Goal: Task Accomplishment & Management: Use online tool/utility

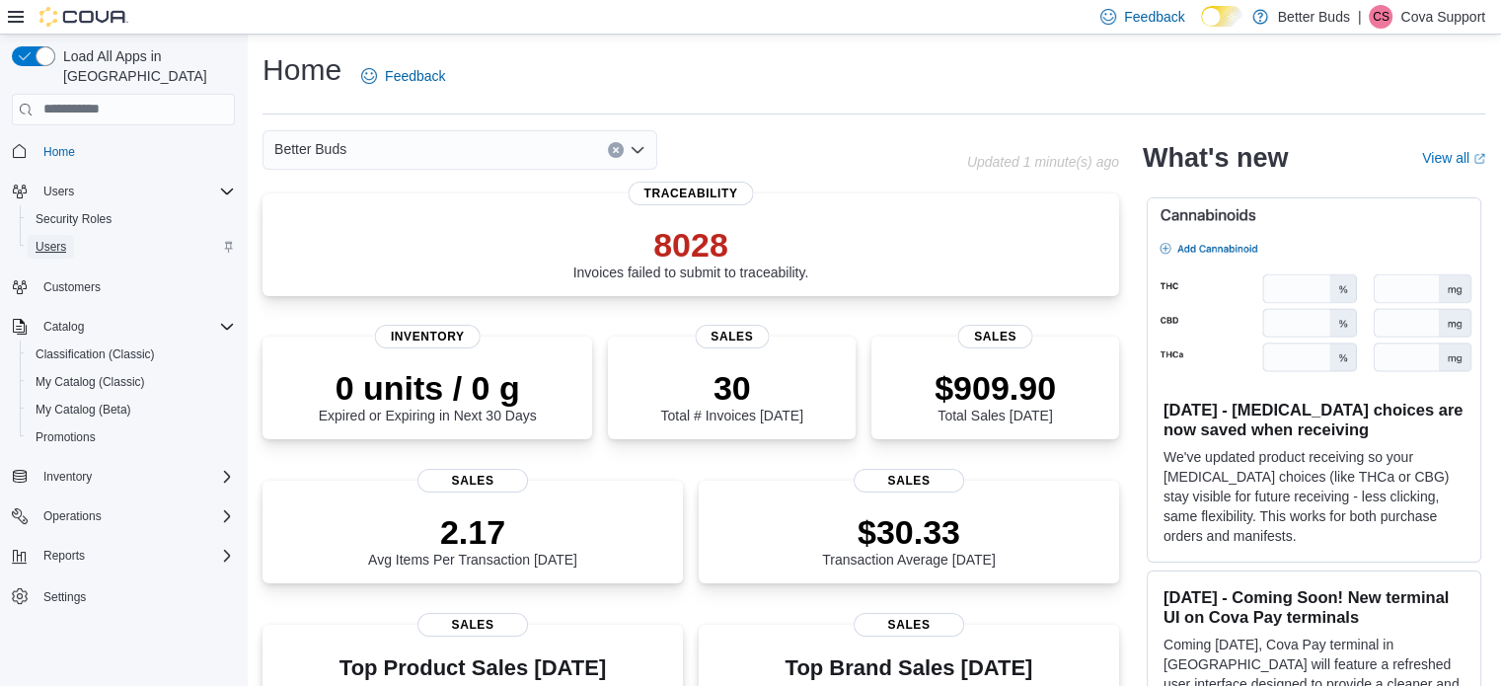
click at [46, 239] on span "Users" at bounding box center [51, 247] width 31 height 16
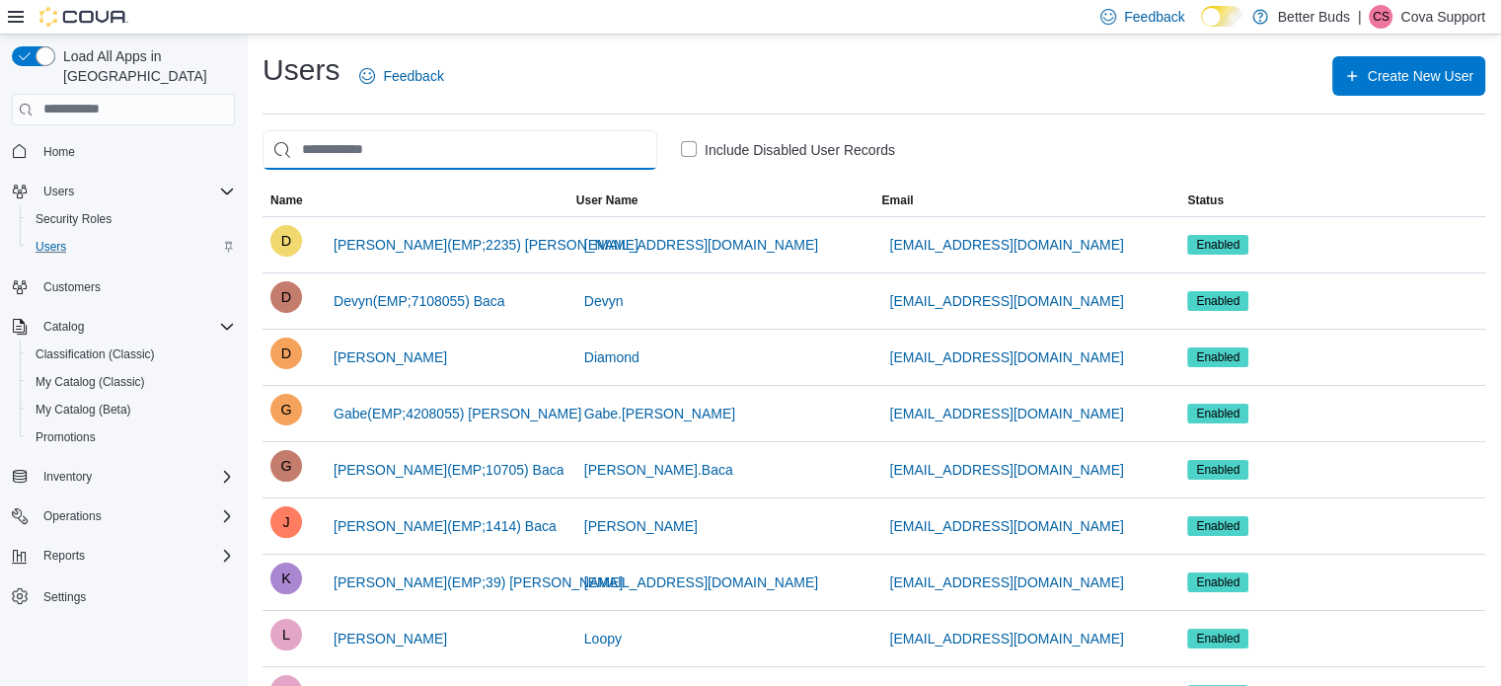
click at [389, 152] on input "search" at bounding box center [459, 149] width 395 height 39
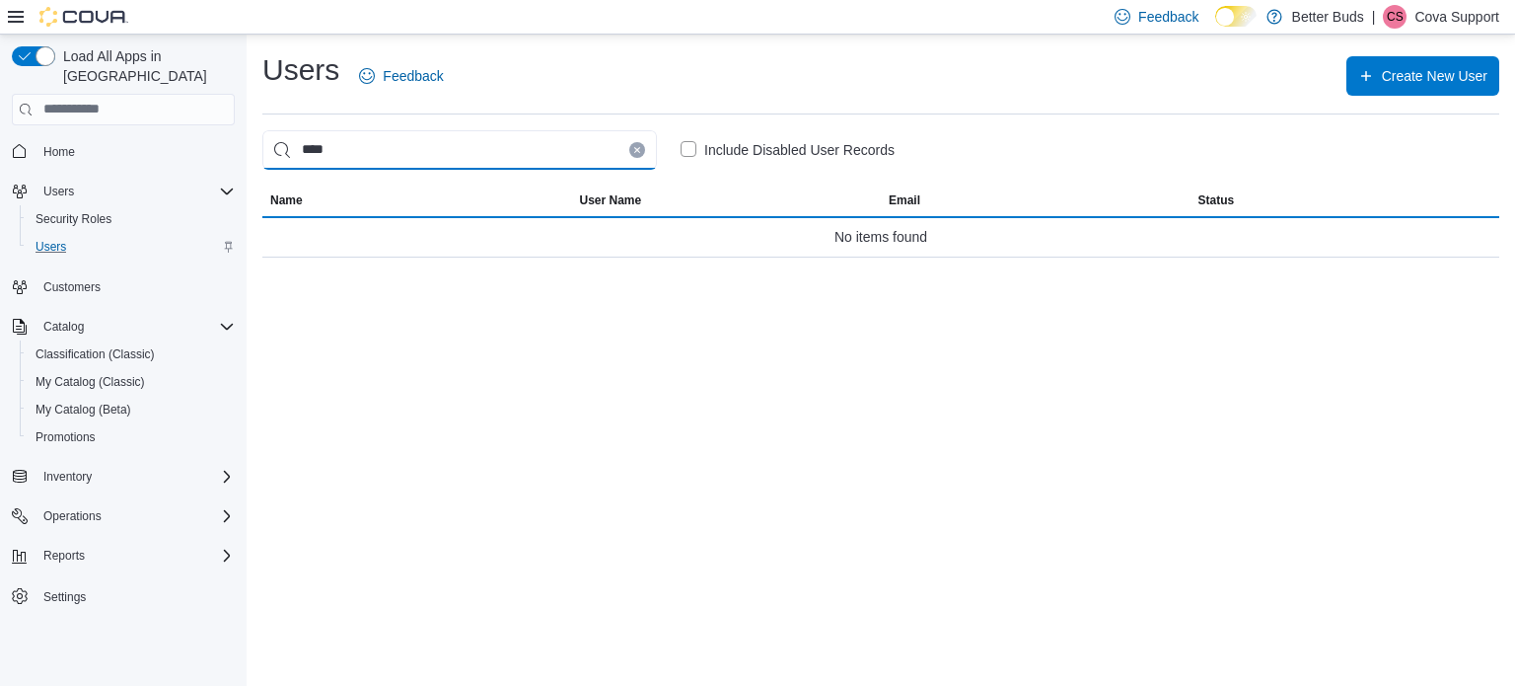
type input "****"
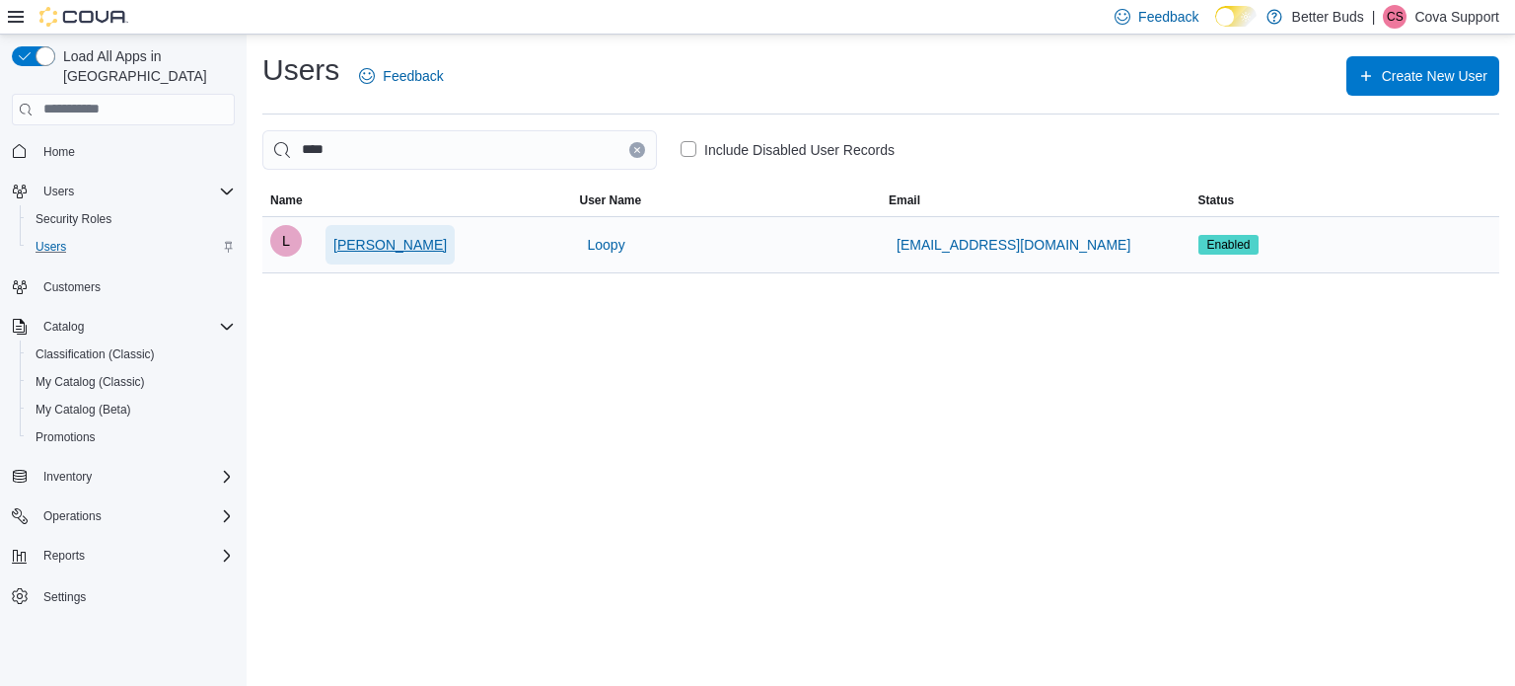
click at [385, 246] on span "Lupe Gutierrez" at bounding box center [389, 245] width 113 height 20
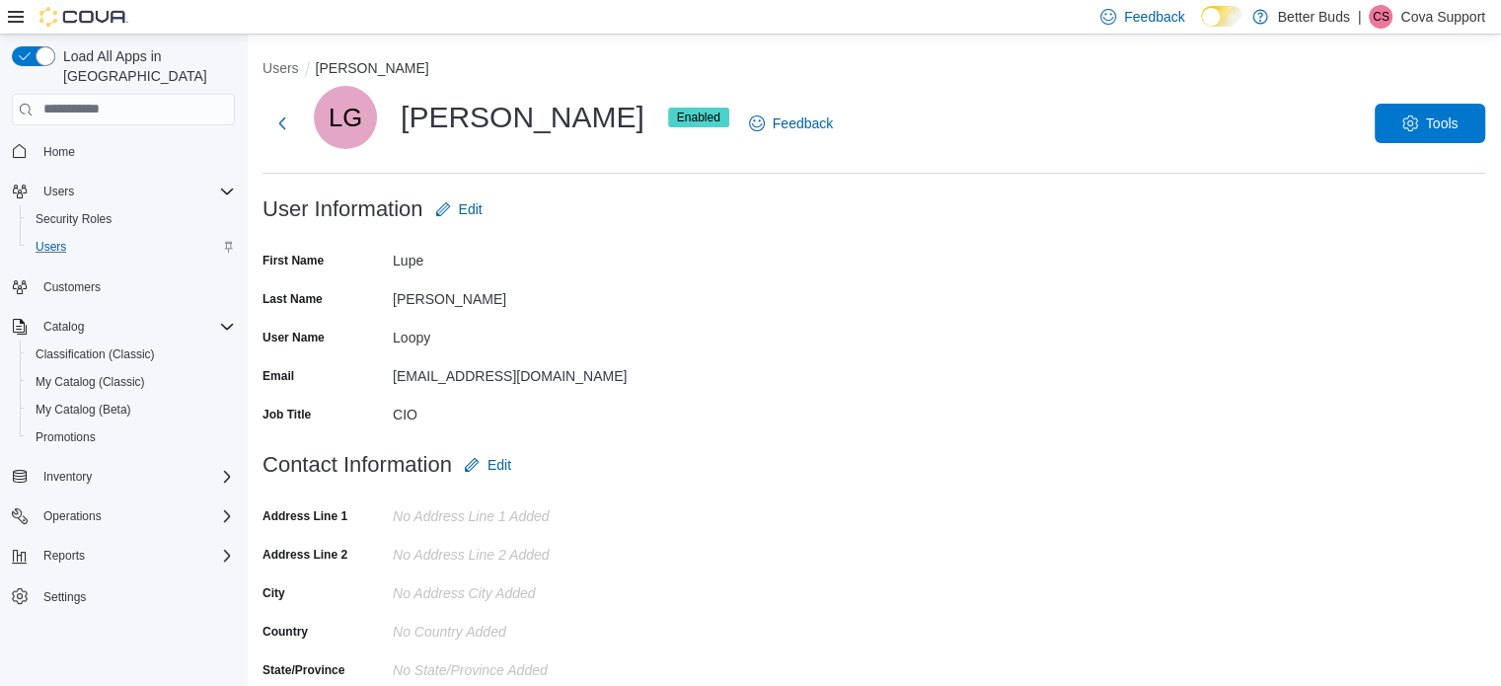
click at [1431, 14] on p "Cova Support" at bounding box center [1442, 17] width 85 height 24
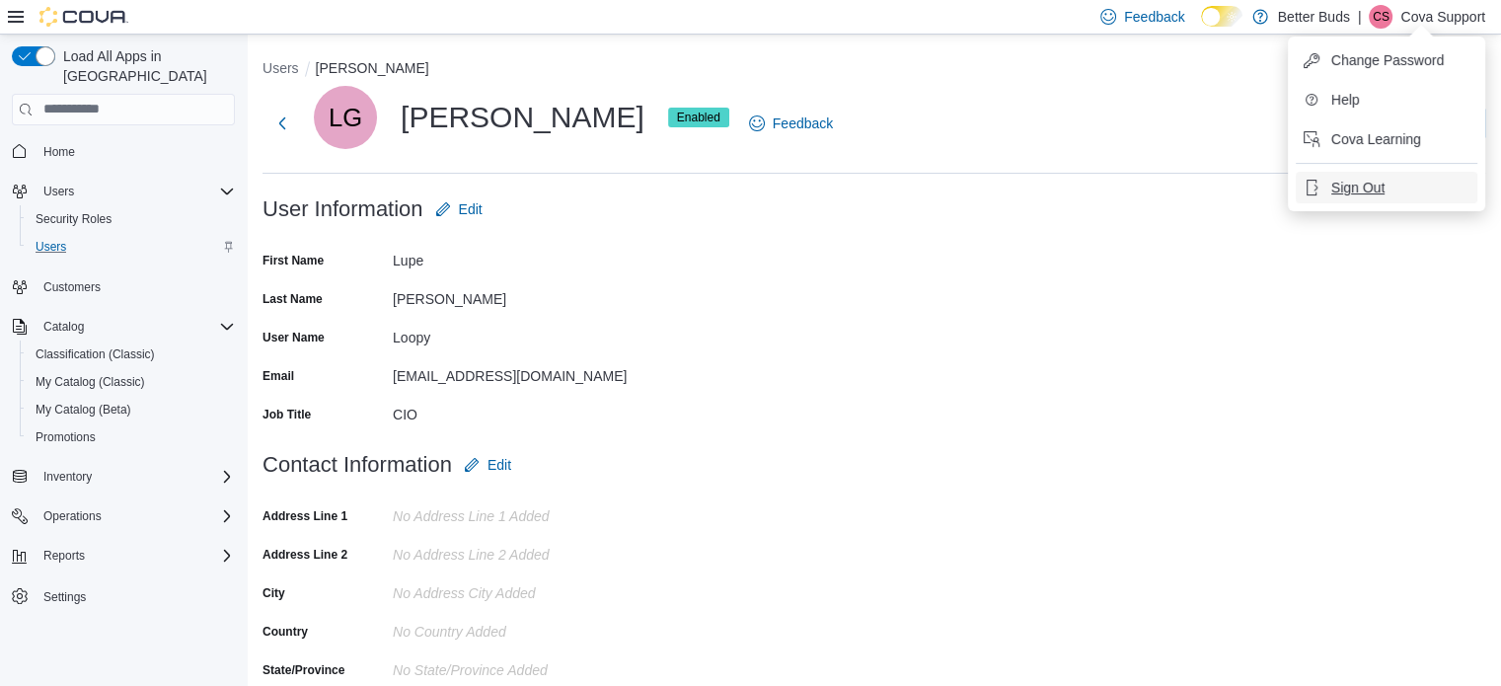
drag, startPoint x: 1359, startPoint y: 186, endPoint x: 1344, endPoint y: 186, distance: 15.8
click at [1355, 186] on span "Sign Out" at bounding box center [1357, 188] width 53 height 20
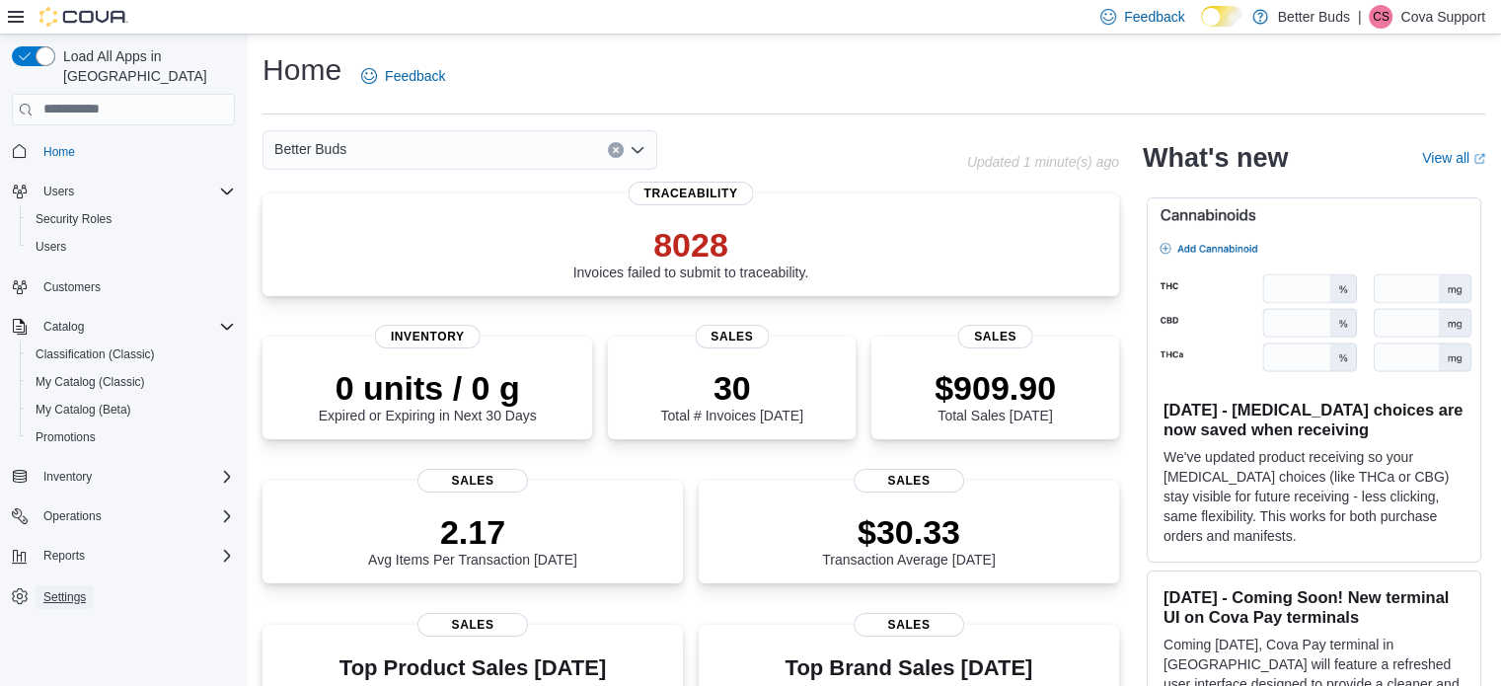
click at [60, 589] on span "Settings" at bounding box center [64, 597] width 42 height 16
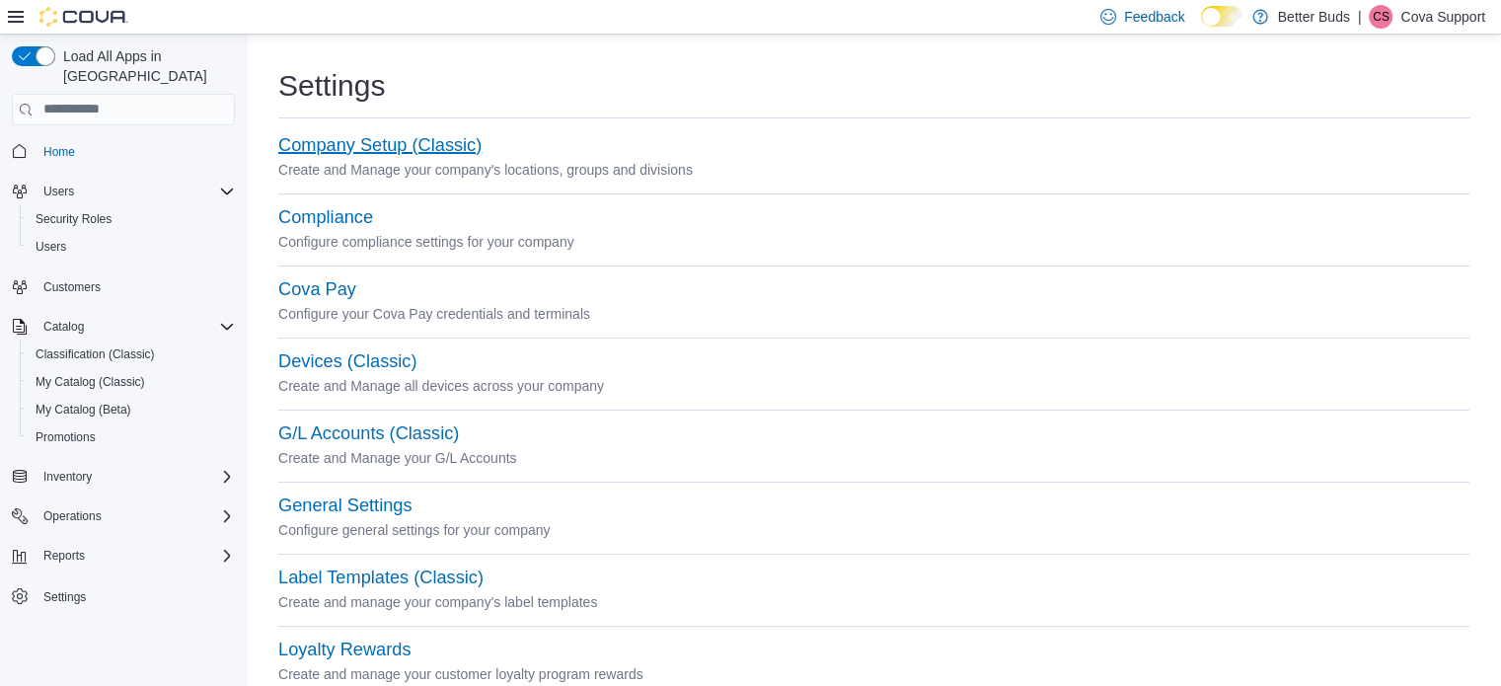
click at [430, 145] on button "Company Setup (Classic)" at bounding box center [379, 145] width 203 height 21
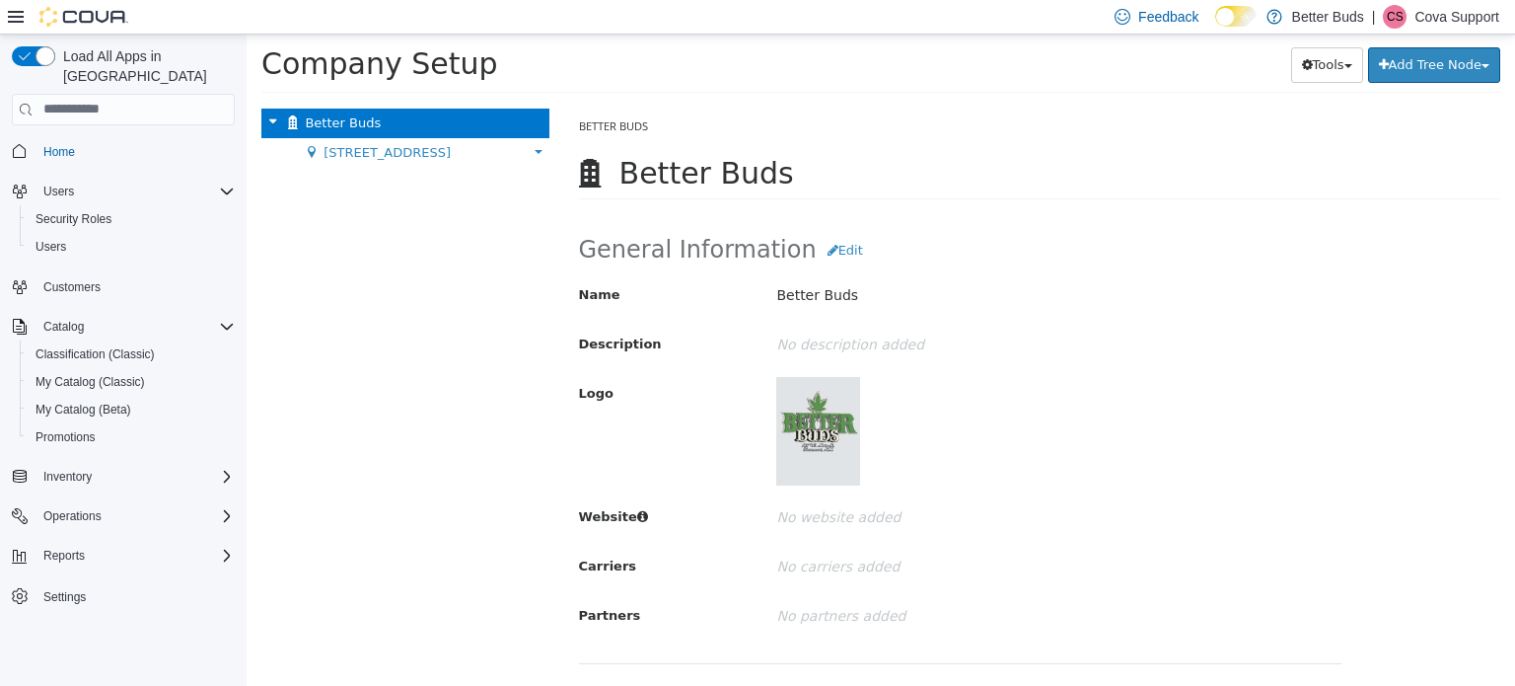
drag, startPoint x: 411, startPoint y: 151, endPoint x: 694, endPoint y: 164, distance: 282.4
click at [411, 152] on span "[STREET_ADDRESS]" at bounding box center [387, 151] width 127 height 15
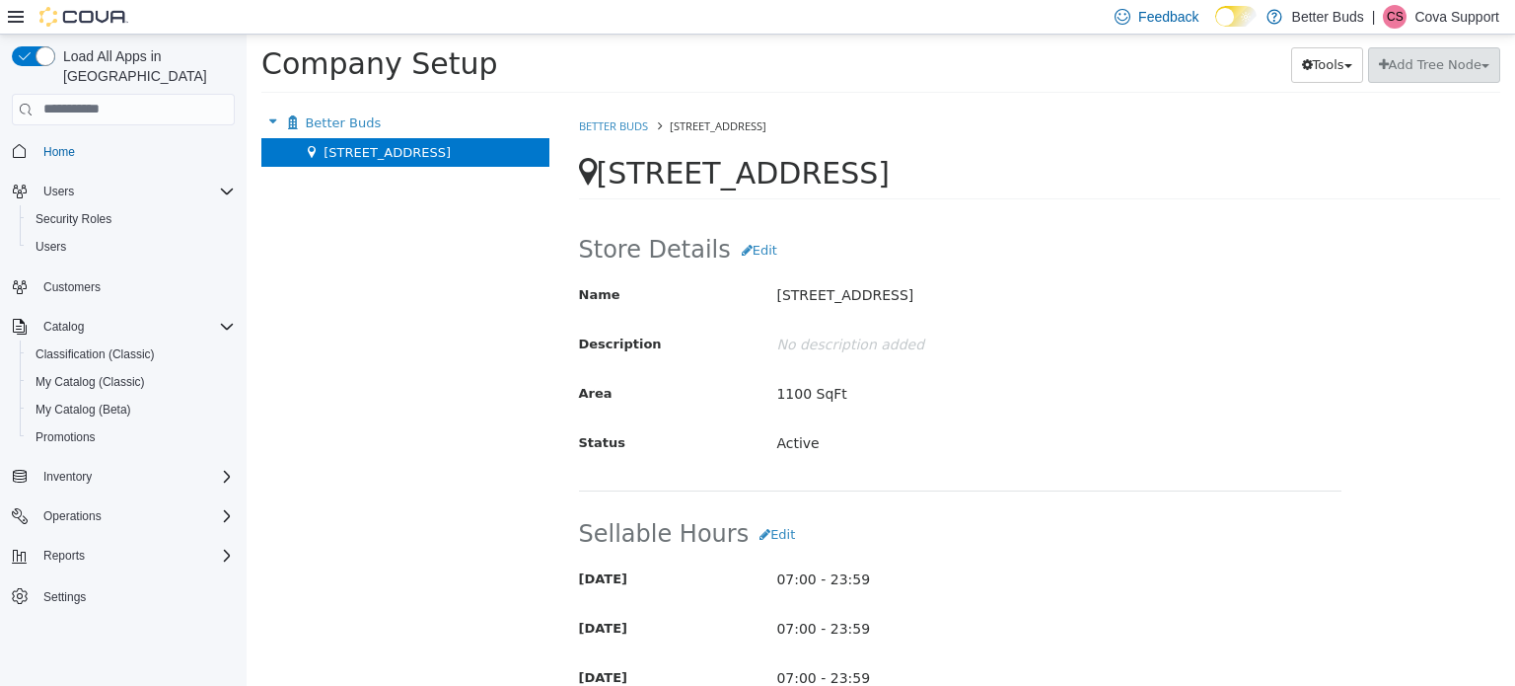
drag, startPoint x: 964, startPoint y: 82, endPoint x: 919, endPoint y: 334, distance: 256.4
drag, startPoint x: 1092, startPoint y: 70, endPoint x: 1070, endPoint y: 434, distance: 364.7
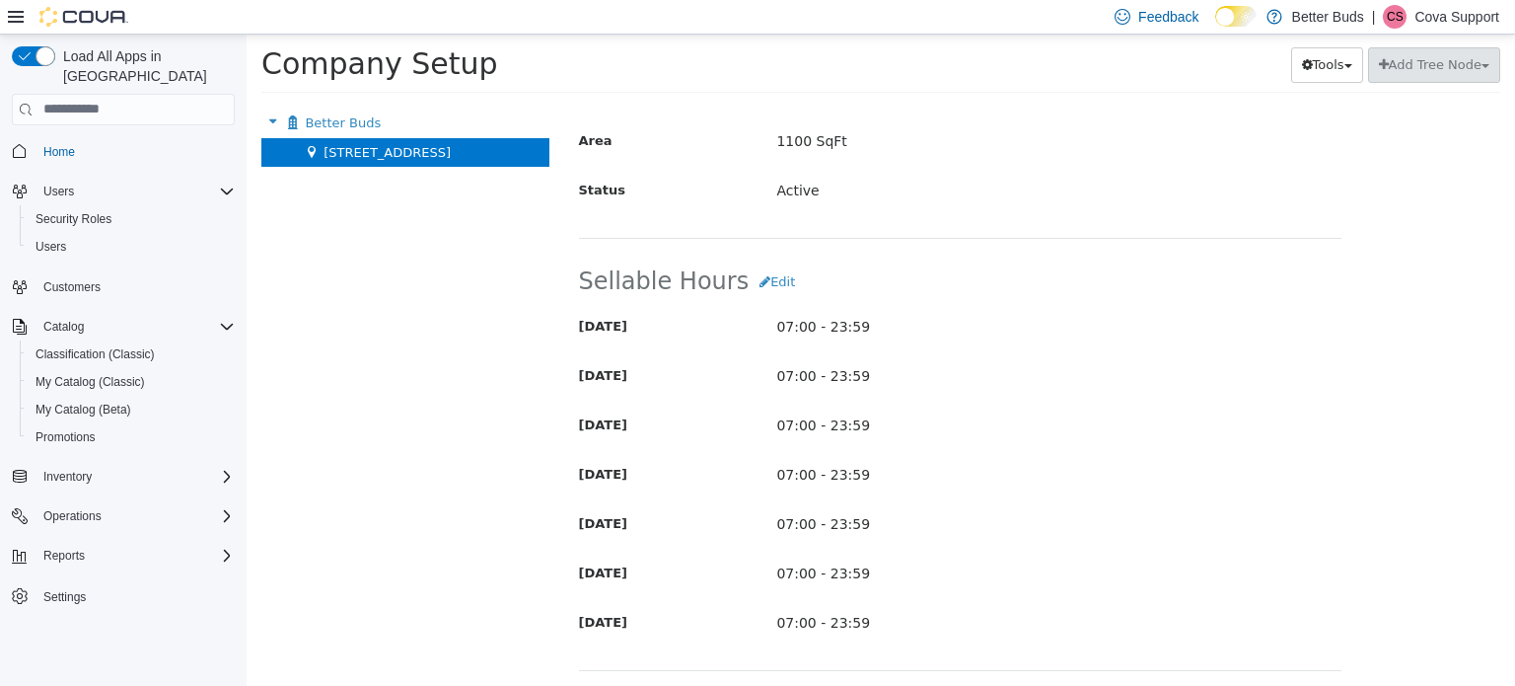
scroll to position [1293, 0]
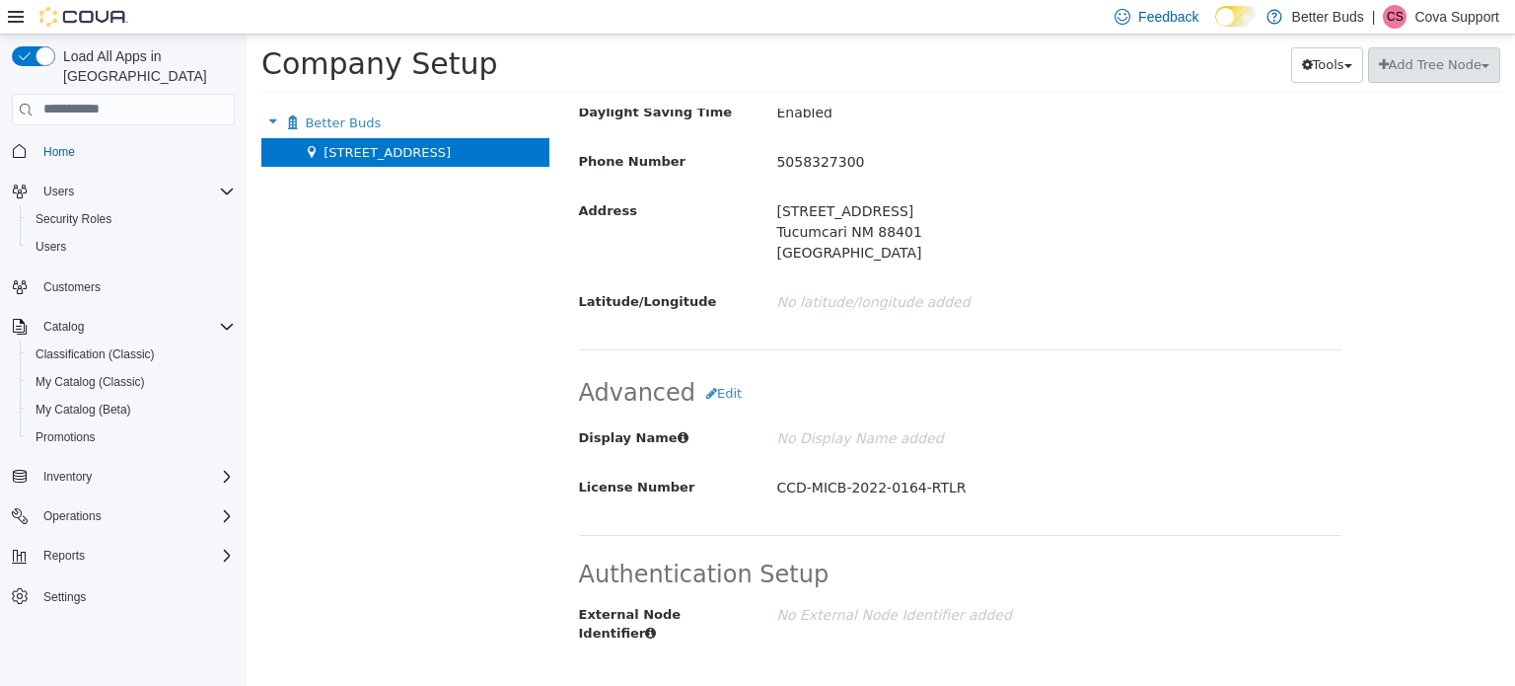
drag, startPoint x: 1097, startPoint y: 308, endPoint x: 1033, endPoint y: 729, distance: 426.1
drag, startPoint x: 1436, startPoint y: 26, endPoint x: 1439, endPoint y: 36, distance: 10.3
click at [1436, 29] on div "Feedback Dark Mode Better Buds | CS Cova Support" at bounding box center [1303, 16] width 393 height 39
drag, startPoint x: 1437, startPoint y: 10, endPoint x: 1438, endPoint y: 27, distance: 16.8
click at [1437, 11] on p "Cova Support" at bounding box center [1457, 17] width 85 height 24
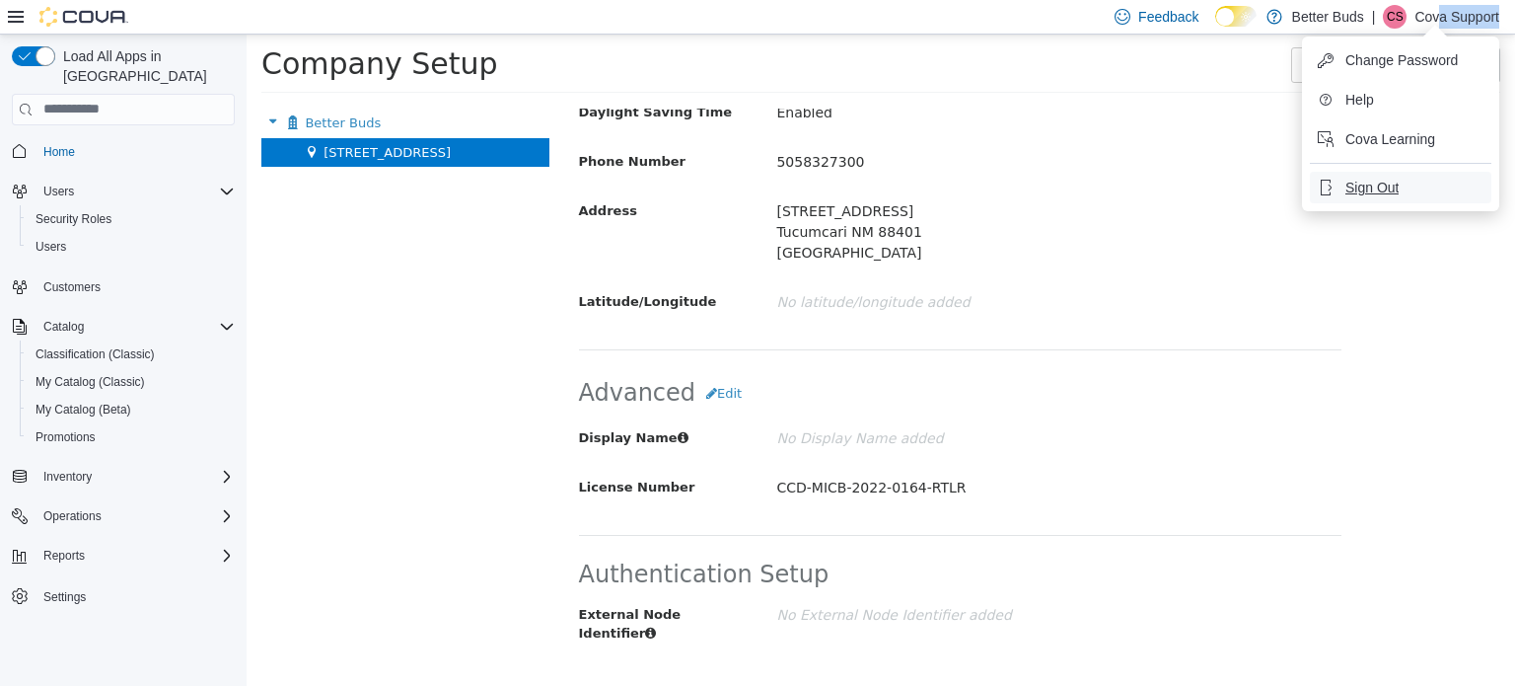
drag, startPoint x: 1350, startPoint y: 185, endPoint x: 1307, endPoint y: 179, distance: 43.0
click at [1338, 185] on button "Sign Out" at bounding box center [1401, 188] width 182 height 32
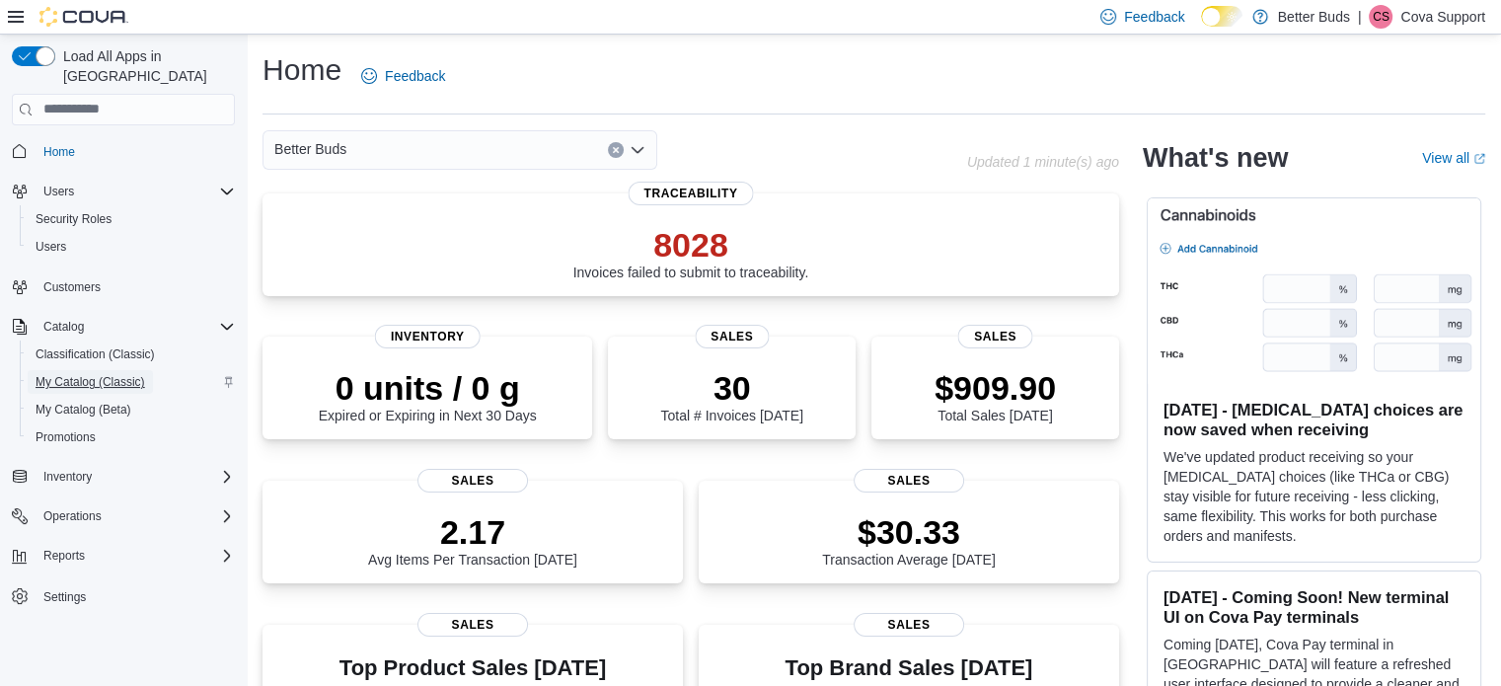
click at [92, 374] on span "My Catalog (Classic)" at bounding box center [91, 382] width 110 height 16
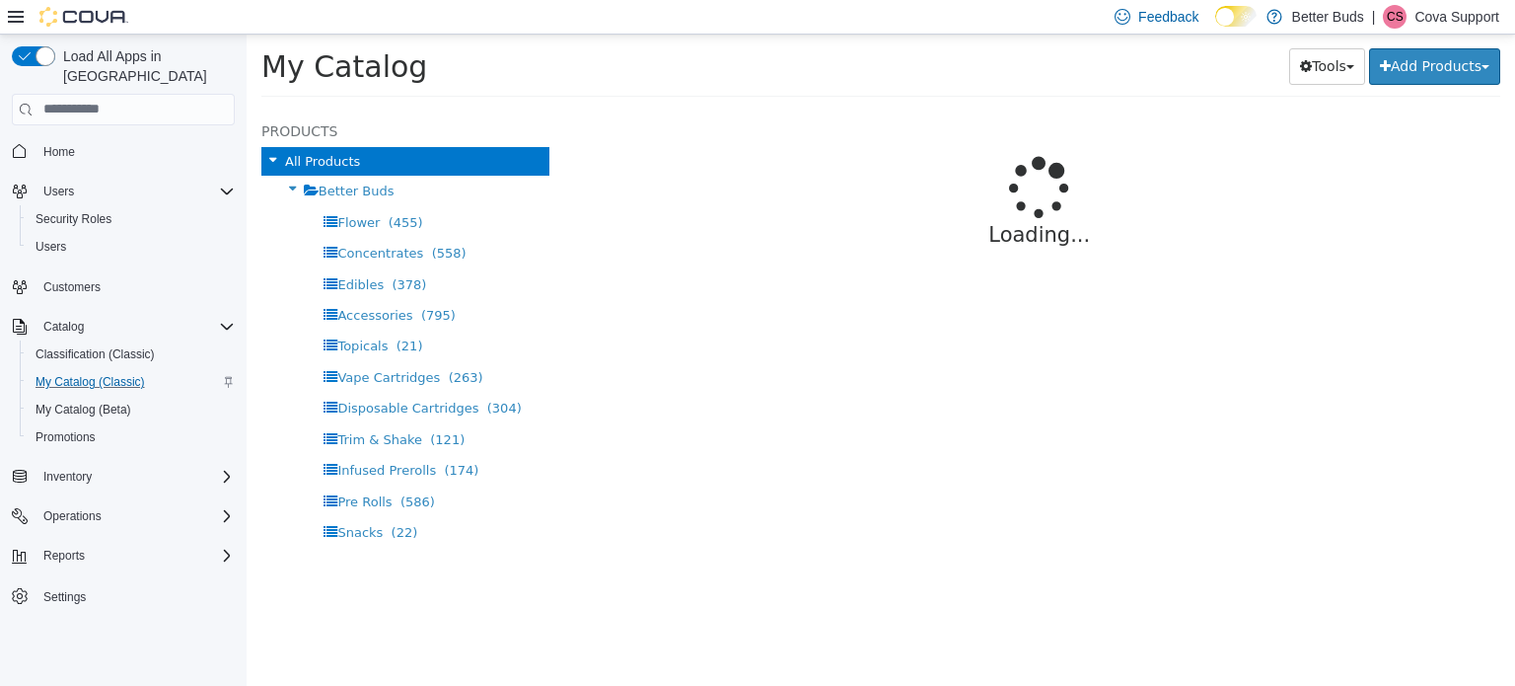
select select "**********"
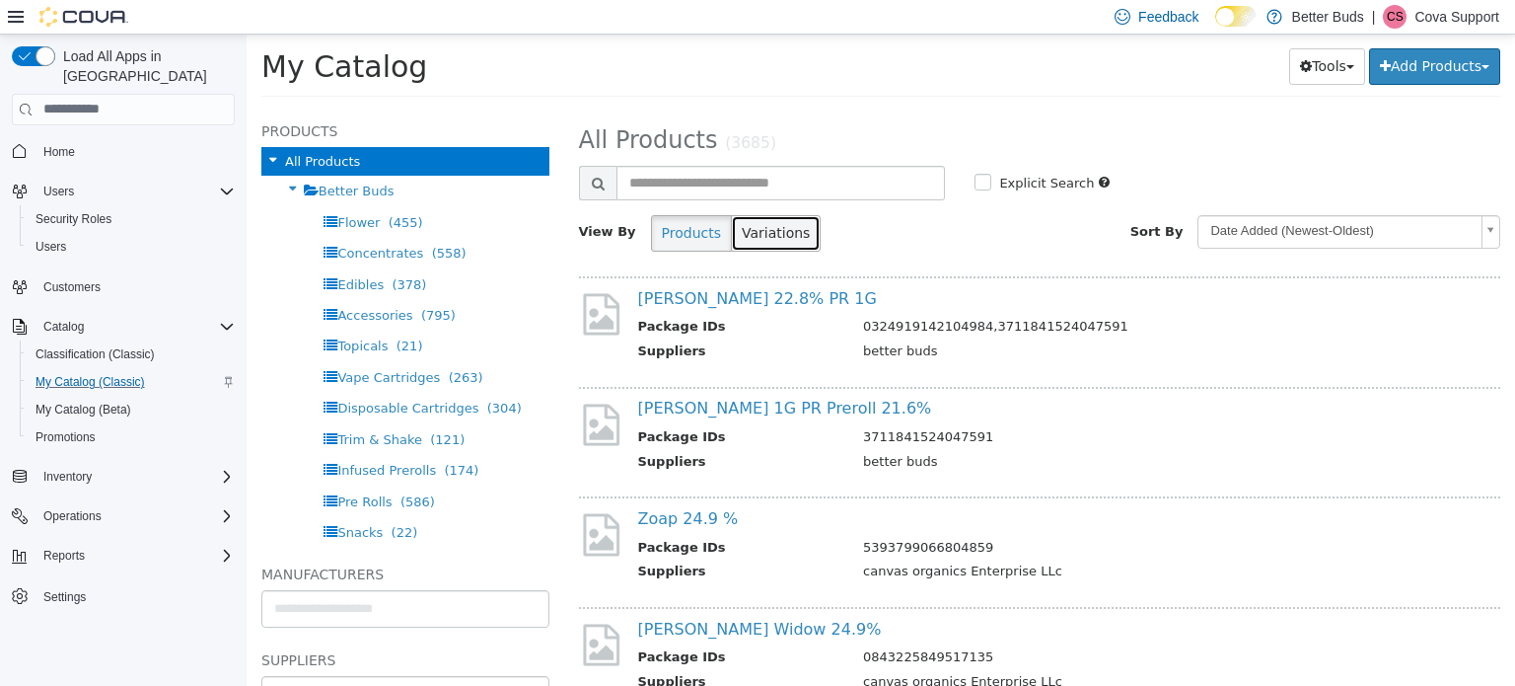
drag, startPoint x: 751, startPoint y: 230, endPoint x: 743, endPoint y: 204, distance: 26.8
click at [751, 229] on button "Variations" at bounding box center [776, 232] width 90 height 37
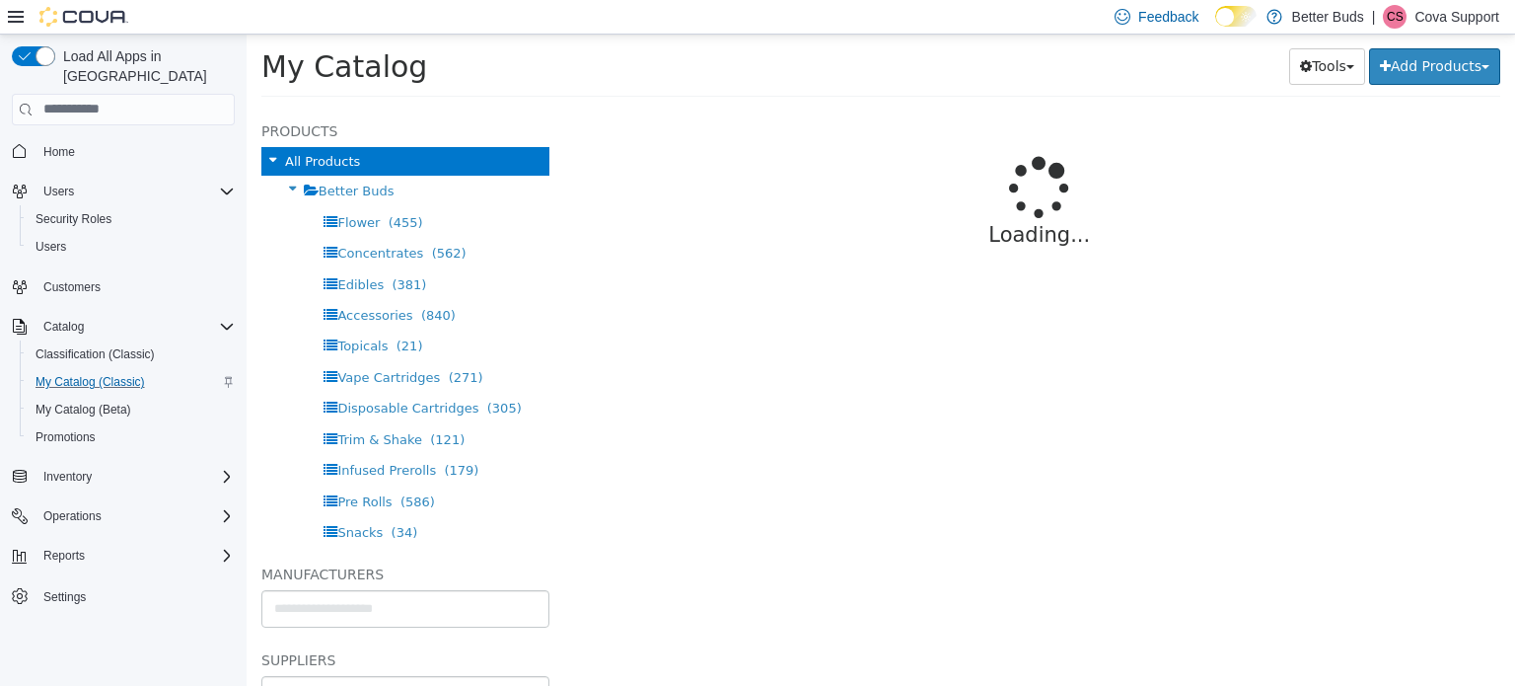
select select "**********"
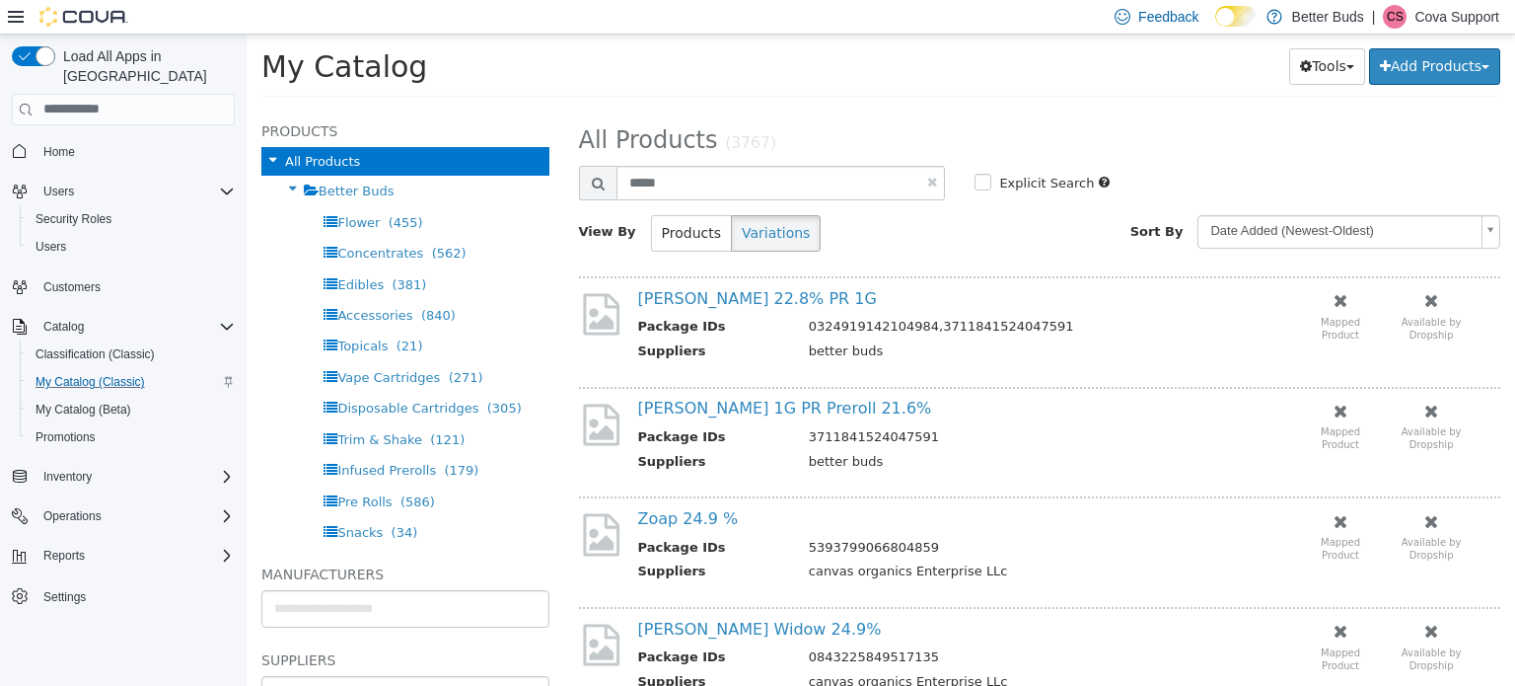
type input "*****"
select select "**********"
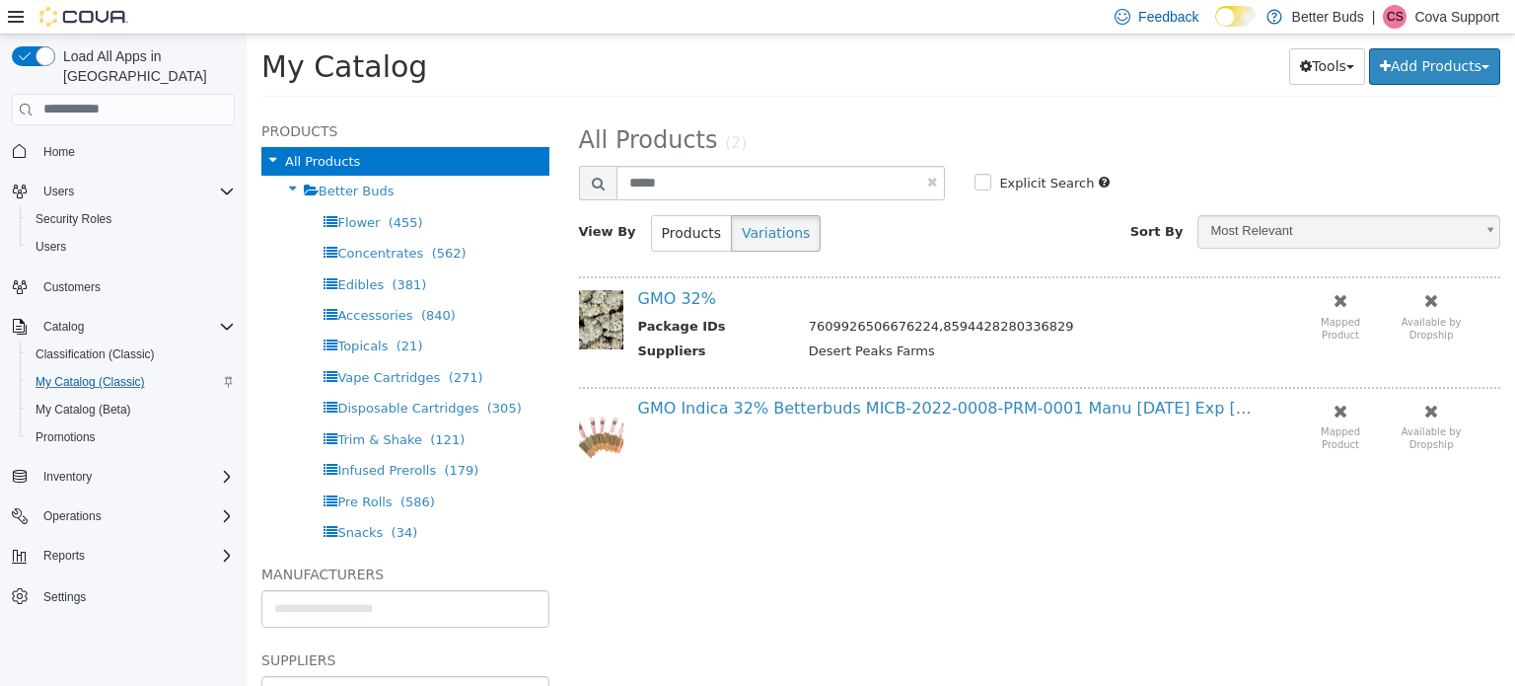
click at [1468, 7] on p "Cova Support" at bounding box center [1457, 17] width 85 height 24
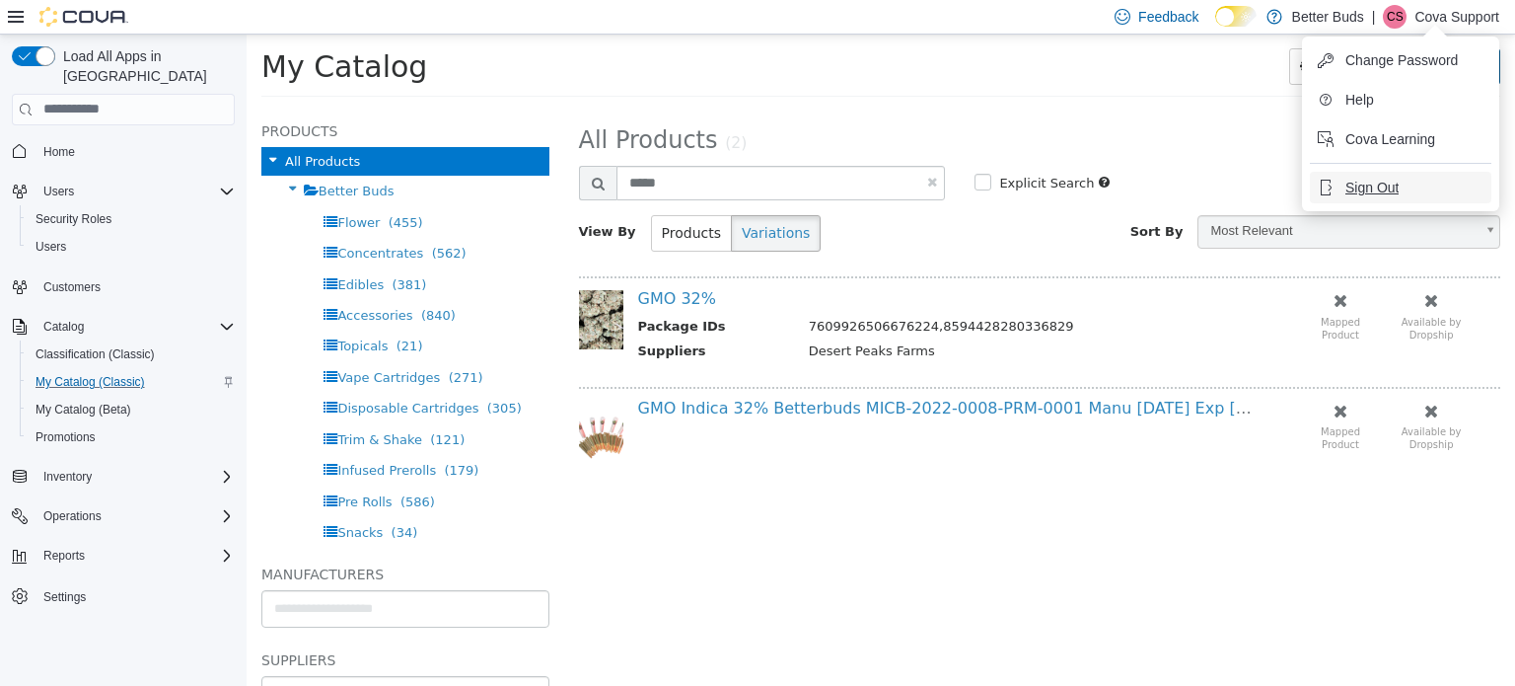
click at [1367, 188] on span "Sign Out" at bounding box center [1372, 188] width 53 height 20
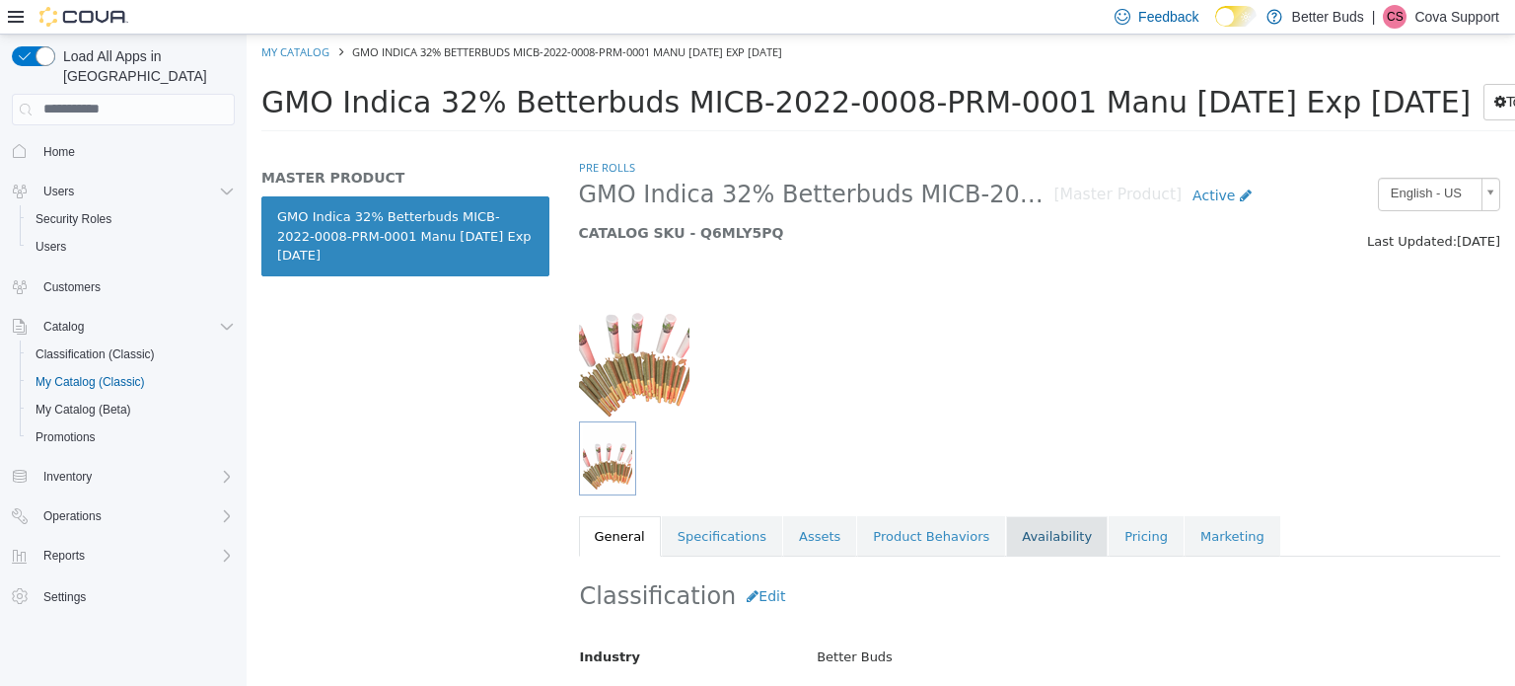
scroll to position [197, 0]
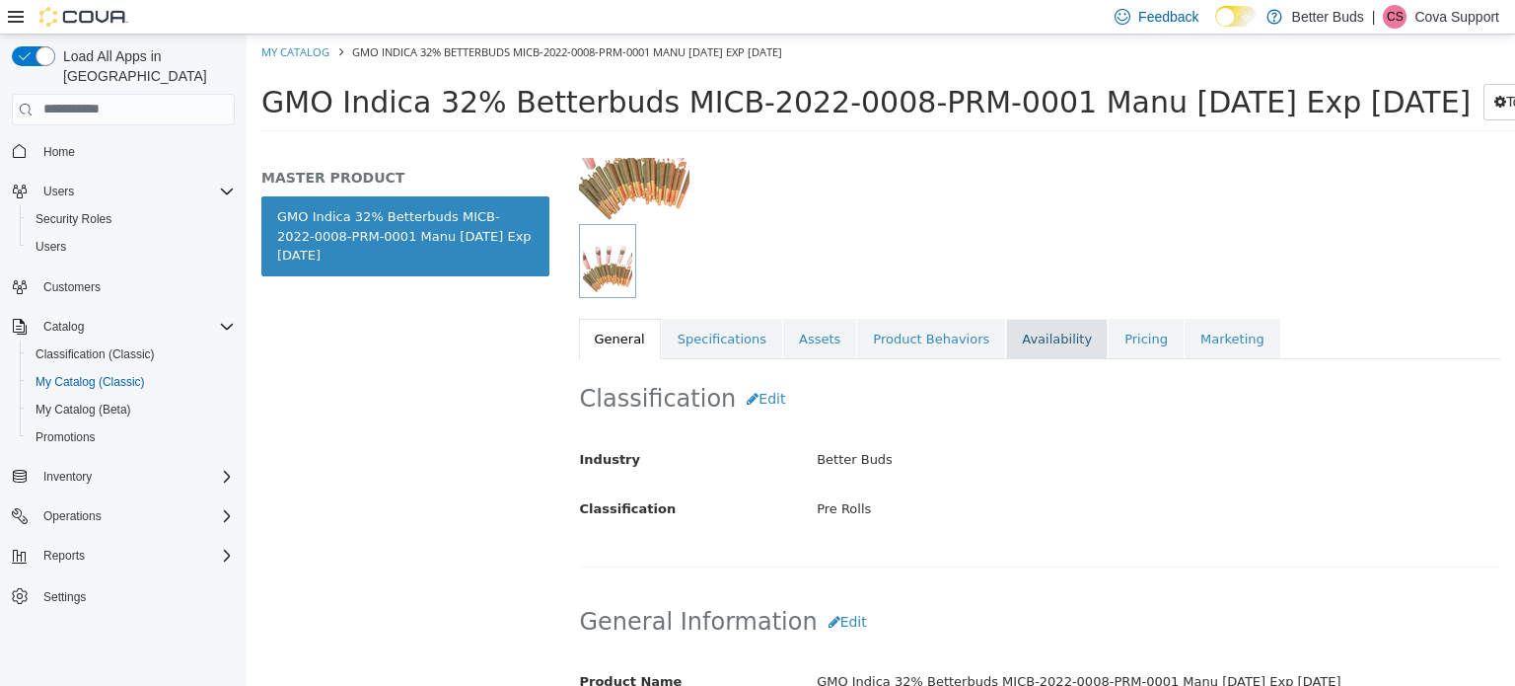
click at [1006, 338] on link "Availability" at bounding box center [1057, 338] width 102 height 41
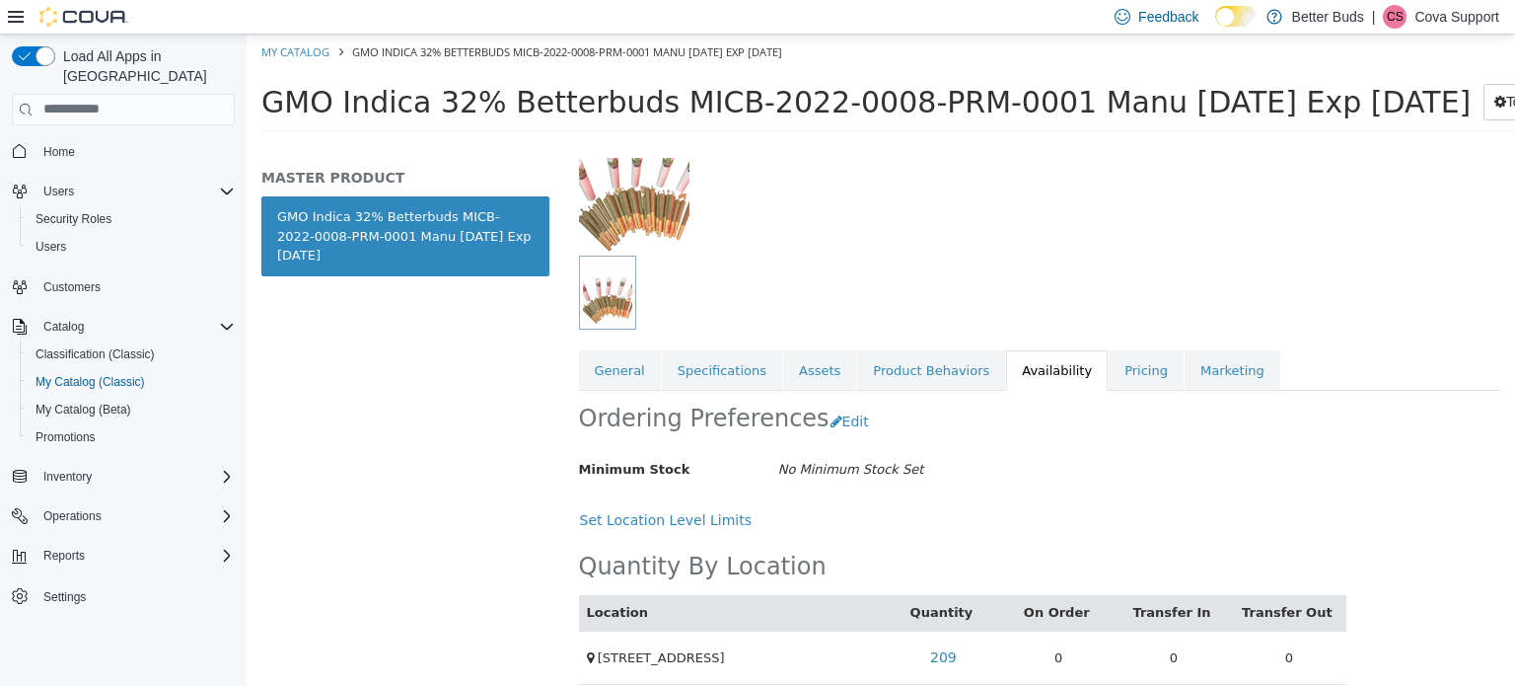
scroll to position [197, 0]
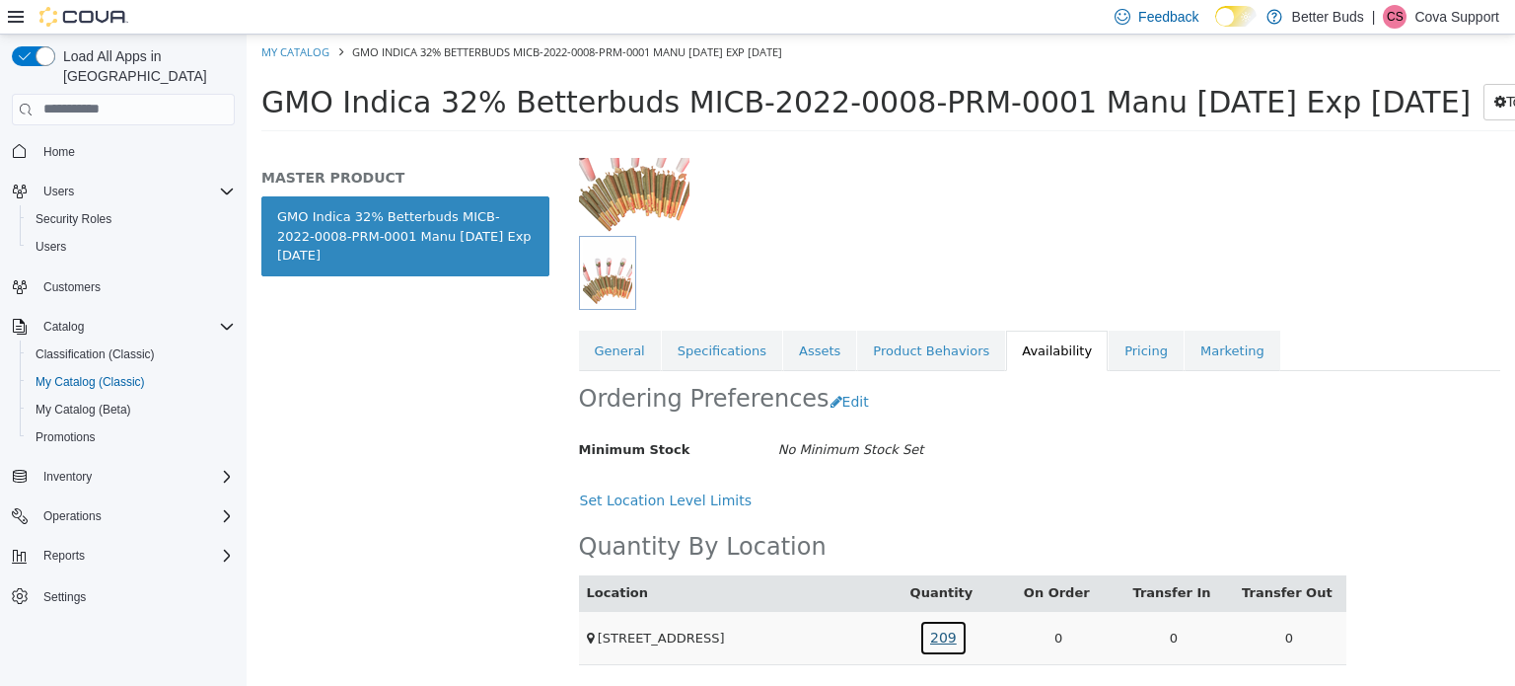
click at [937, 620] on link "209" at bounding box center [943, 637] width 48 height 37
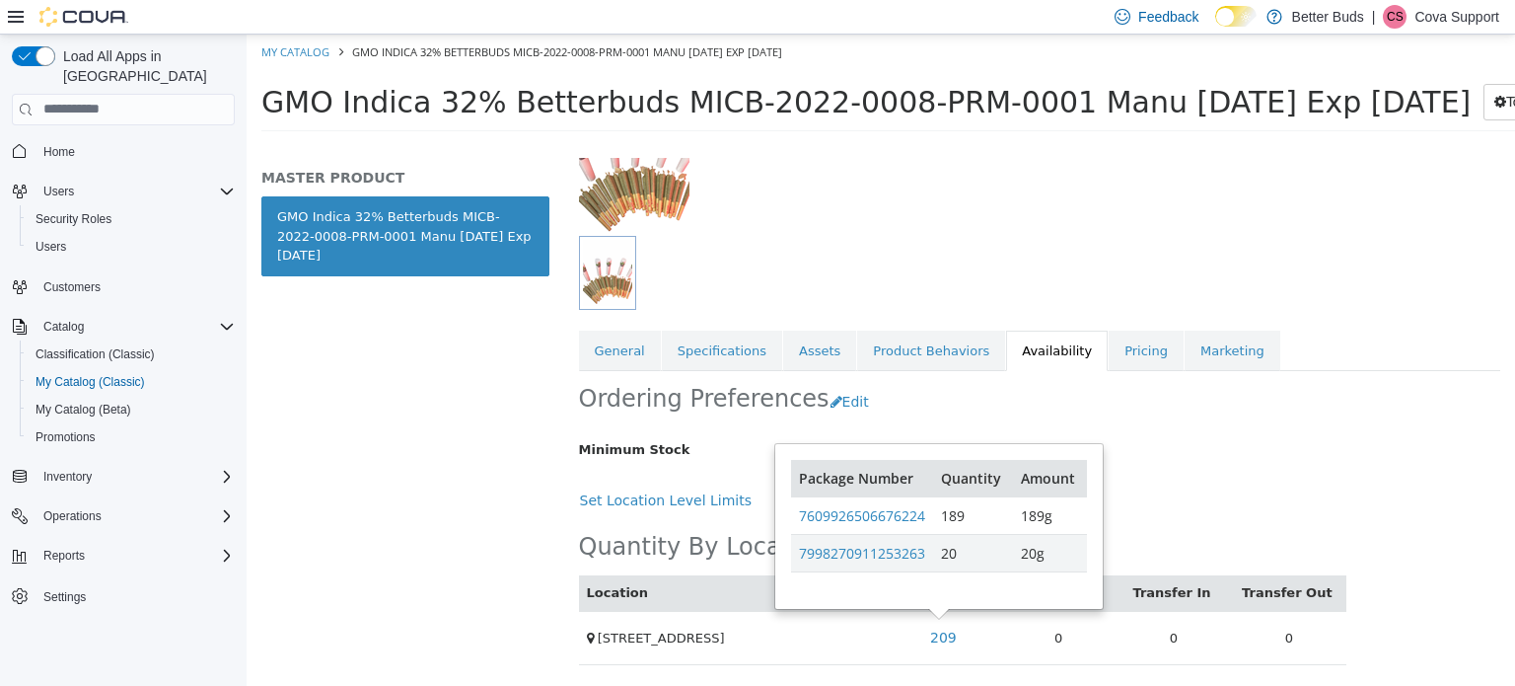
click at [918, 194] on div at bounding box center [1040, 150] width 952 height 169
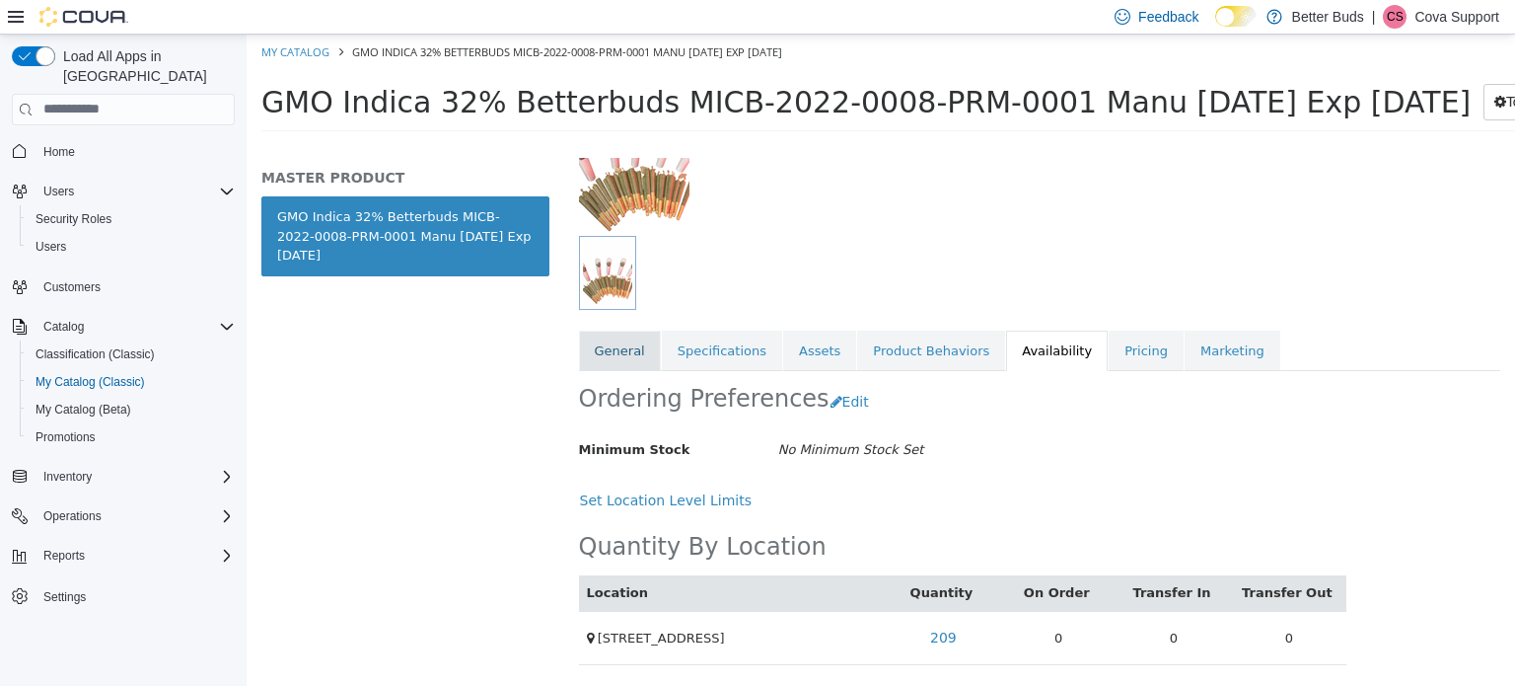
drag, startPoint x: 623, startPoint y: 330, endPoint x: 639, endPoint y: 334, distance: 16.3
click at [623, 330] on link "General" at bounding box center [620, 350] width 82 height 41
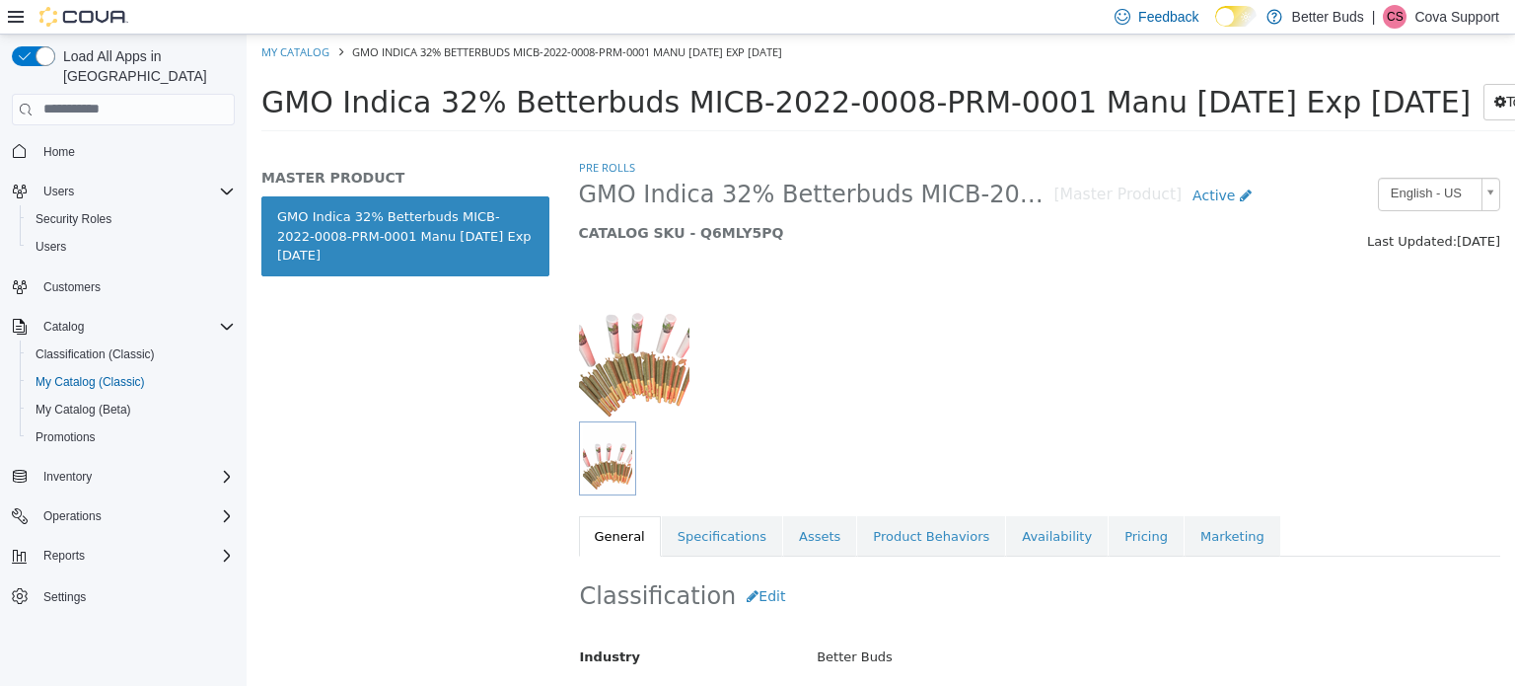
click at [723, 232] on h5 "CATALOG SKU - Q6MLY5PQ" at bounding box center [921, 232] width 684 height 18
copy h5 "Q6MLY5PQ"
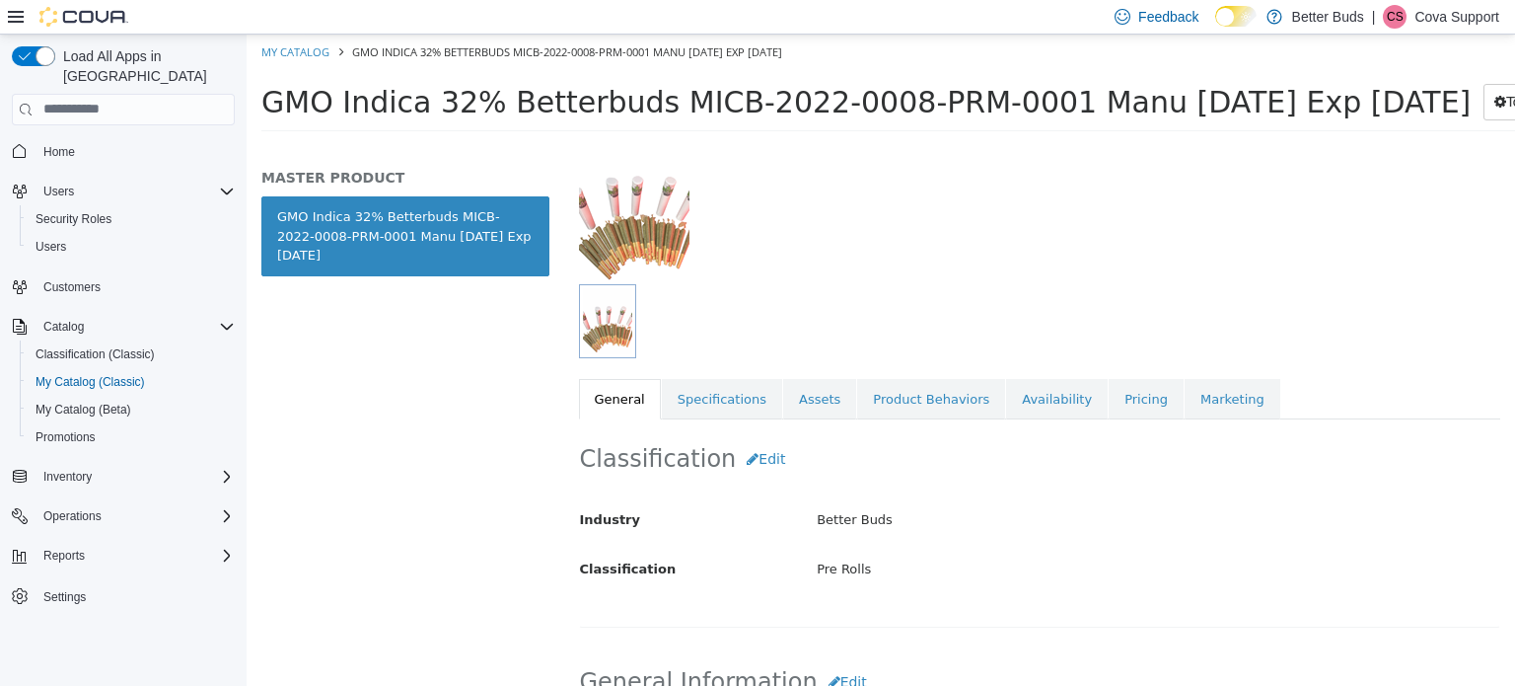
scroll to position [197, 0]
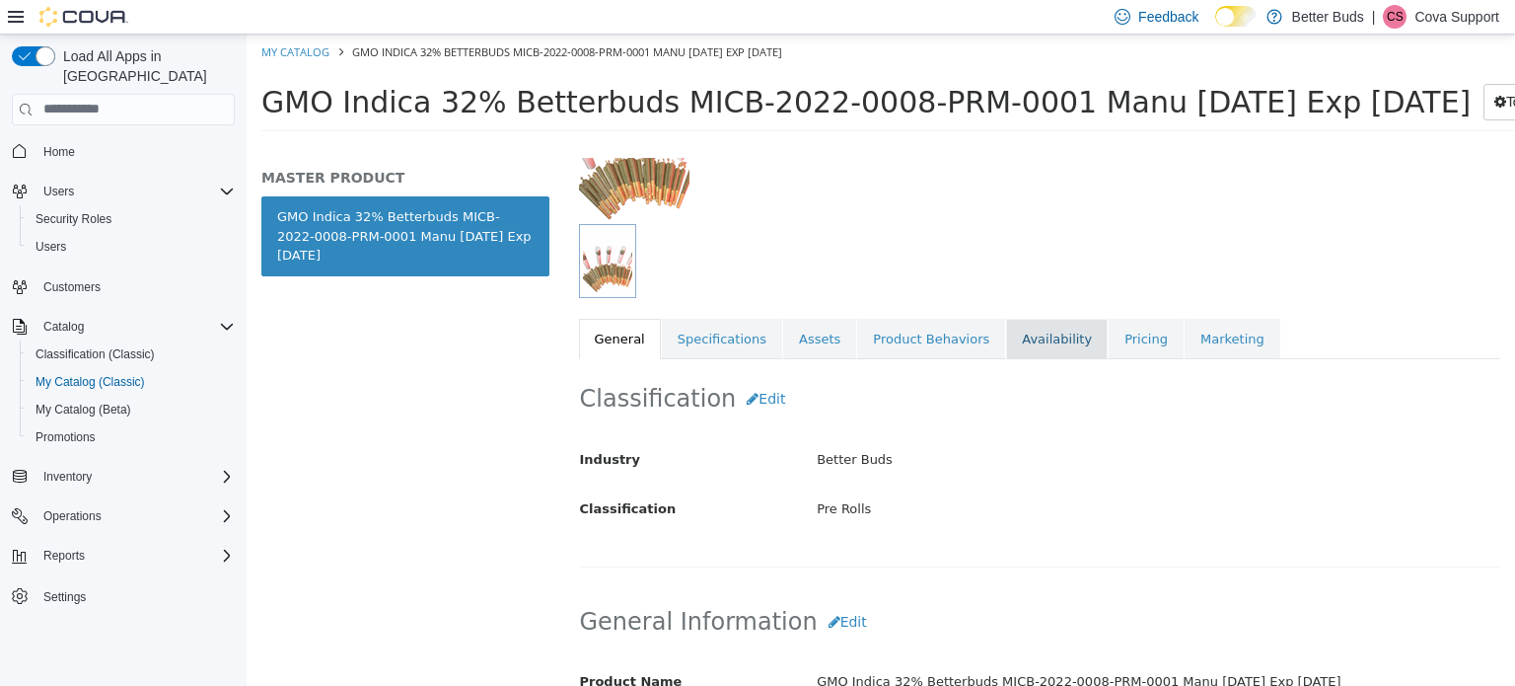
click at [1019, 333] on link "Availability" at bounding box center [1057, 338] width 102 height 41
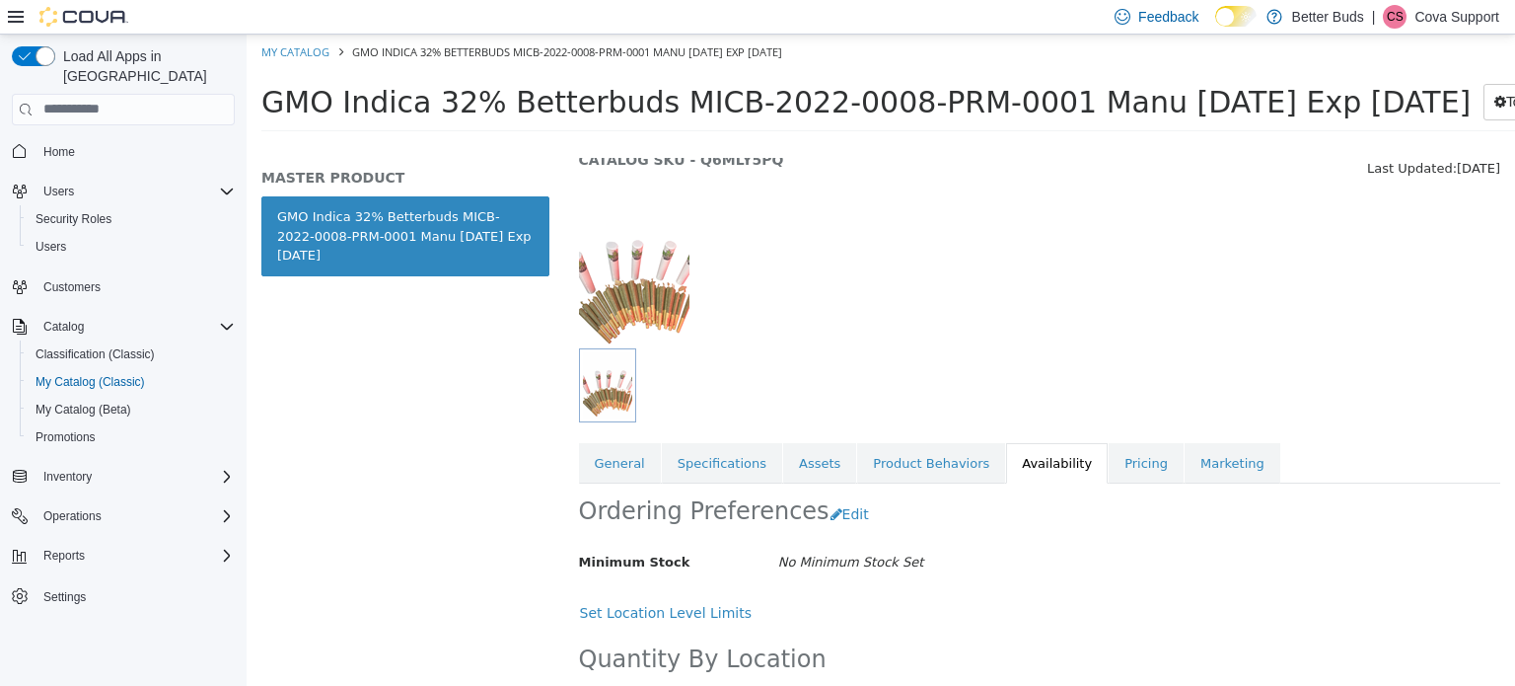
scroll to position [197, 0]
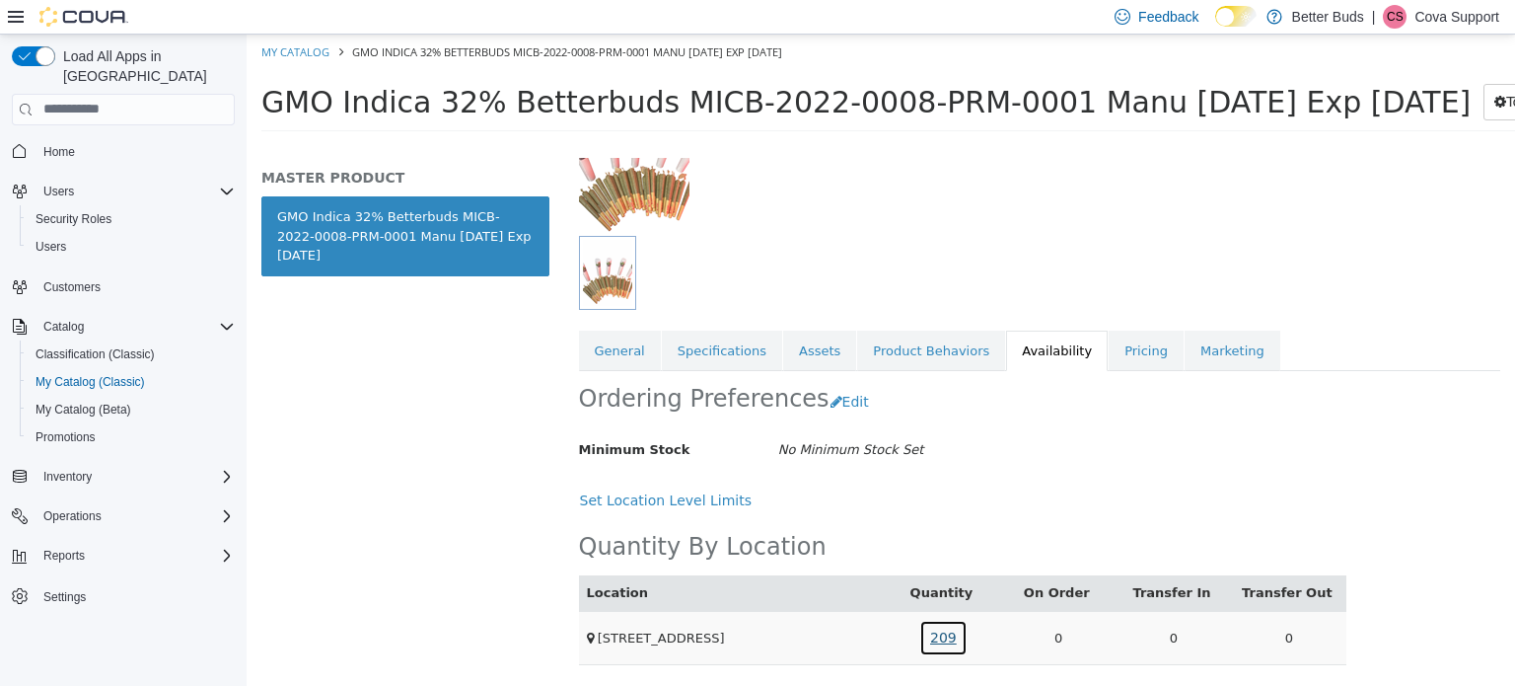
click at [938, 623] on link "209" at bounding box center [943, 637] width 48 height 37
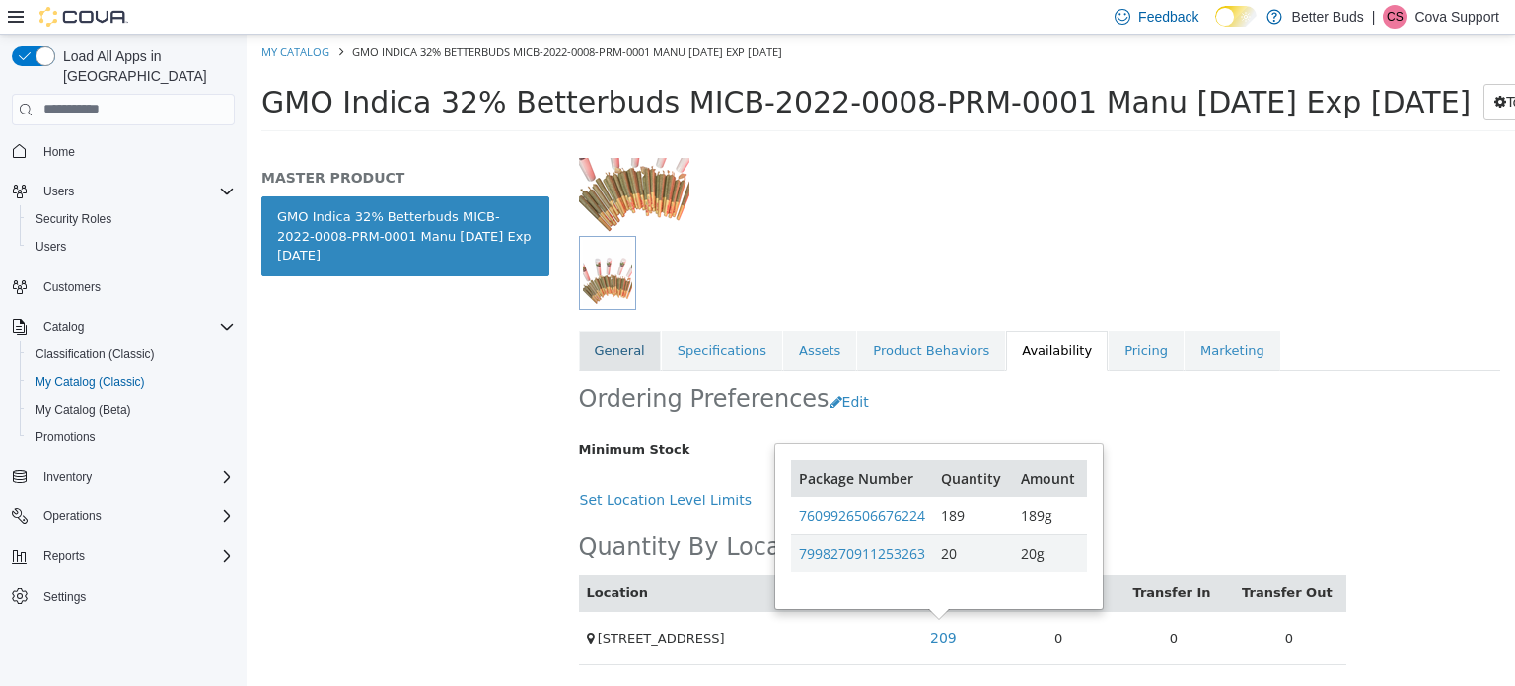
drag, startPoint x: 611, startPoint y: 334, endPoint x: 611, endPoint y: 323, distance: 11.8
click at [610, 334] on link "General" at bounding box center [620, 350] width 82 height 41
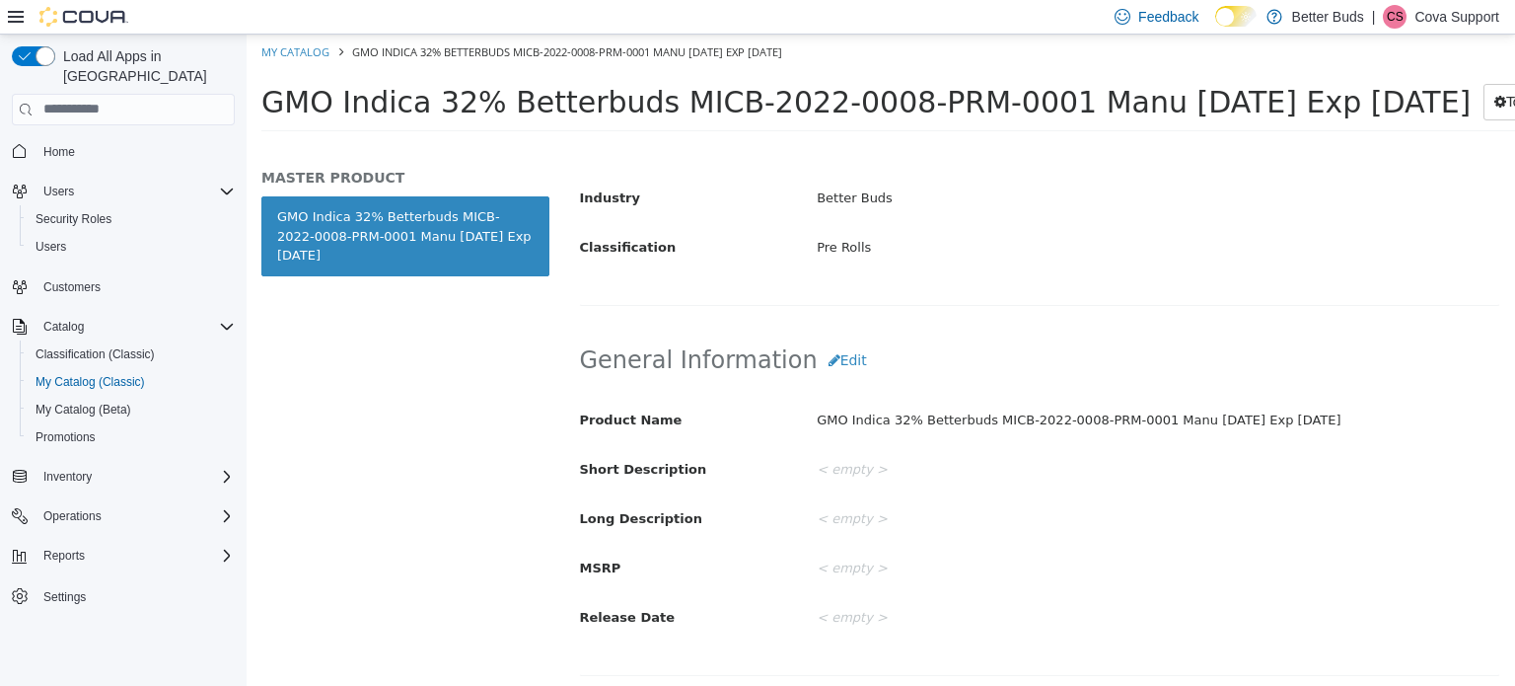
scroll to position [493, 0]
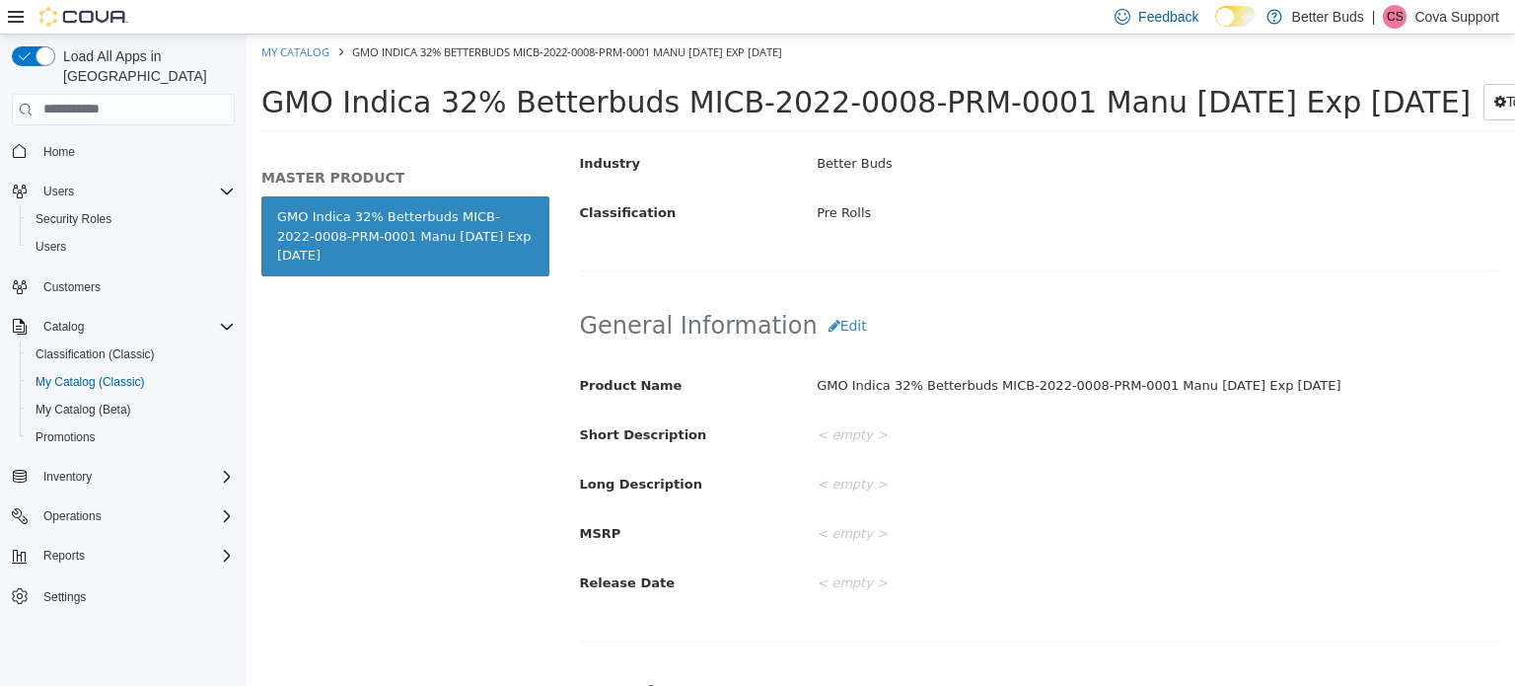
drag, startPoint x: 1303, startPoint y: 383, endPoint x: 799, endPoint y: 394, distance: 504.2
click at [802, 394] on div "GMO Indica 32% Betterbuds MICB-2022-0008-PRM-0001 Manu [DATE] Exp [DATE]" at bounding box center [1158, 385] width 712 height 35
copy div "GMO Indica 32% Betterbuds MICB-2022-0008-PRM-0001 Manu [DATE] Exp [DATE]"
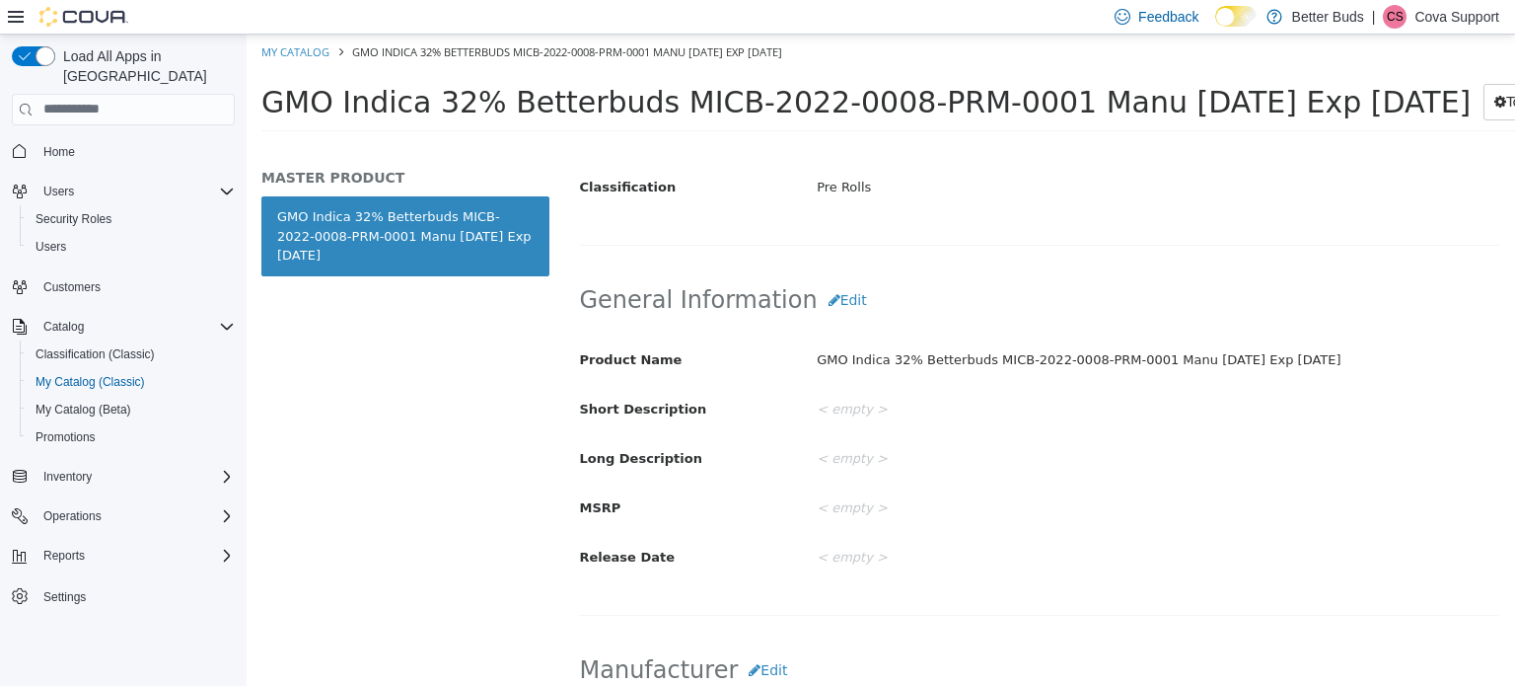
scroll to position [29, 0]
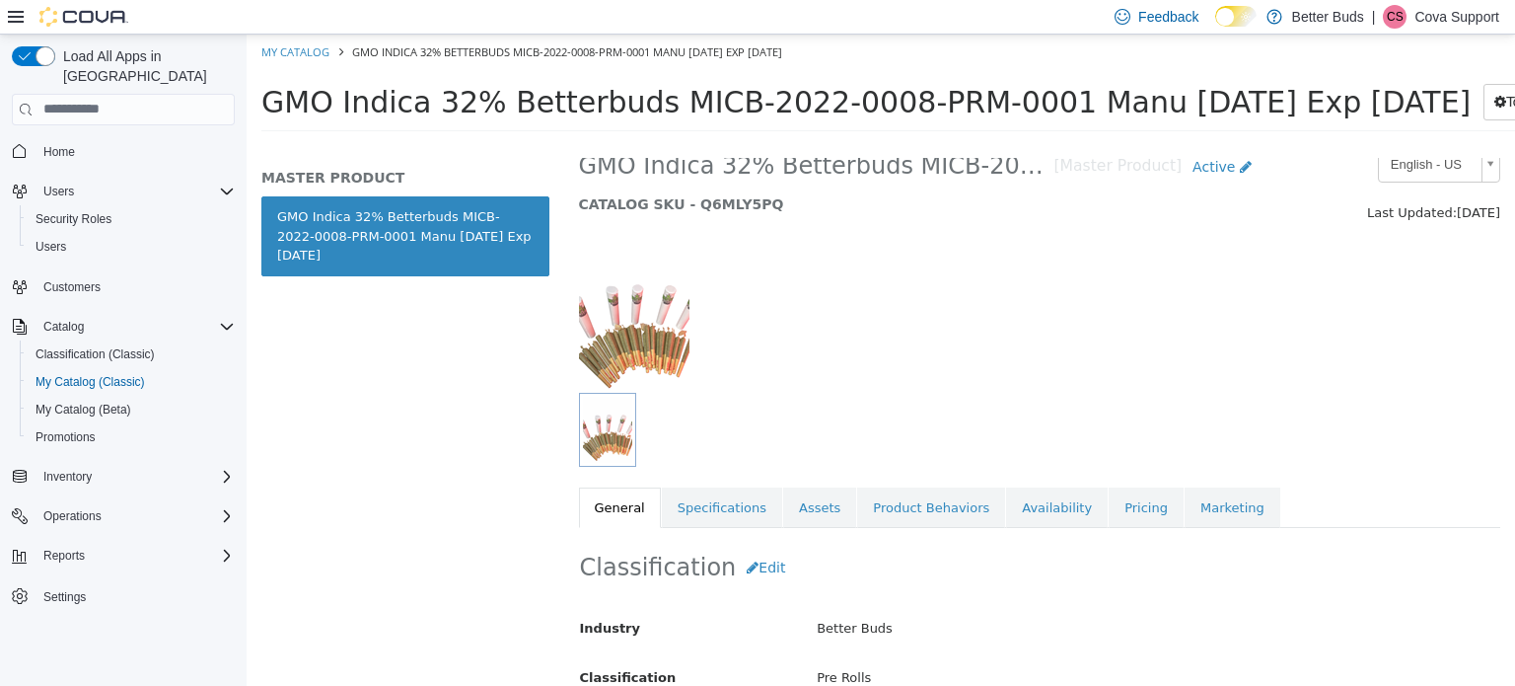
drag, startPoint x: 697, startPoint y: 361, endPoint x: 731, endPoint y: 126, distance: 237.3
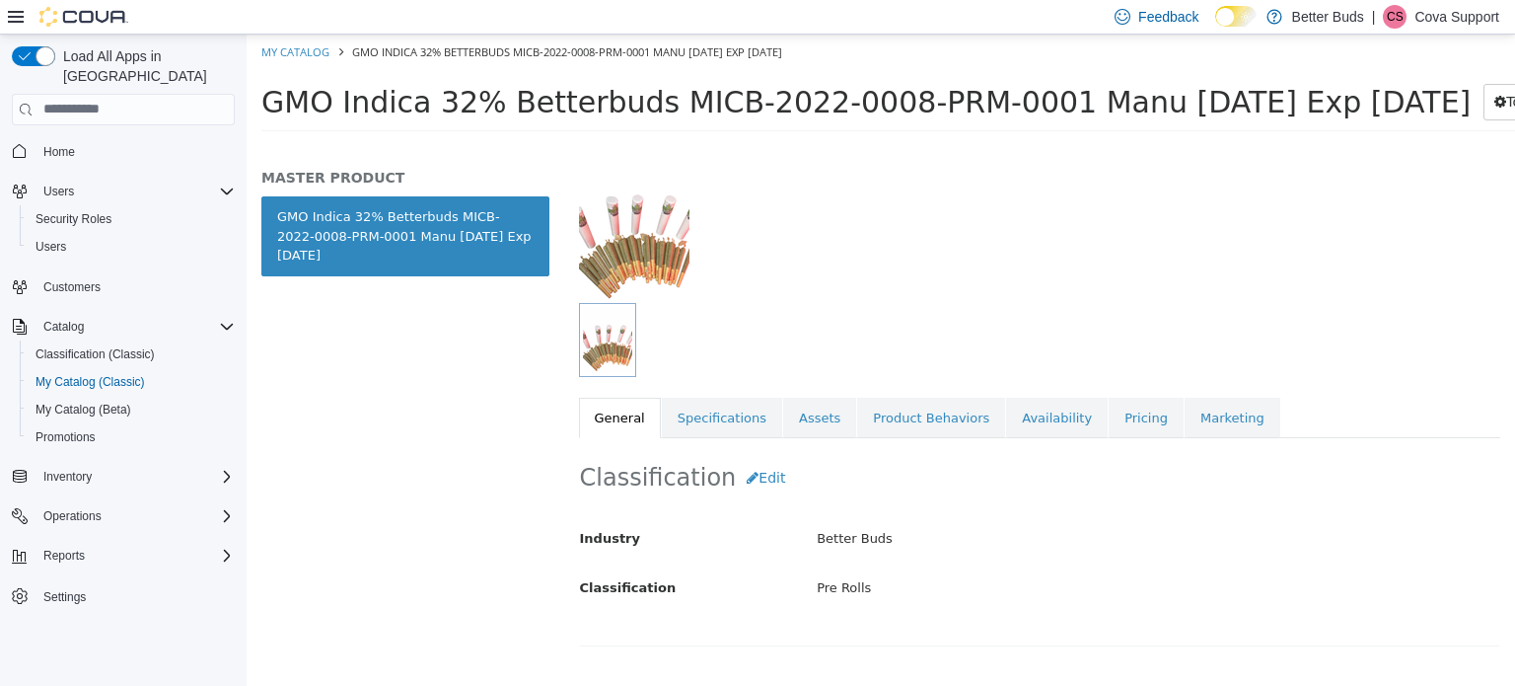
scroll to position [296, 0]
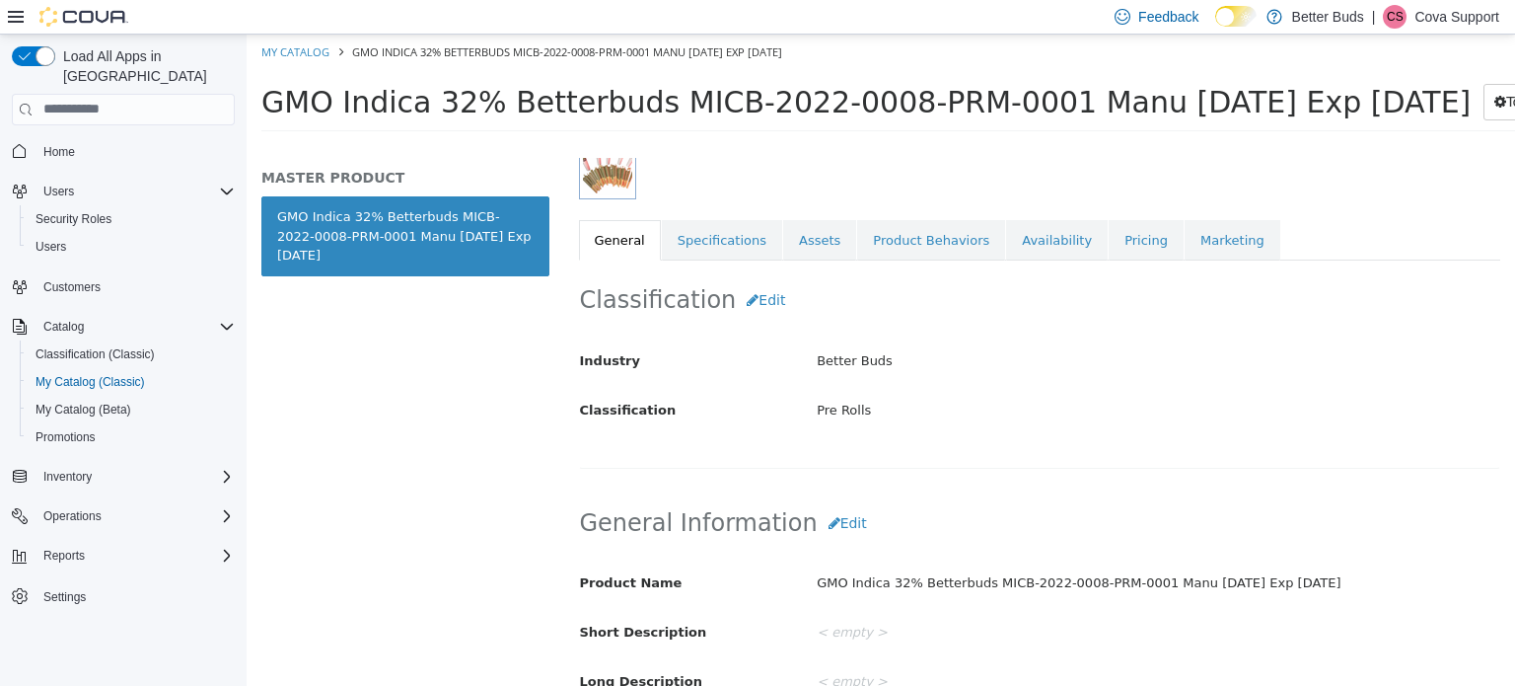
drag, startPoint x: 1298, startPoint y: 583, endPoint x: 805, endPoint y: 603, distance: 493.7
click at [805, 603] on div "Product Name GMO Indica 32% Betterbuds MICB-2022-0008-PRM-0001 Manu 8/26/25 Exp…" at bounding box center [1040, 681] width 920 height 232
click at [860, 597] on div "GMO Indica 32% Betterbuds MICB-2022-0008-PRM-0001 Manu 8/26/25 Exp 8/26/26" at bounding box center [1158, 582] width 712 height 35
drag, startPoint x: 1310, startPoint y: 581, endPoint x: 814, endPoint y: 589, distance: 496.3
click at [814, 589] on div "GMO Indica 32% Betterbuds MICB-2022-0008-PRM-0001 Manu 8/26/25 Exp 8/26/26" at bounding box center [1158, 582] width 712 height 35
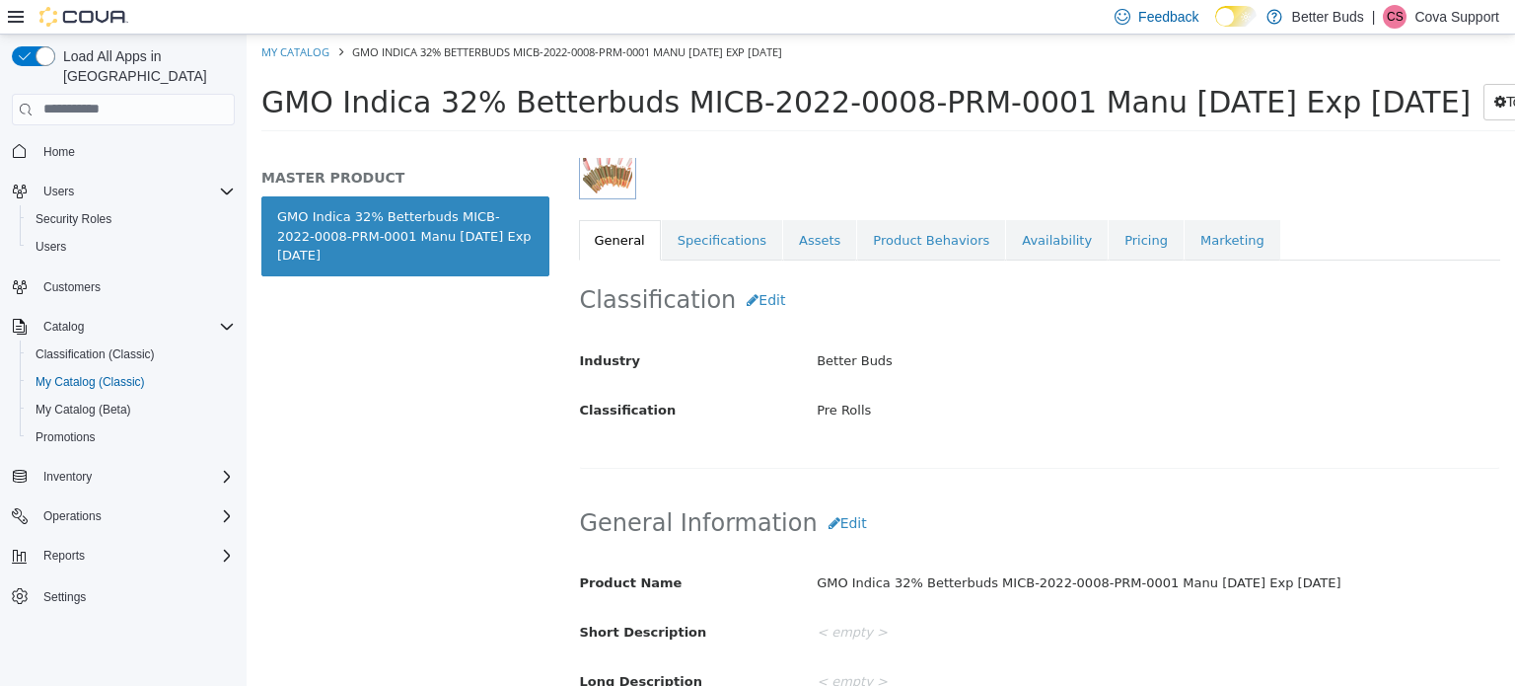
copy div "GMO Indica 32% Betterbuds MICB-2022-0008-PRM-0001 Manu 8/26/25 Exp 8/26/26"
click at [1418, 16] on div "| CS Cova Support" at bounding box center [1435, 17] width 127 height 24
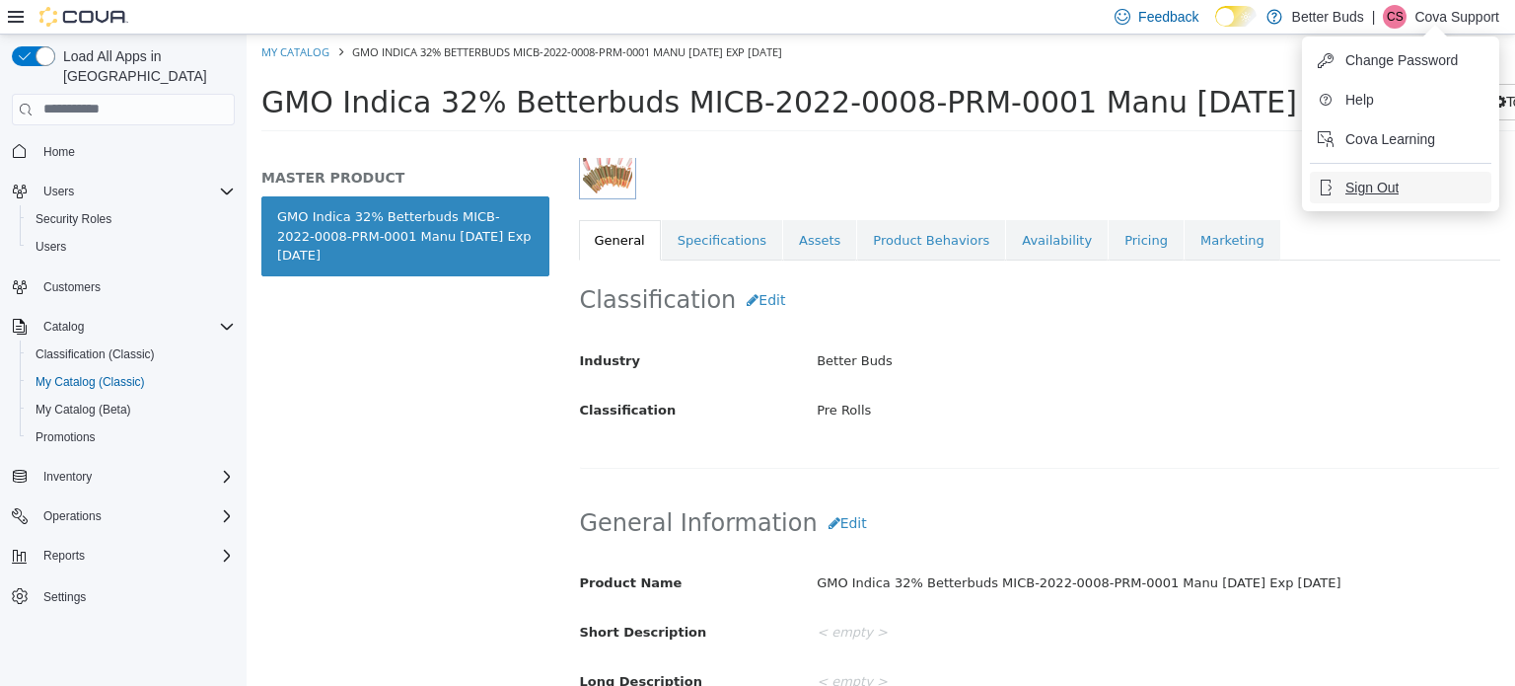
click at [1373, 179] on button "Sign Out" at bounding box center [1401, 188] width 182 height 32
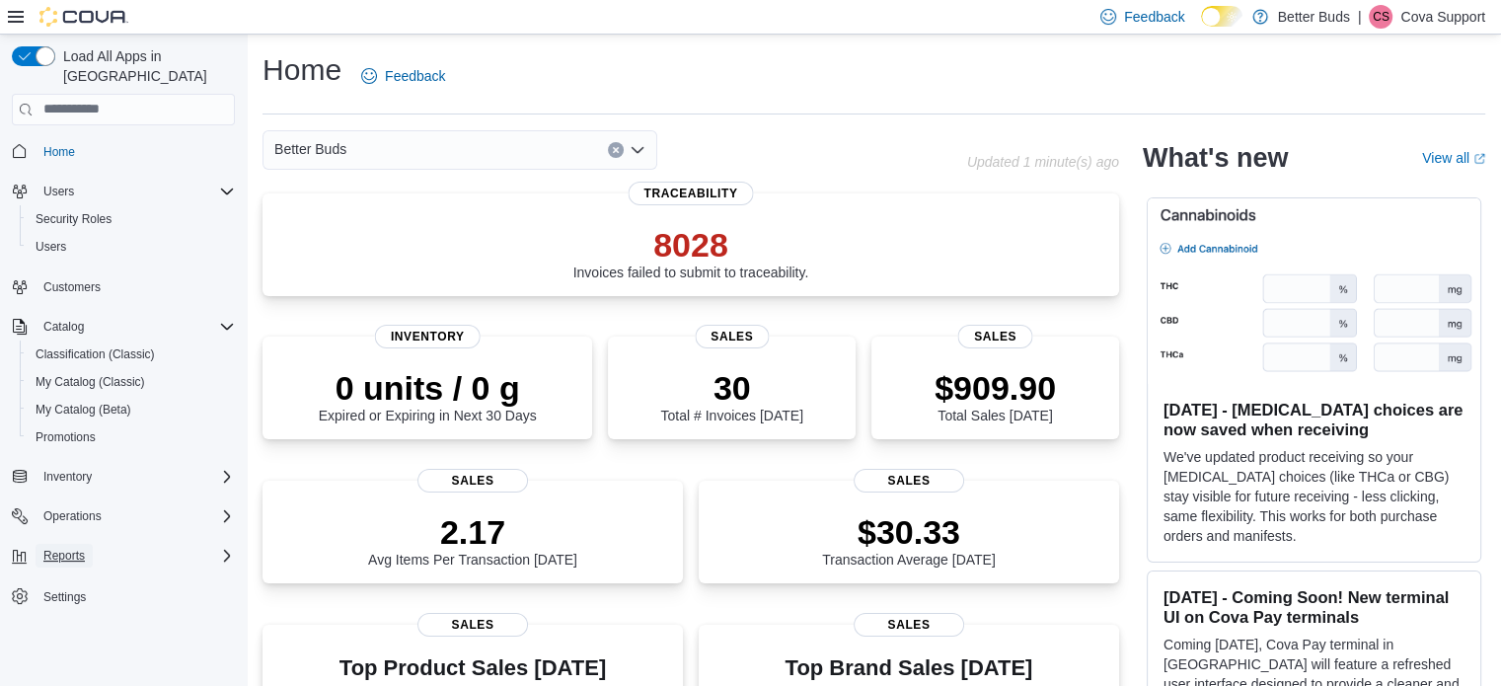
click at [66, 548] on span "Reports" at bounding box center [63, 556] width 41 height 16
click at [60, 658] on span "Reports" at bounding box center [56, 666] width 41 height 16
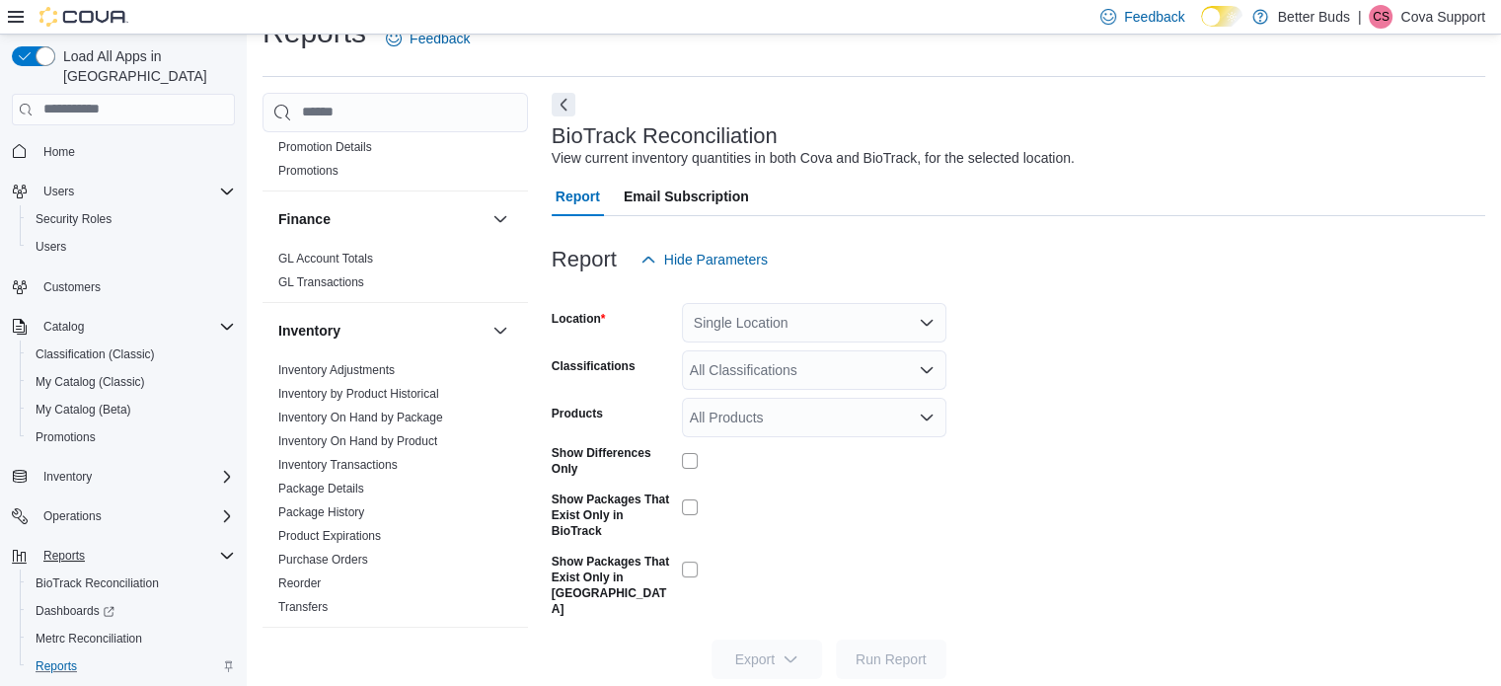
scroll to position [401, 0]
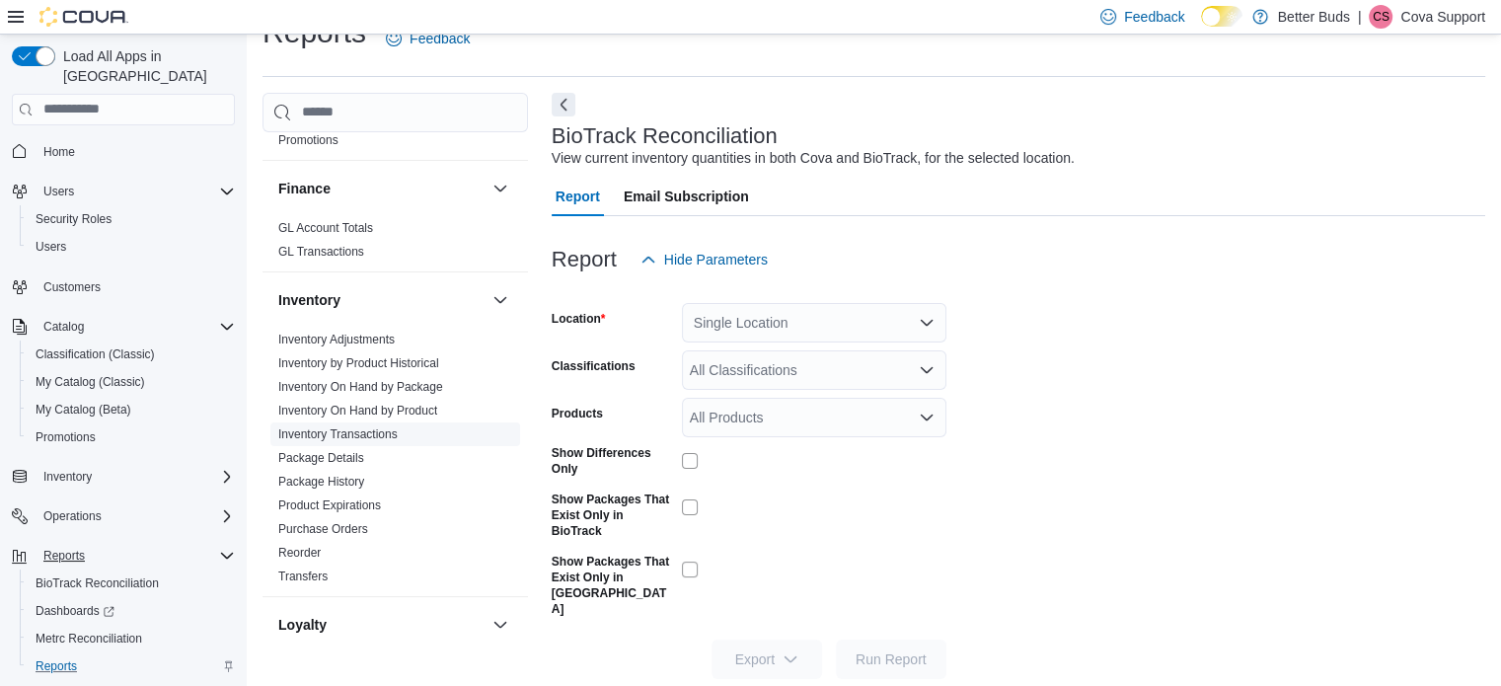
click at [375, 433] on link "Inventory Transactions" at bounding box center [337, 434] width 119 height 14
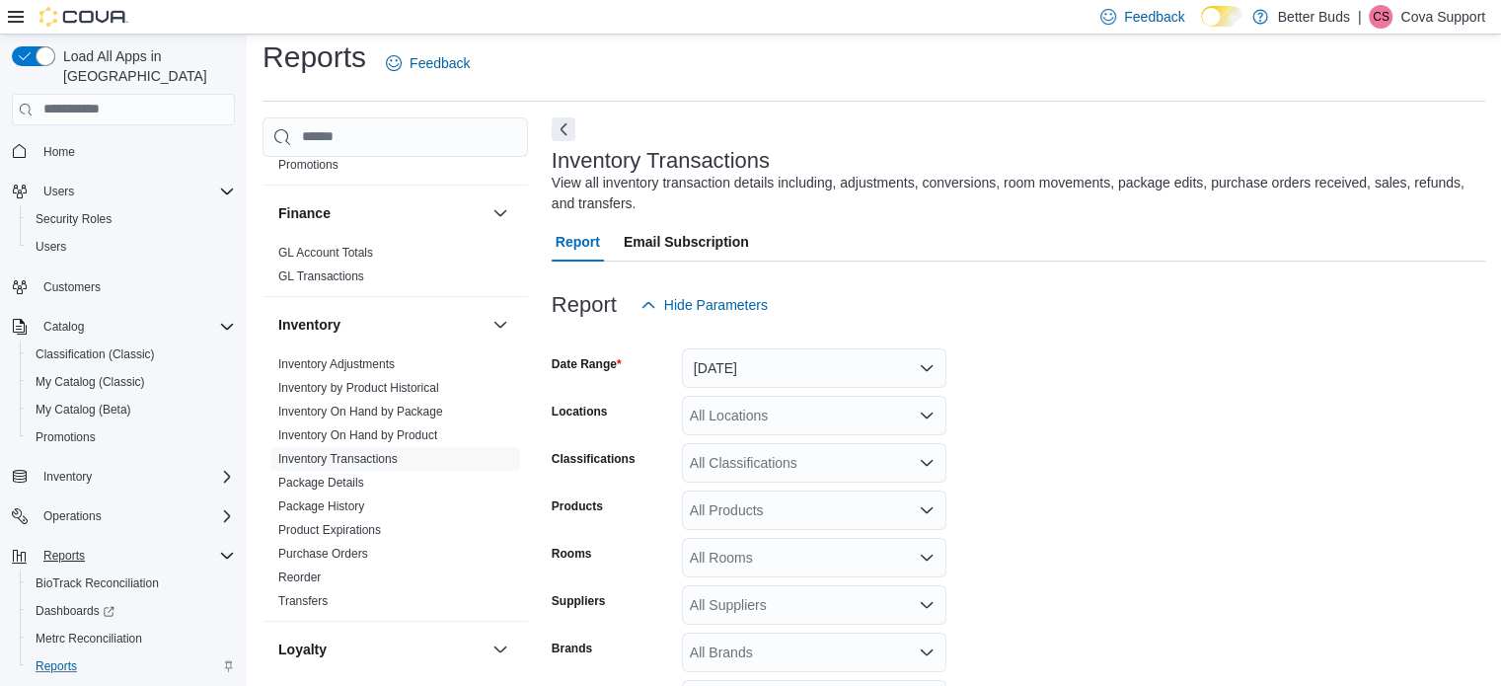
scroll to position [66, 0]
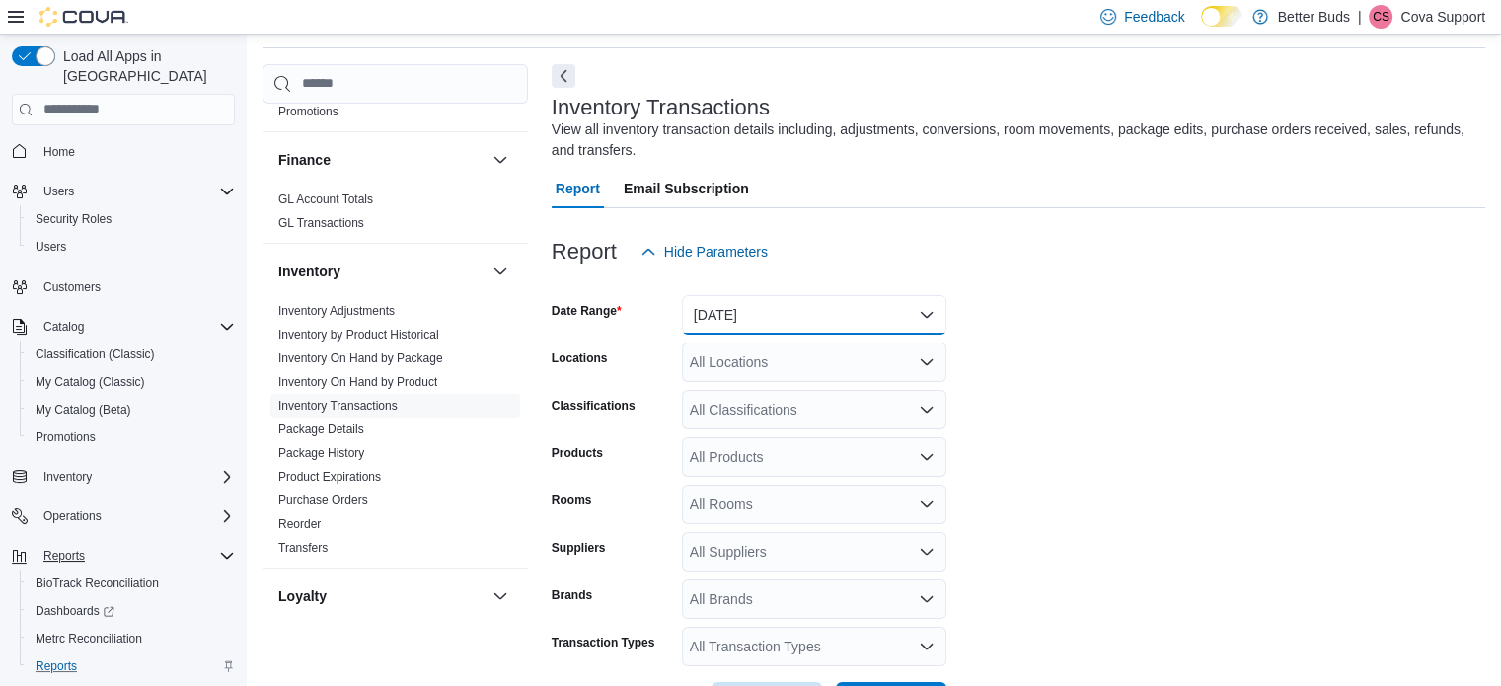
click at [754, 307] on button "[DATE]" at bounding box center [814, 314] width 264 height 39
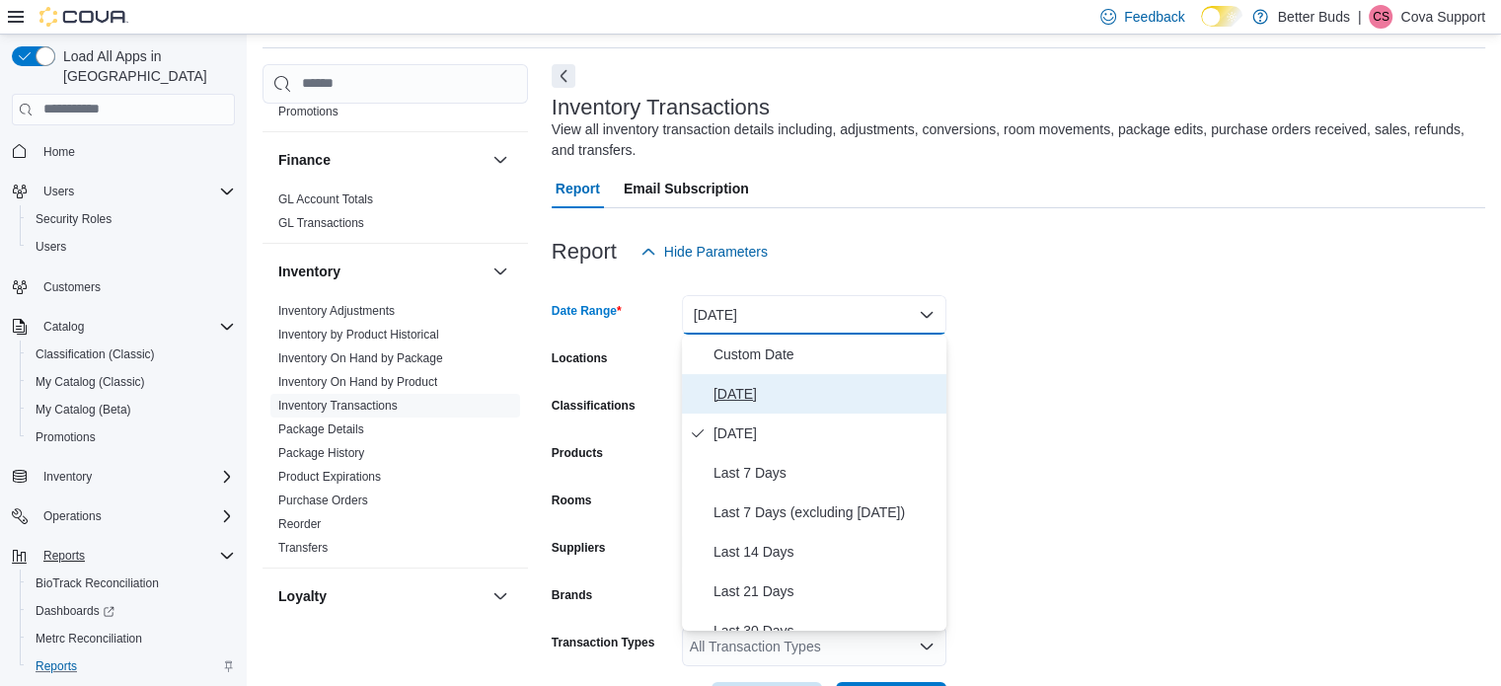
click at [735, 393] on span "Today" at bounding box center [825, 394] width 225 height 24
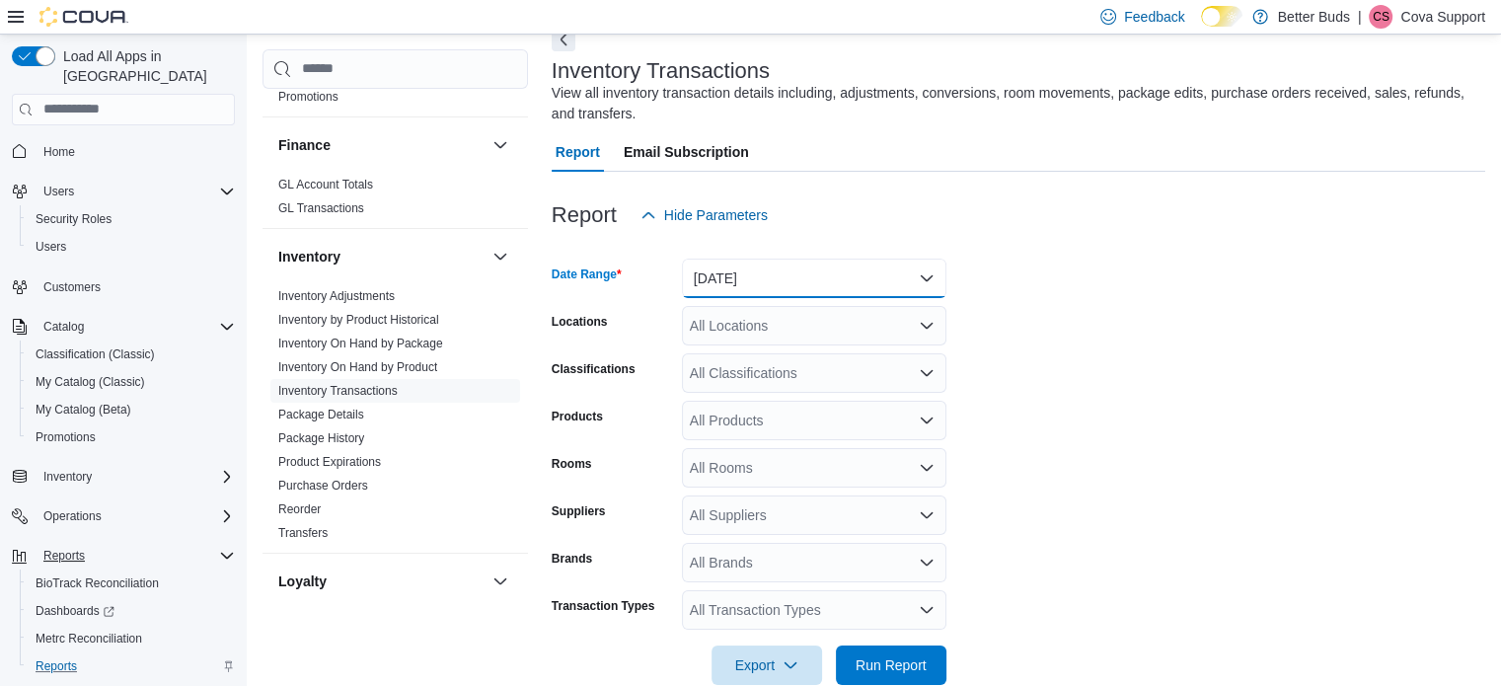
scroll to position [140, 0]
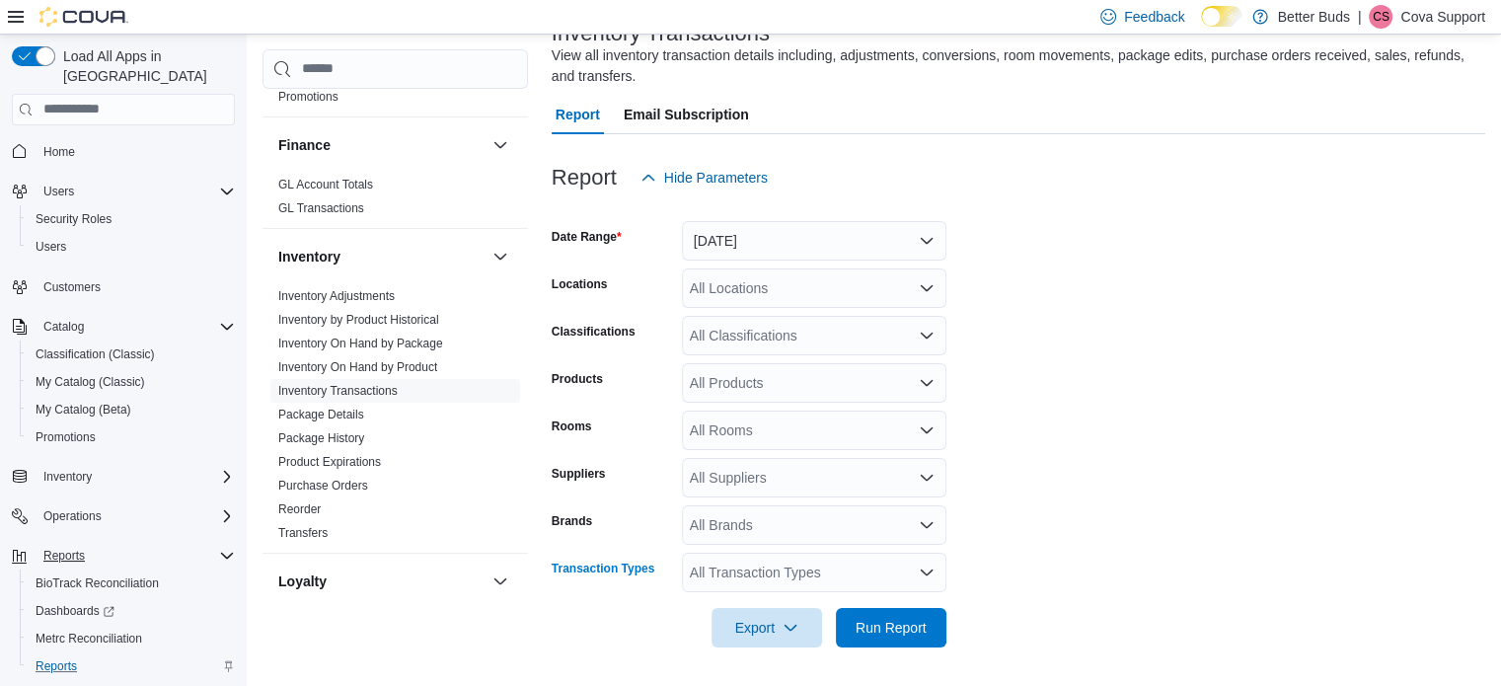
click at [770, 573] on div "All Transaction Types" at bounding box center [814, 571] width 264 height 39
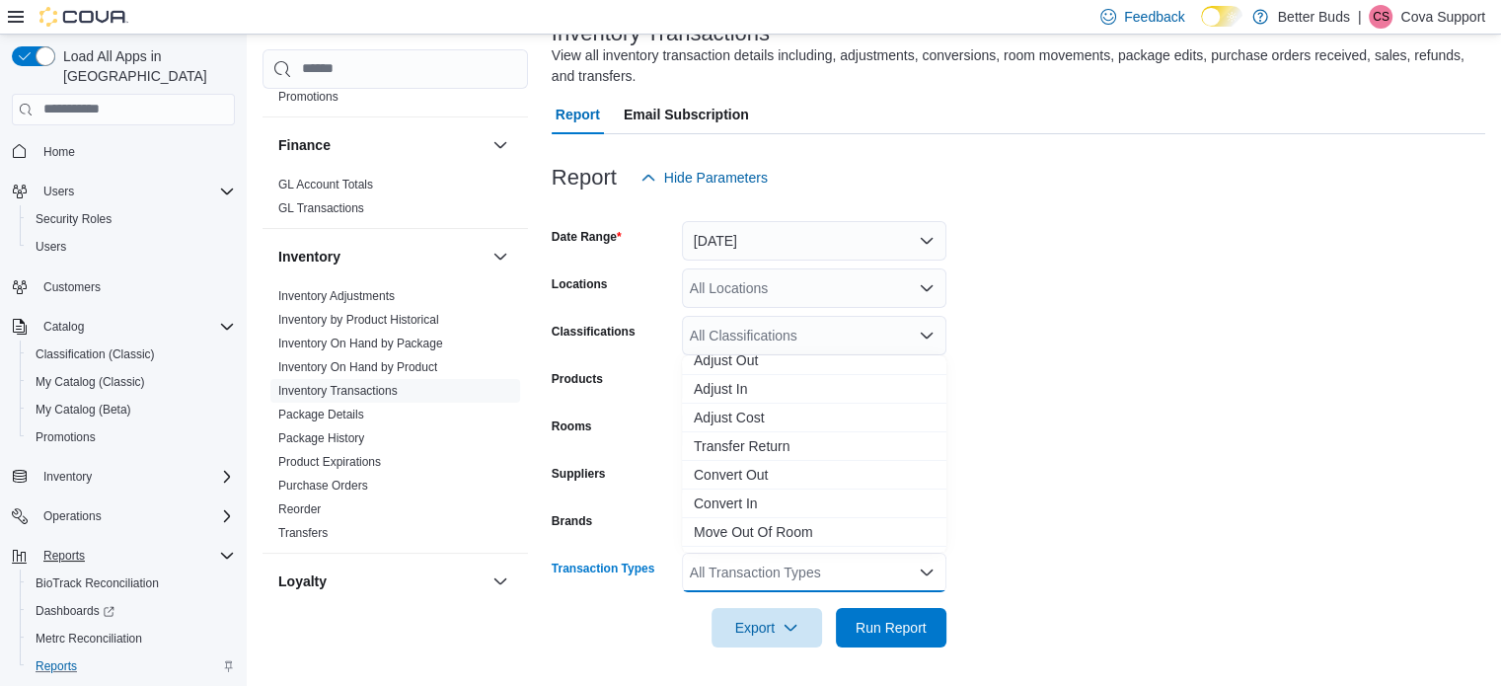
scroll to position [197, 0]
click at [752, 426] on span "Convert Out" at bounding box center [814, 429] width 241 height 20
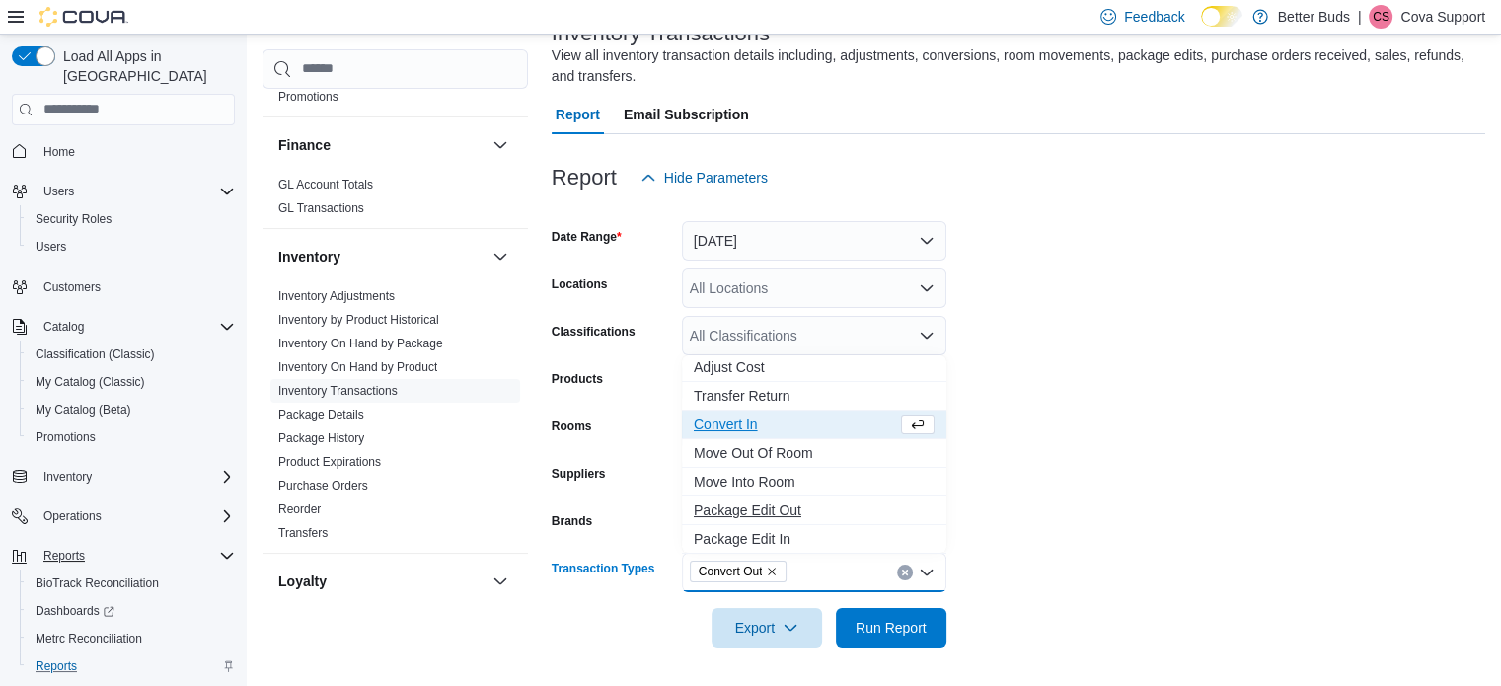
scroll to position [203, 0]
click at [747, 413] on span "Convert In" at bounding box center [795, 423] width 203 height 20
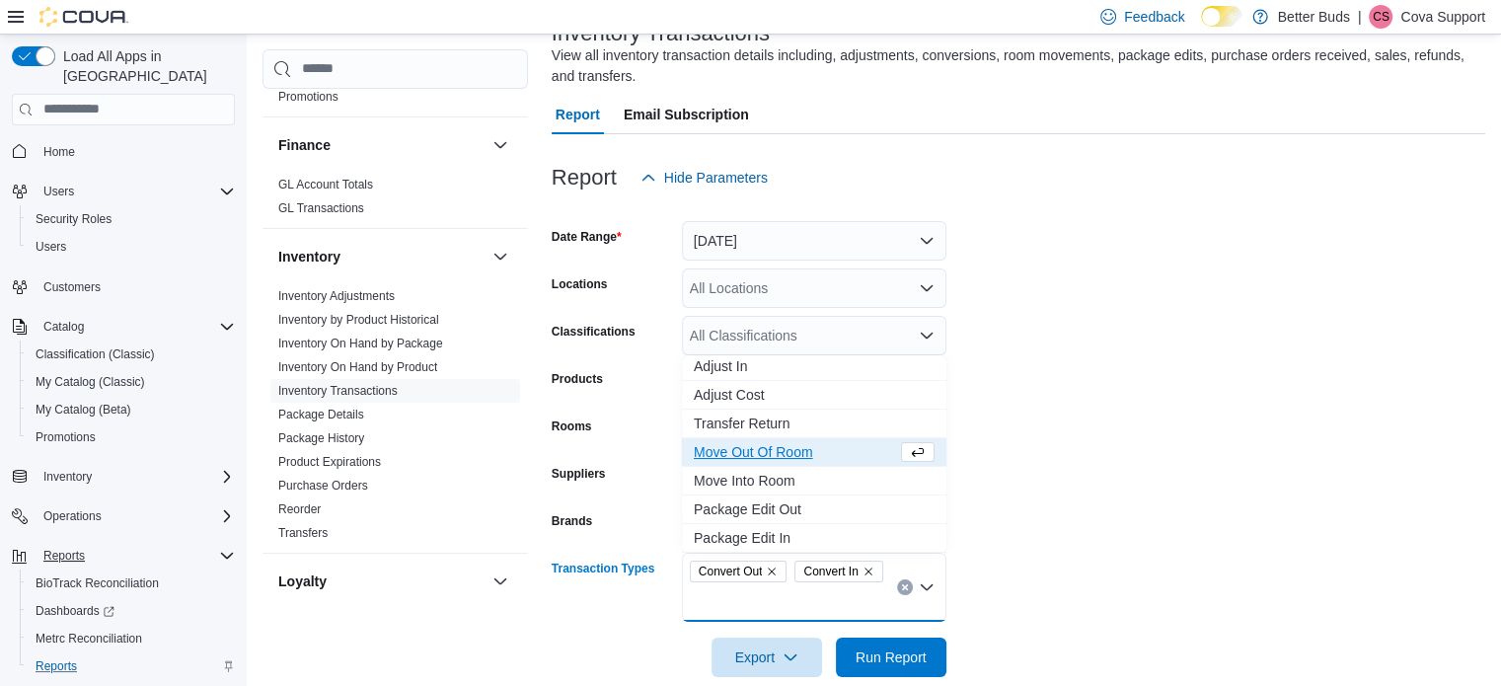
scroll to position [174, 0]
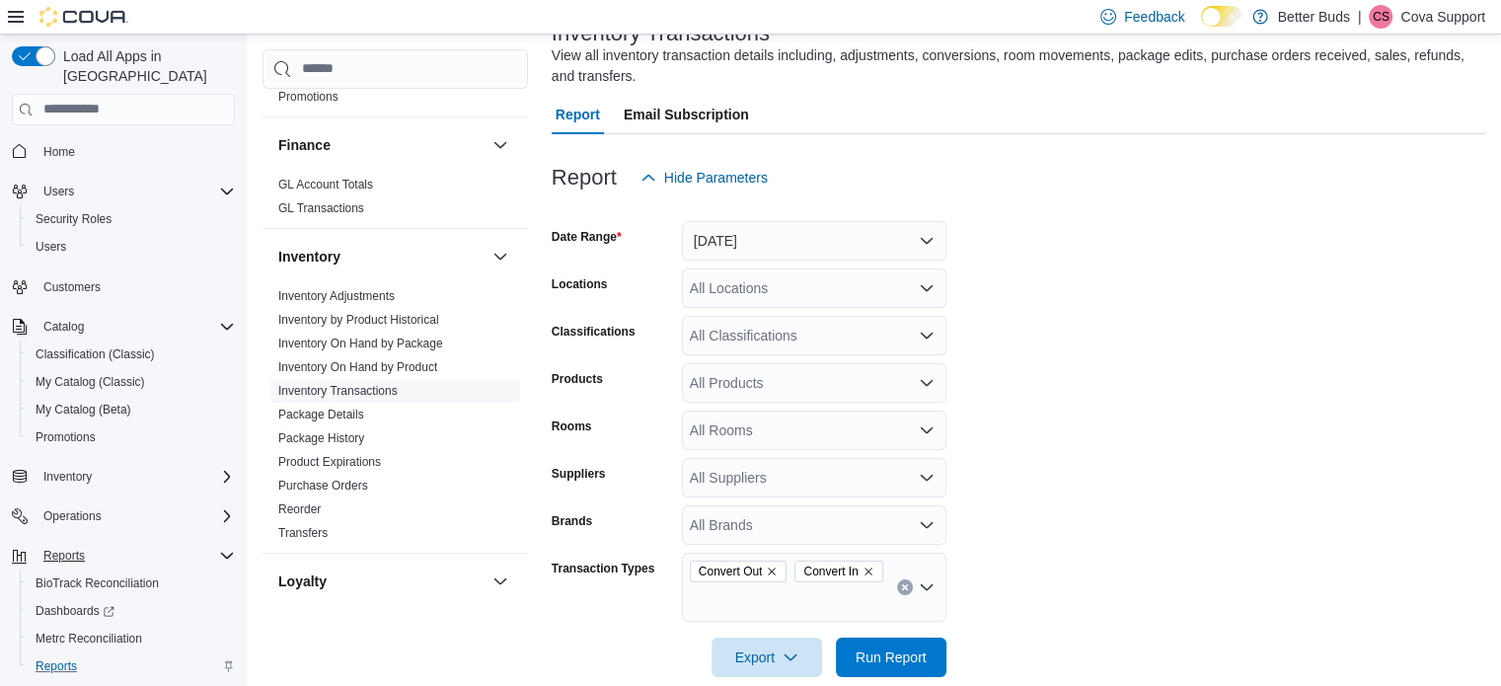
click at [1138, 594] on form "Date Range Today Locations All Locations Classifications All Classifications Pr…" at bounding box center [1017, 436] width 933 height 479
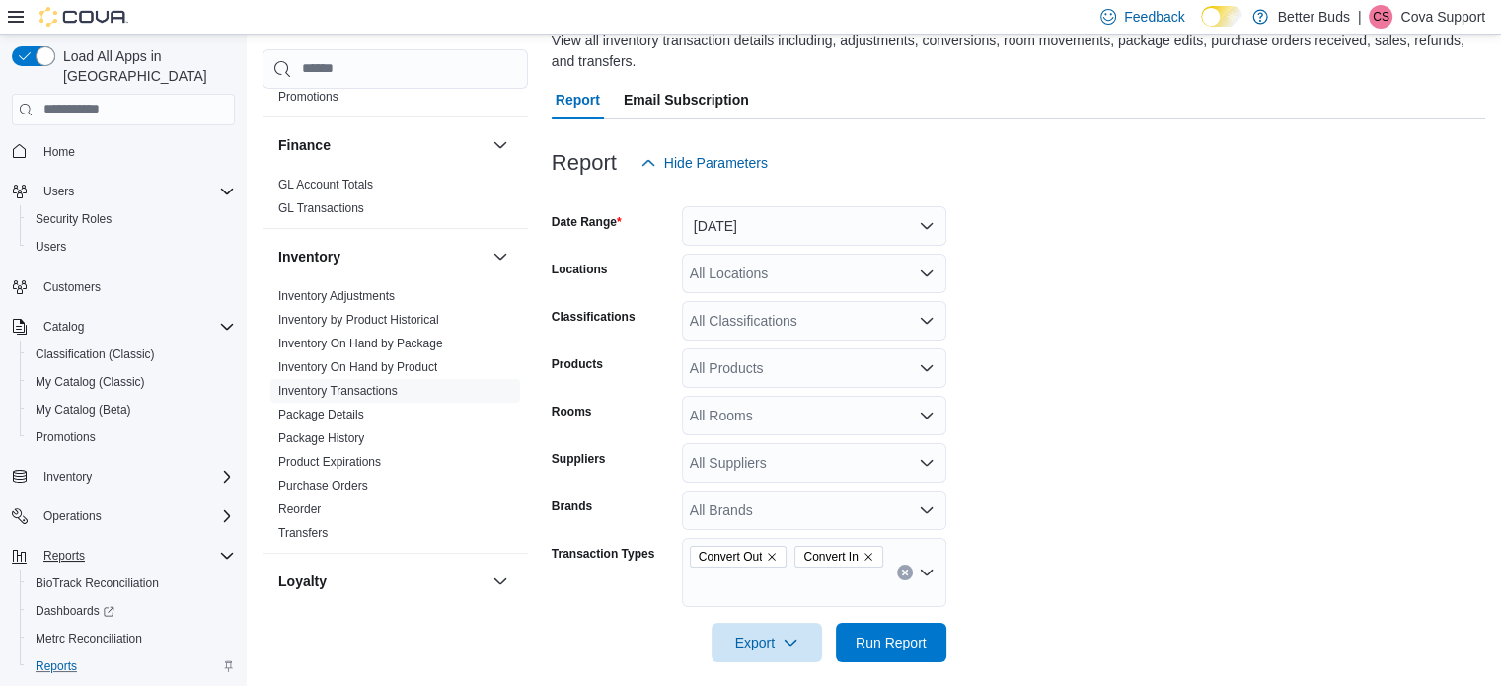
scroll to position [170, 0]
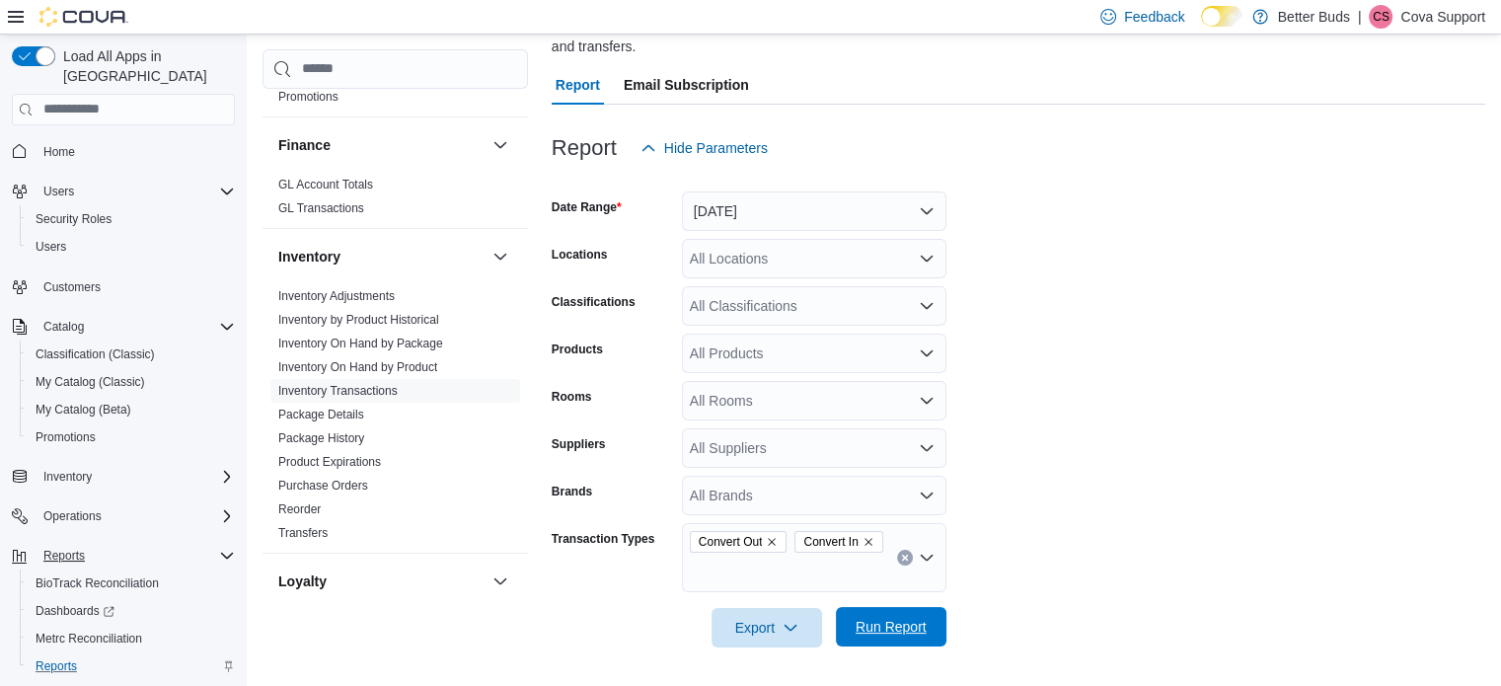
click at [891, 624] on span "Run Report" at bounding box center [890, 627] width 71 height 20
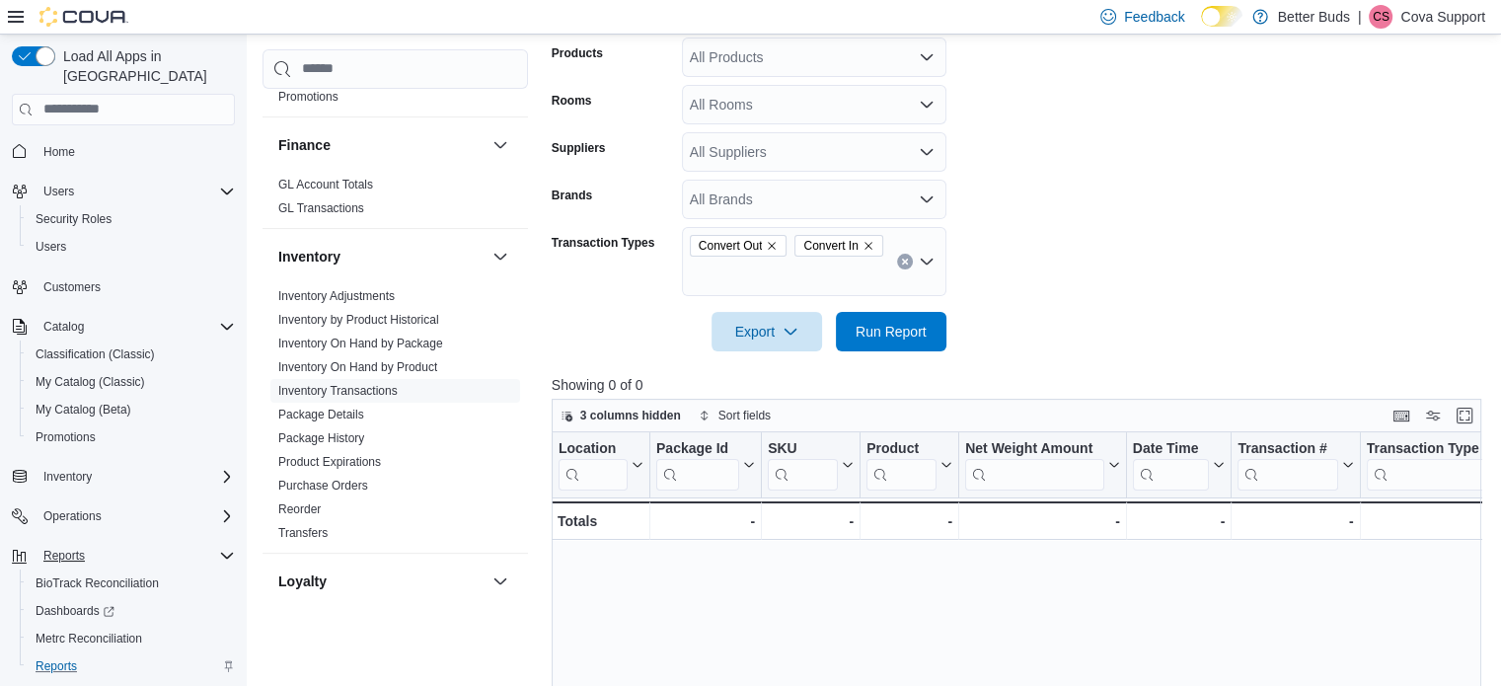
scroll to position [170, 0]
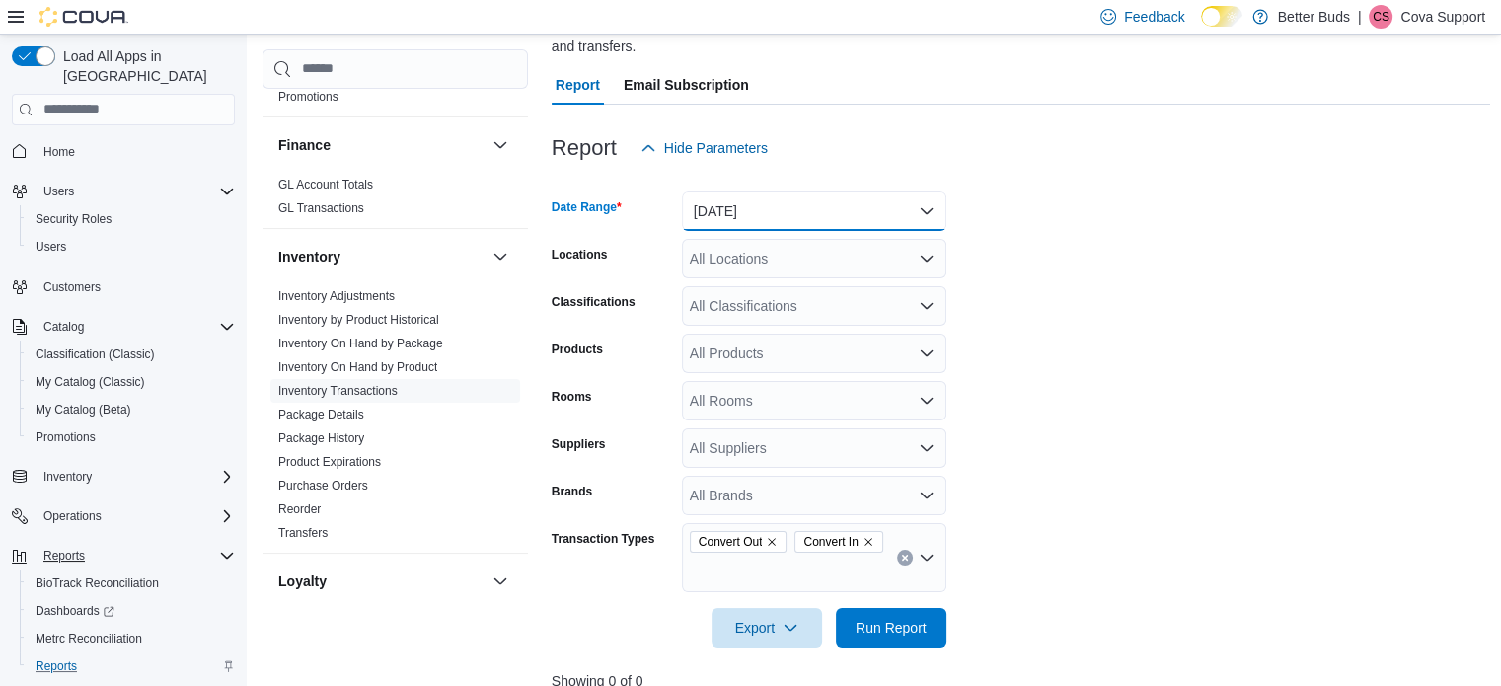
click at [928, 207] on button "Today" at bounding box center [814, 210] width 264 height 39
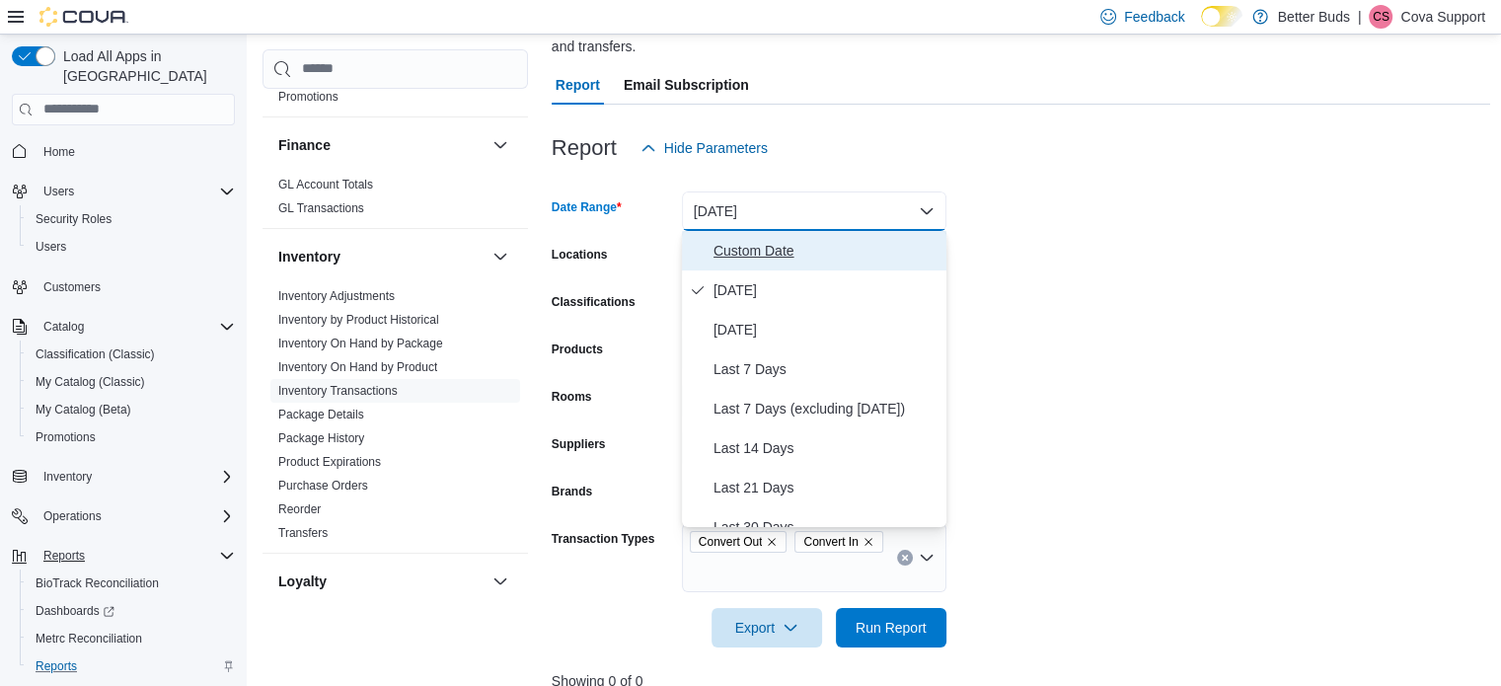
click at [772, 245] on span "Custom Date" at bounding box center [825, 251] width 225 height 24
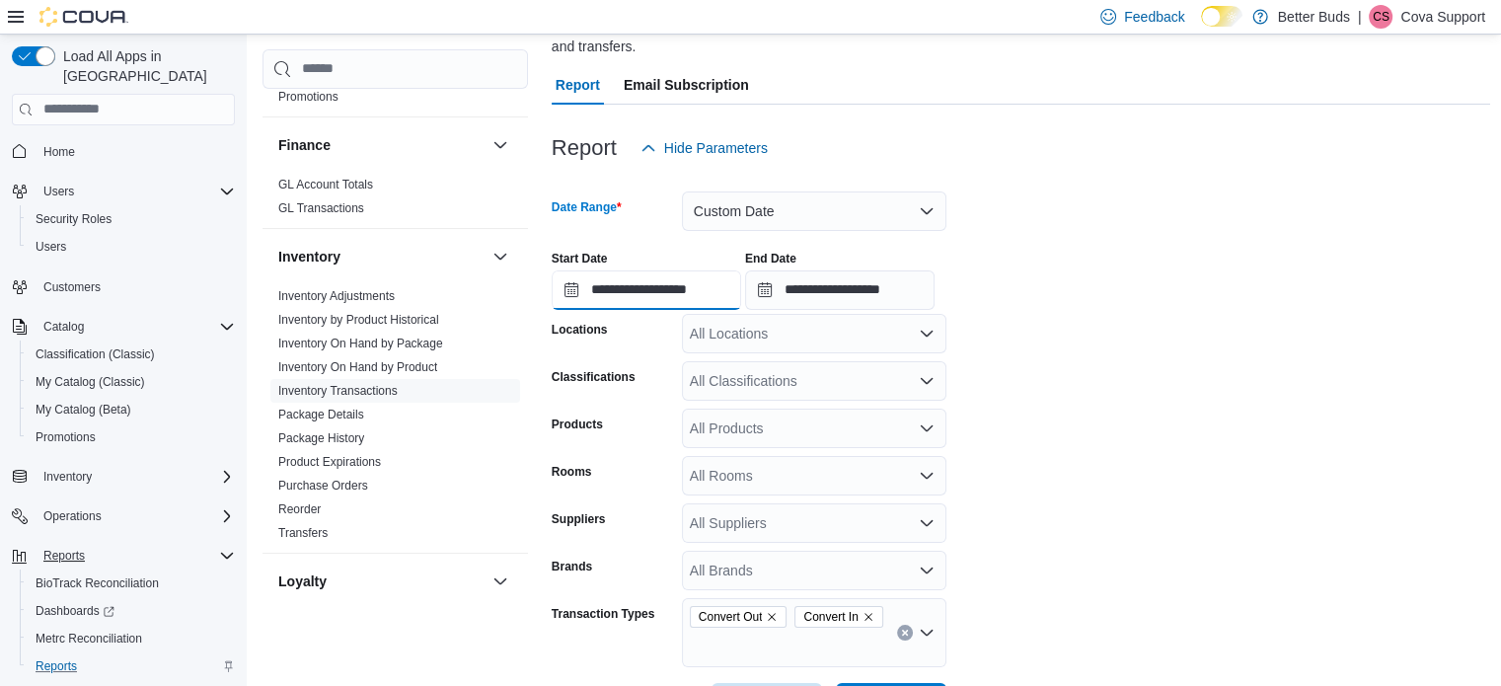
click at [675, 292] on input "**********" at bounding box center [645, 289] width 189 height 39
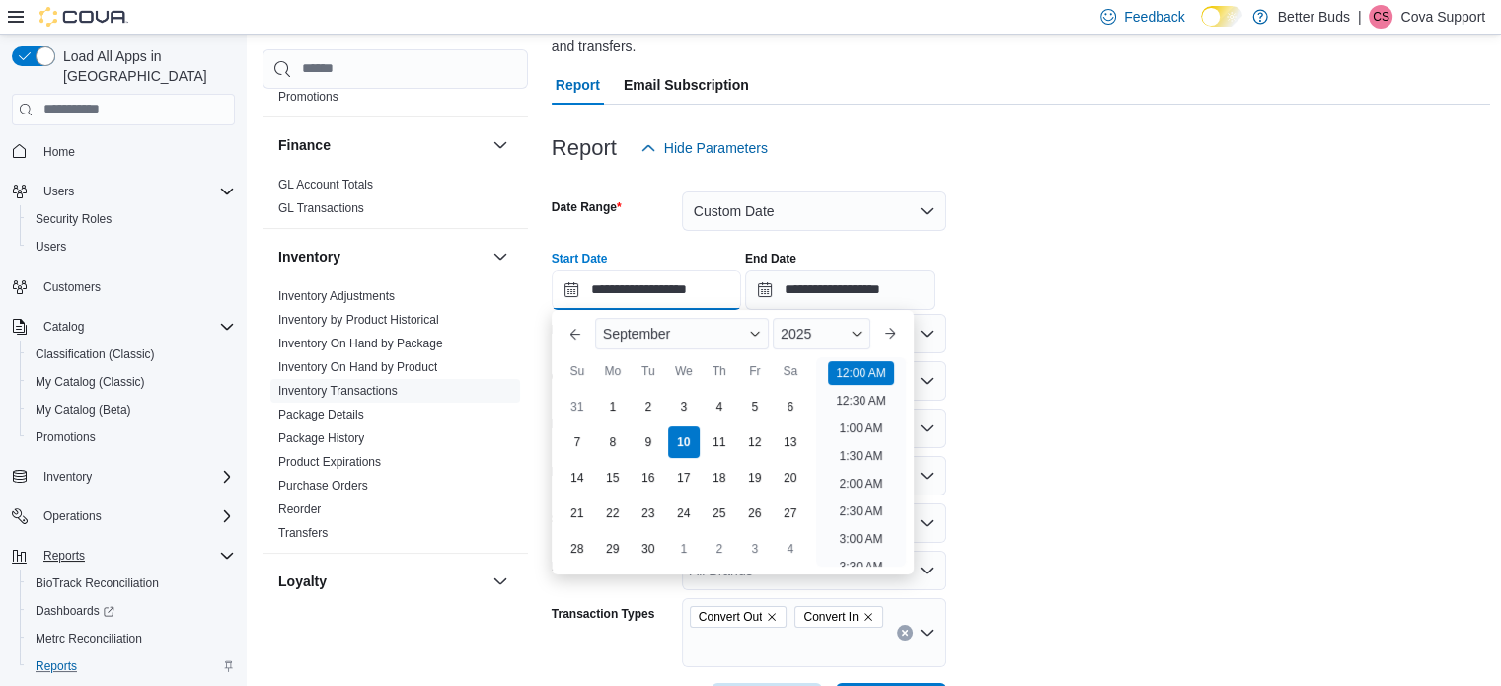
scroll to position [61, 0]
click at [570, 333] on button "Previous Month" at bounding box center [575, 334] width 32 height 32
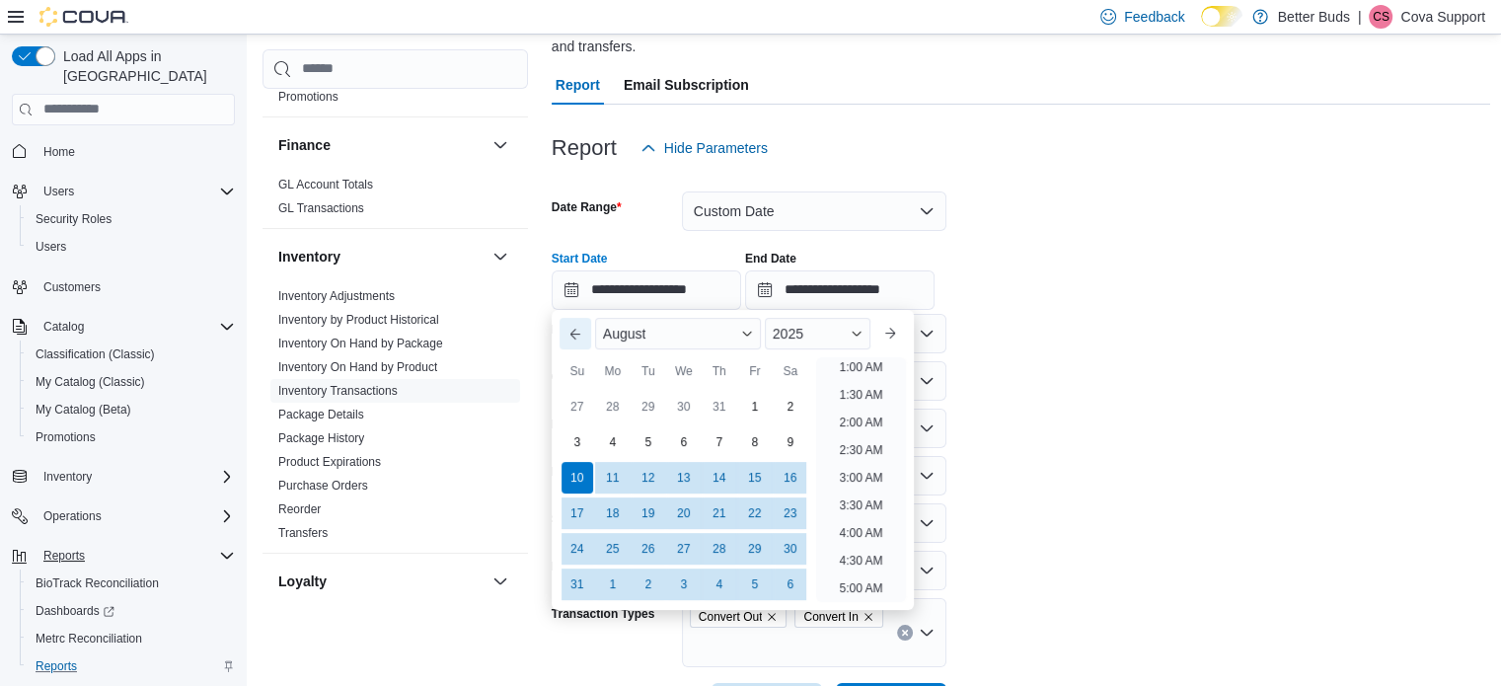
scroll to position [4, 0]
click at [756, 407] on div "1" at bounding box center [754, 406] width 35 height 35
type input "**********"
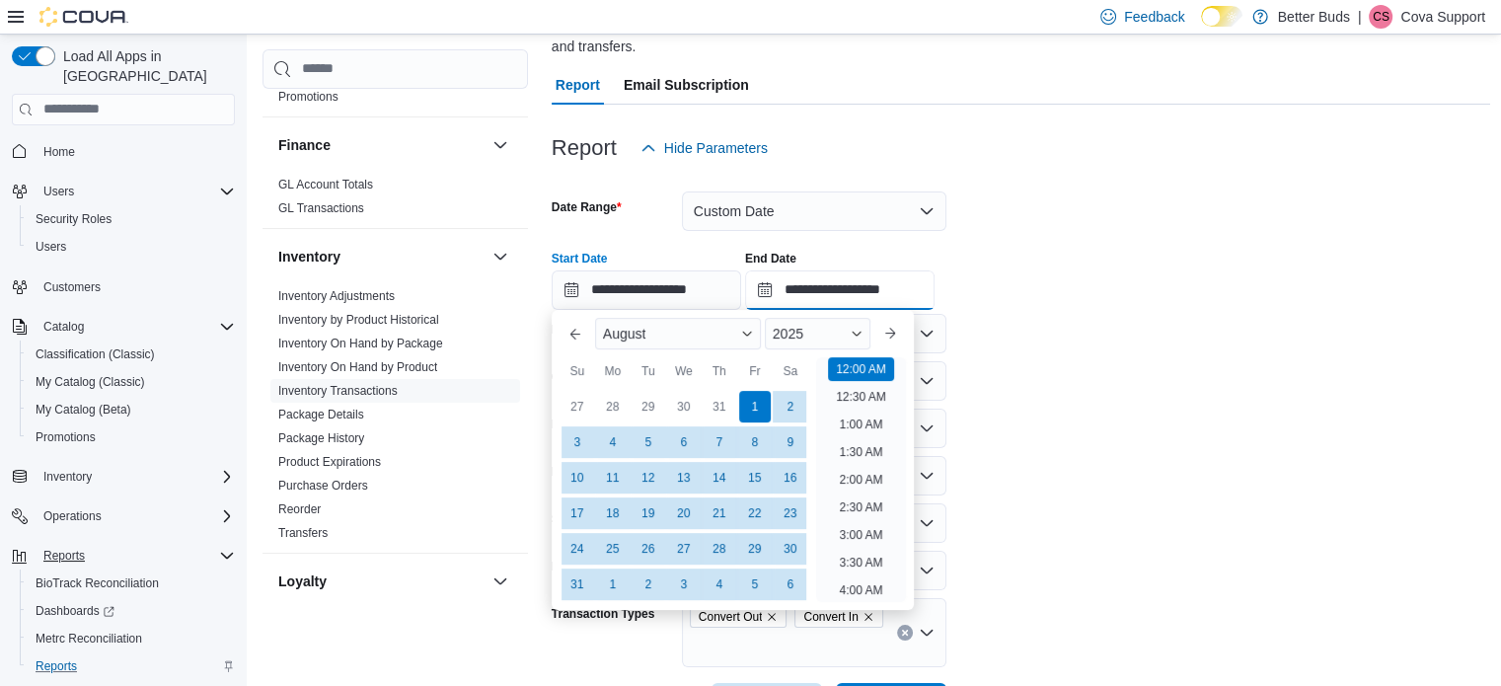
click at [850, 290] on input "**********" at bounding box center [839, 289] width 189 height 39
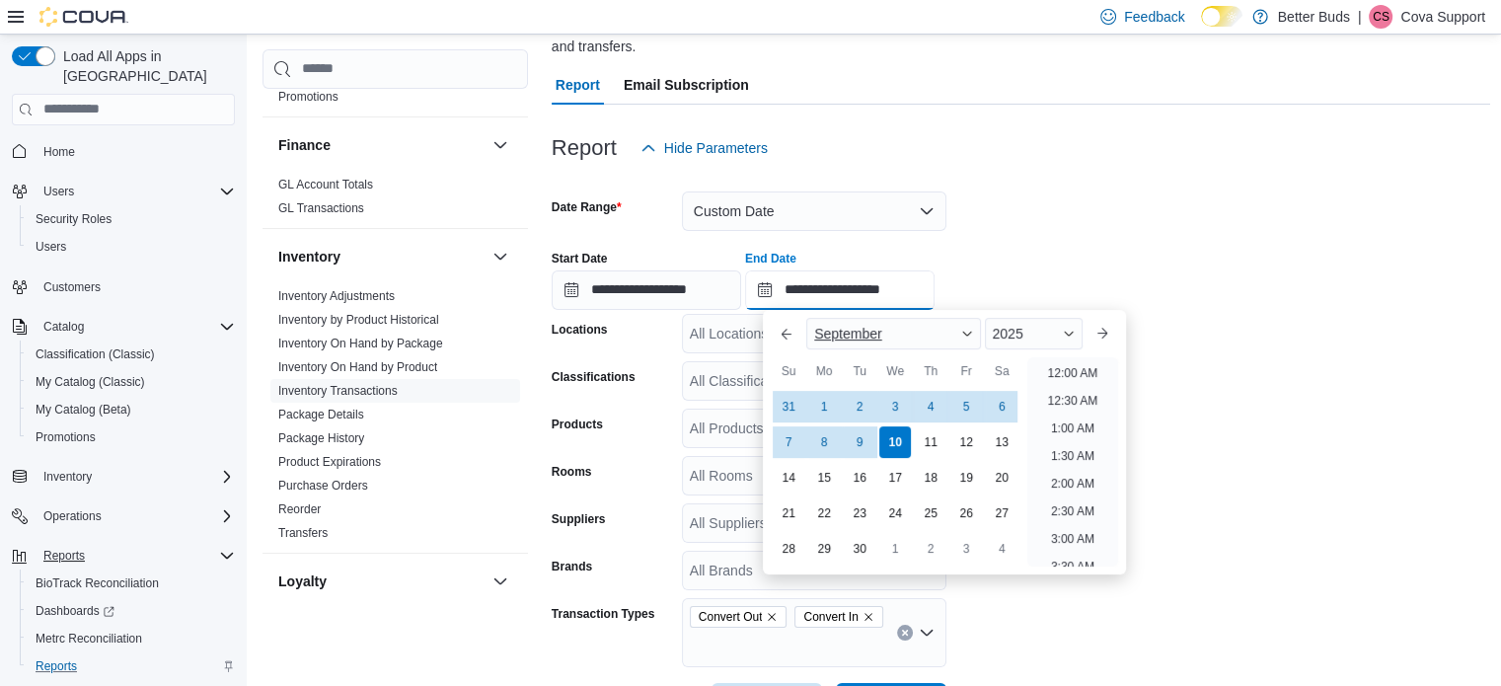
scroll to position [1121, 0]
click at [781, 334] on button "Previous Month" at bounding box center [786, 334] width 32 height 32
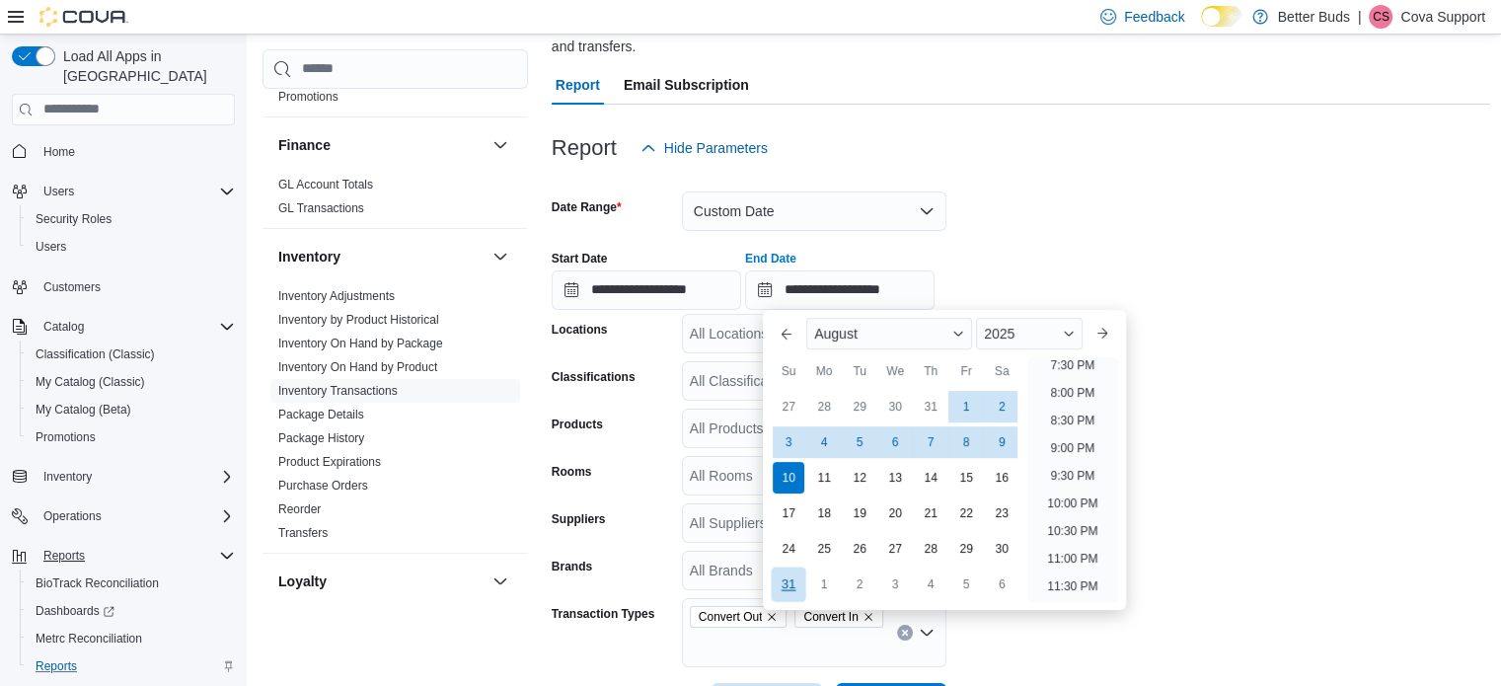
click at [784, 581] on div "31" at bounding box center [788, 583] width 35 height 35
type input "**********"
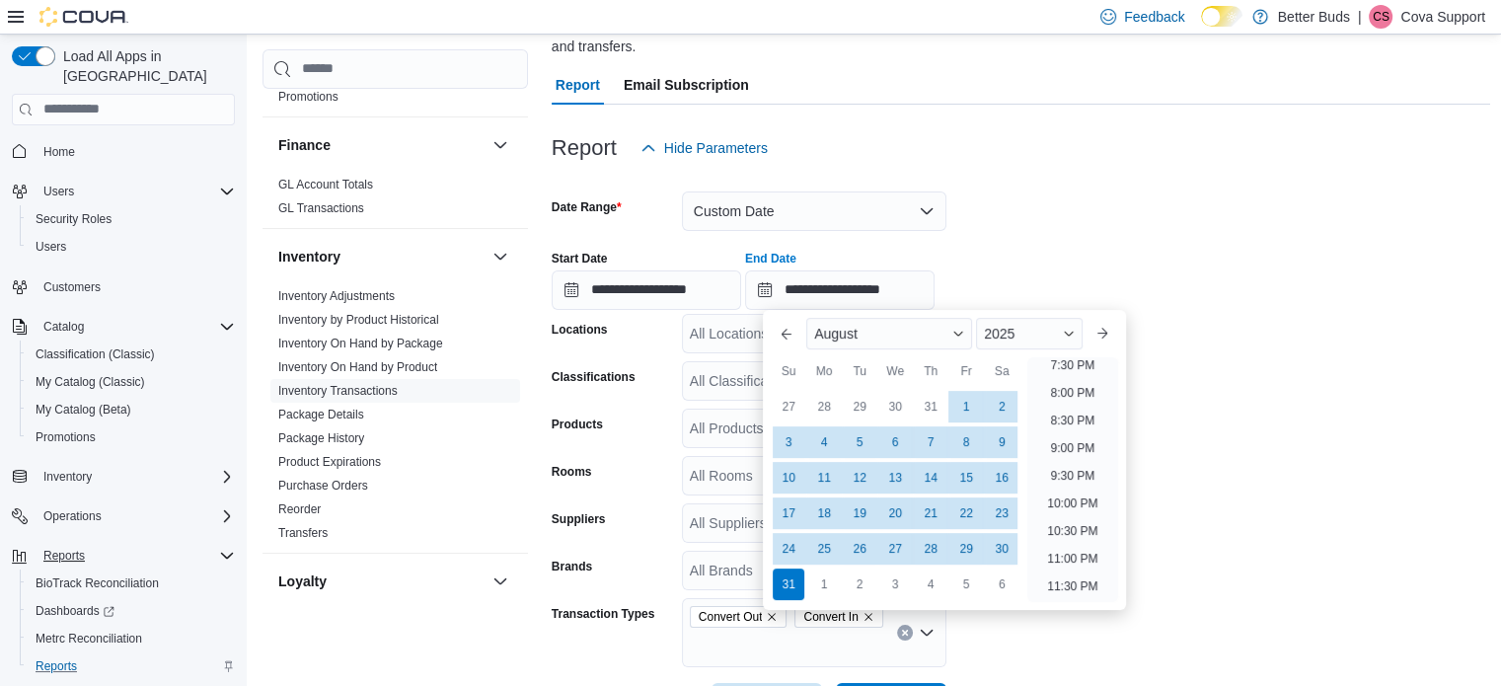
drag, startPoint x: 1409, startPoint y: 488, endPoint x: 1397, endPoint y: 488, distance: 11.8
click at [1404, 488] on form "**********" at bounding box center [1020, 445] width 939 height 554
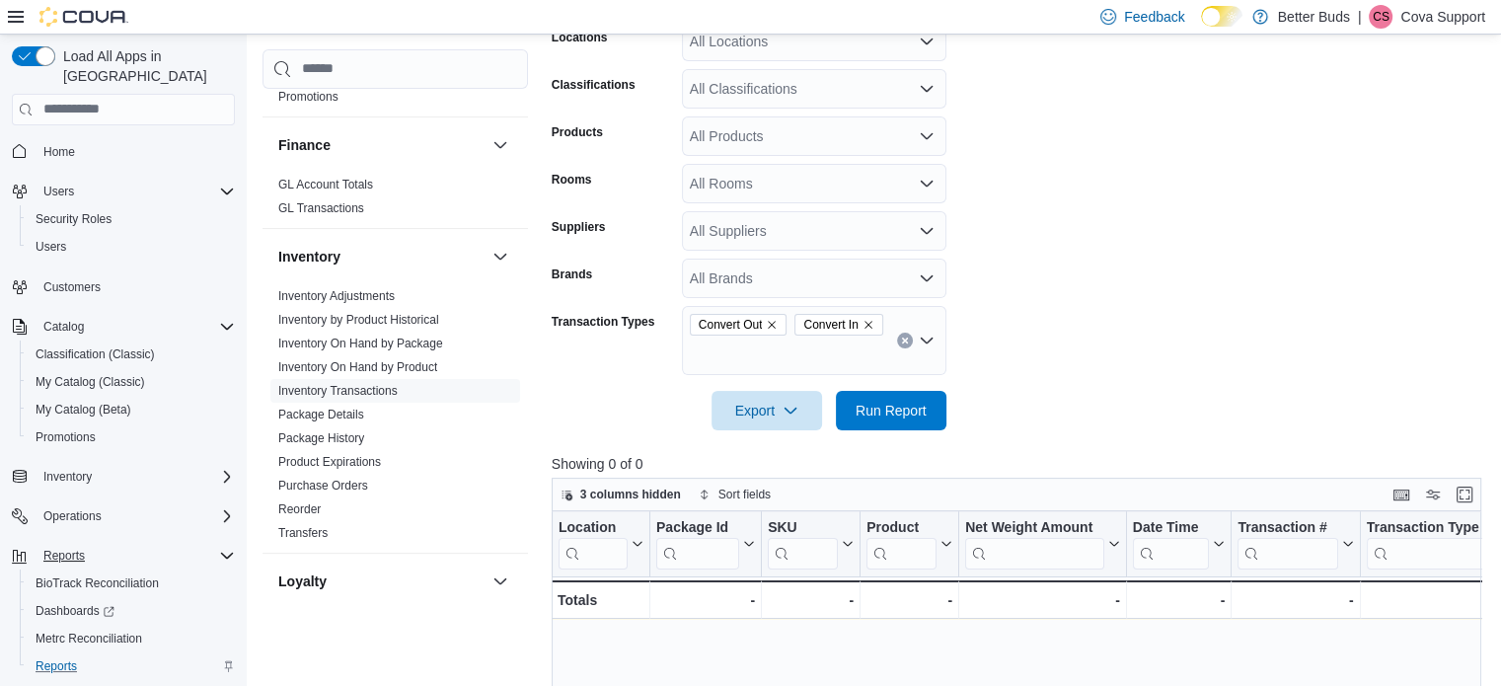
scroll to position [466, 0]
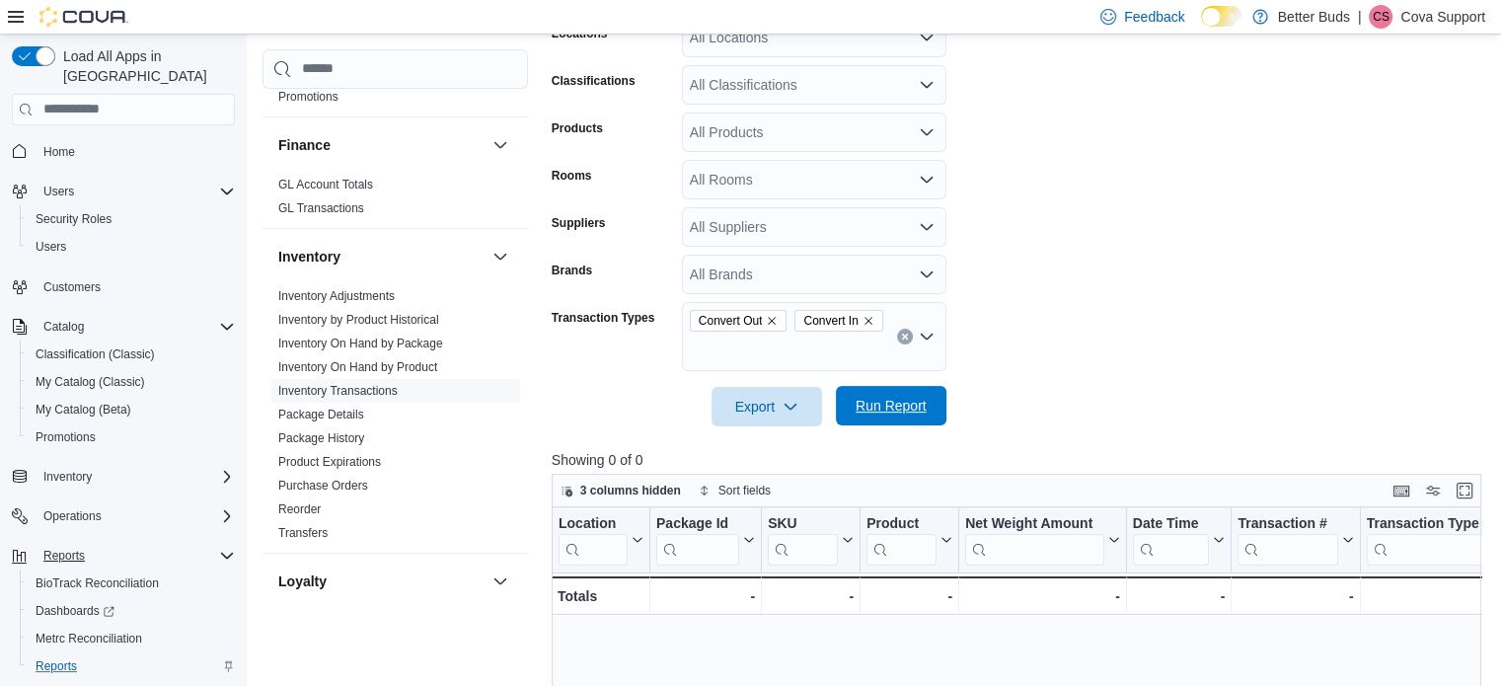
click at [892, 401] on span "Run Report" at bounding box center [890, 406] width 71 height 20
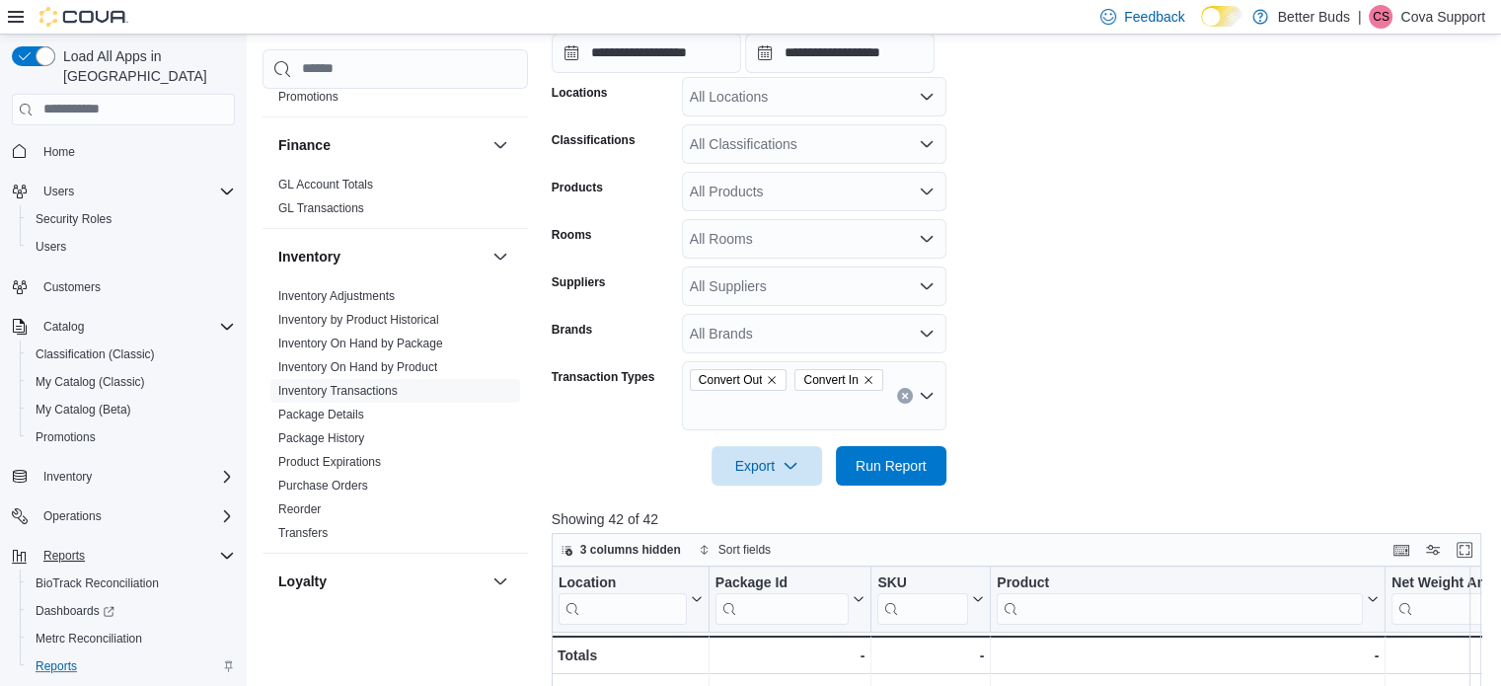
scroll to position [367, 0]
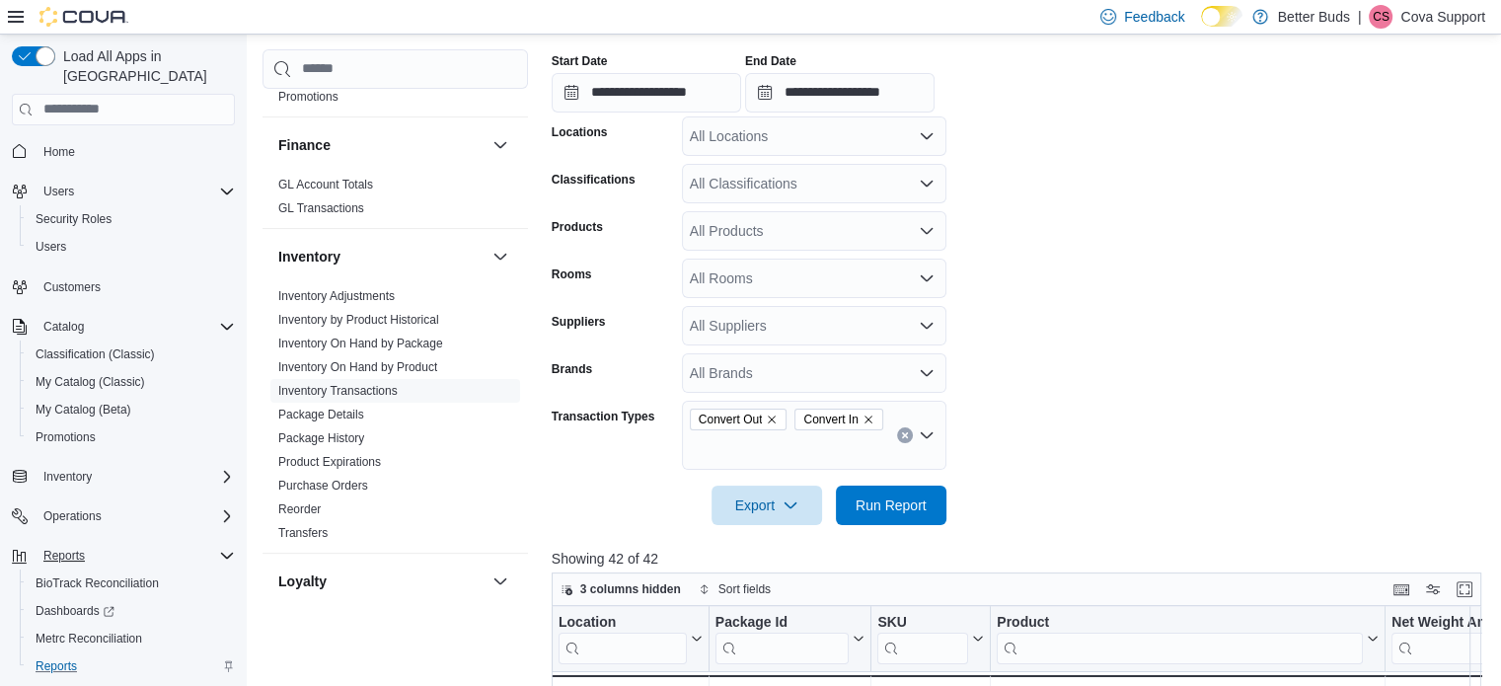
click at [751, 231] on div "All Products" at bounding box center [814, 230] width 264 height 39
paste input "********"
type input "********"
click at [765, 263] on div "GMO Indica 32% .../25 Exp 8/26/26" at bounding box center [814, 265] width 241 height 20
click at [872, 508] on span "Run Report" at bounding box center [890, 504] width 71 height 20
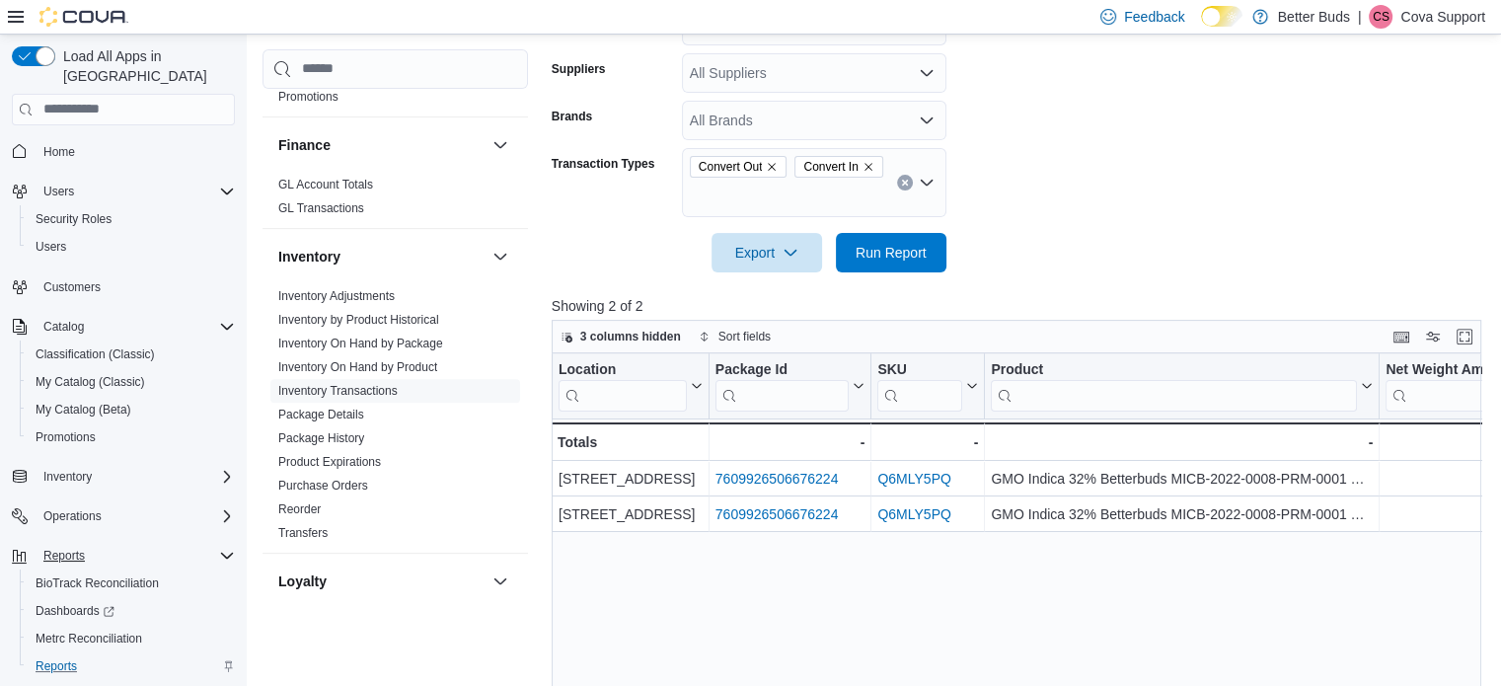
scroll to position [663, 0]
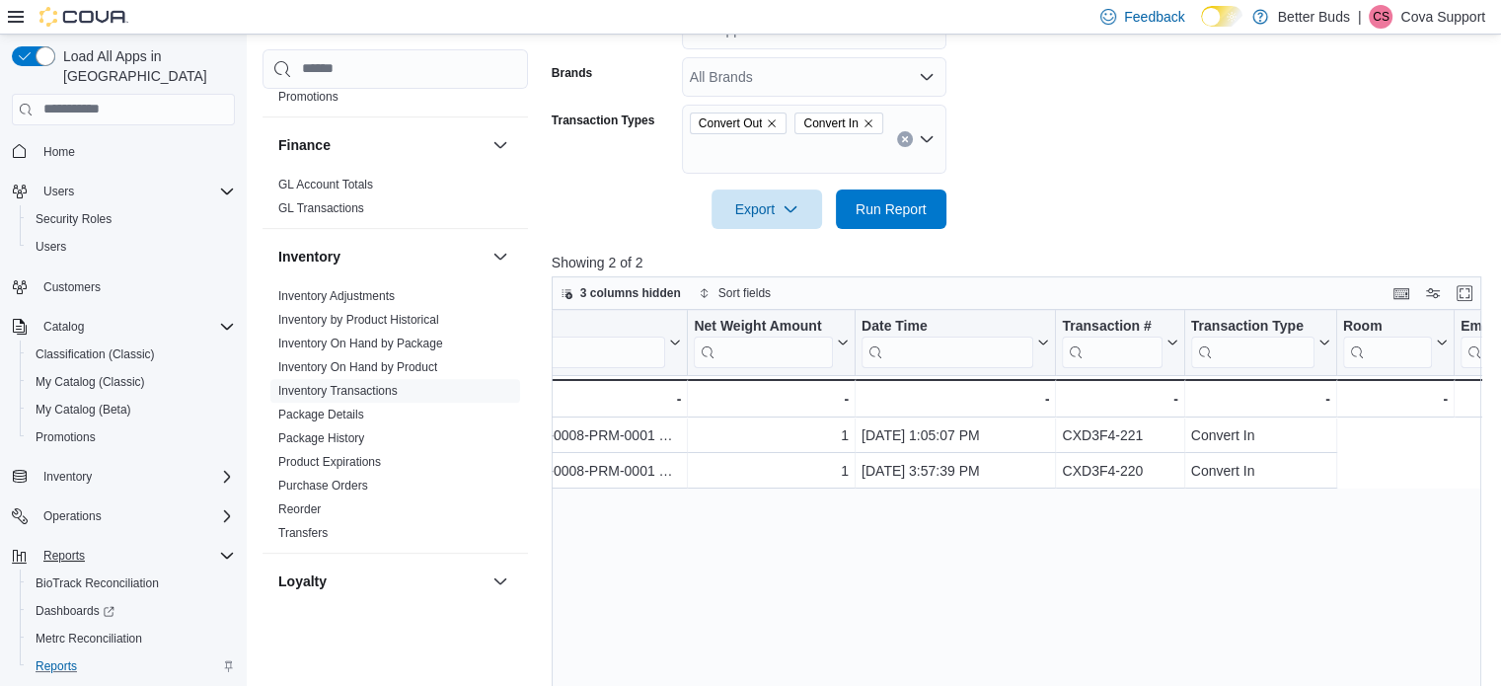
drag, startPoint x: 907, startPoint y: 500, endPoint x: 1061, endPoint y: 513, distance: 154.4
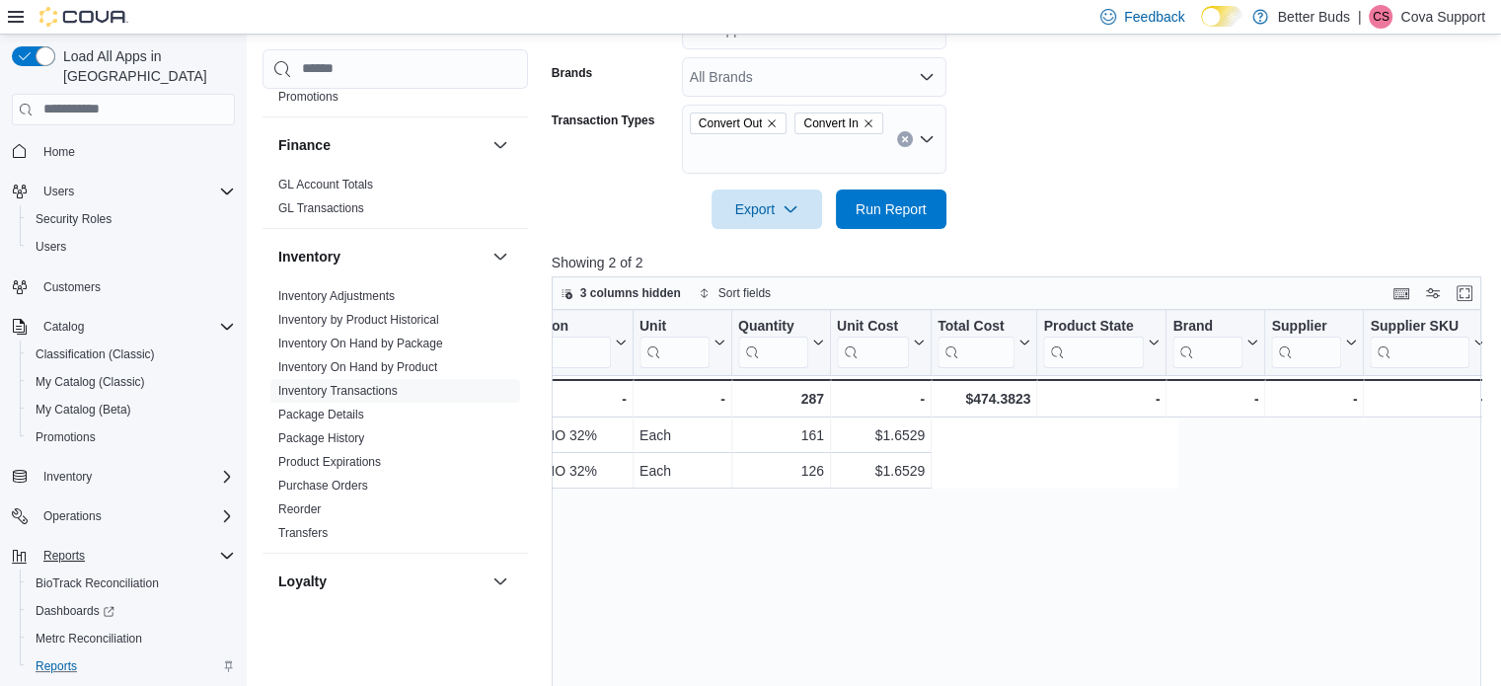
drag, startPoint x: 1064, startPoint y: 516, endPoint x: 1316, endPoint y: 546, distance: 254.3
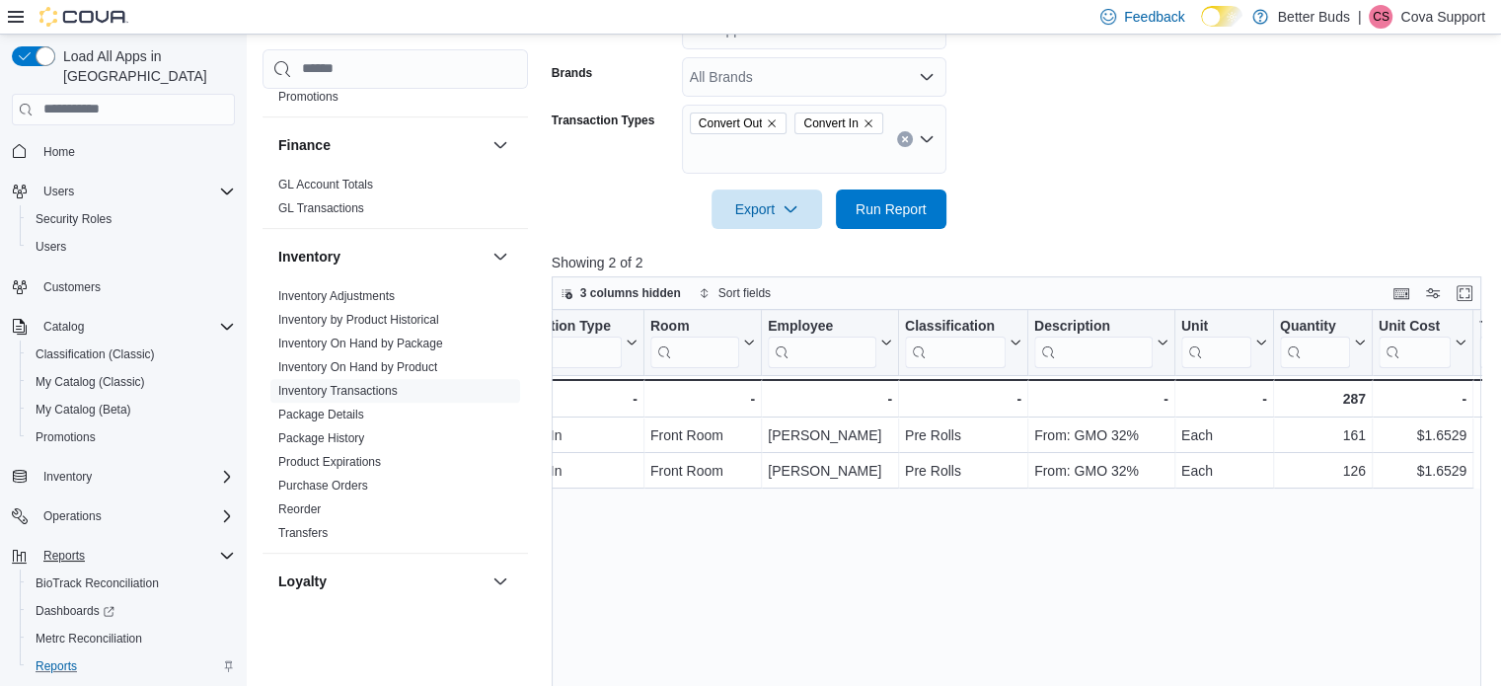
scroll to position [0, 0]
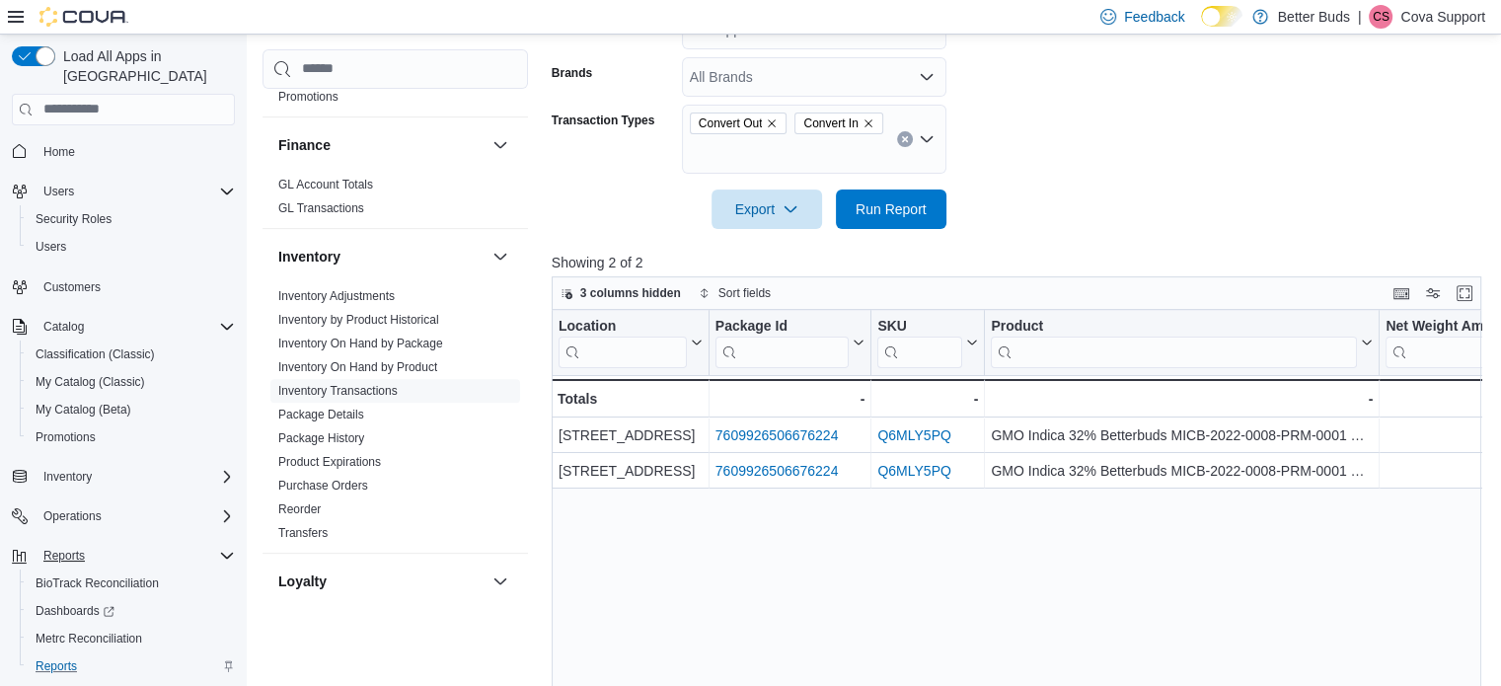
drag, startPoint x: 1234, startPoint y: 550, endPoint x: 955, endPoint y: 542, distance: 279.3
drag, startPoint x: 898, startPoint y: 544, endPoint x: 754, endPoint y: 539, distance: 144.1
drag, startPoint x: 695, startPoint y: 527, endPoint x: 683, endPoint y: 526, distance: 11.9
click at [683, 526] on div "Location Click to view column header actions Package Id Click to view column he…" at bounding box center [1020, 568] width 939 height 516
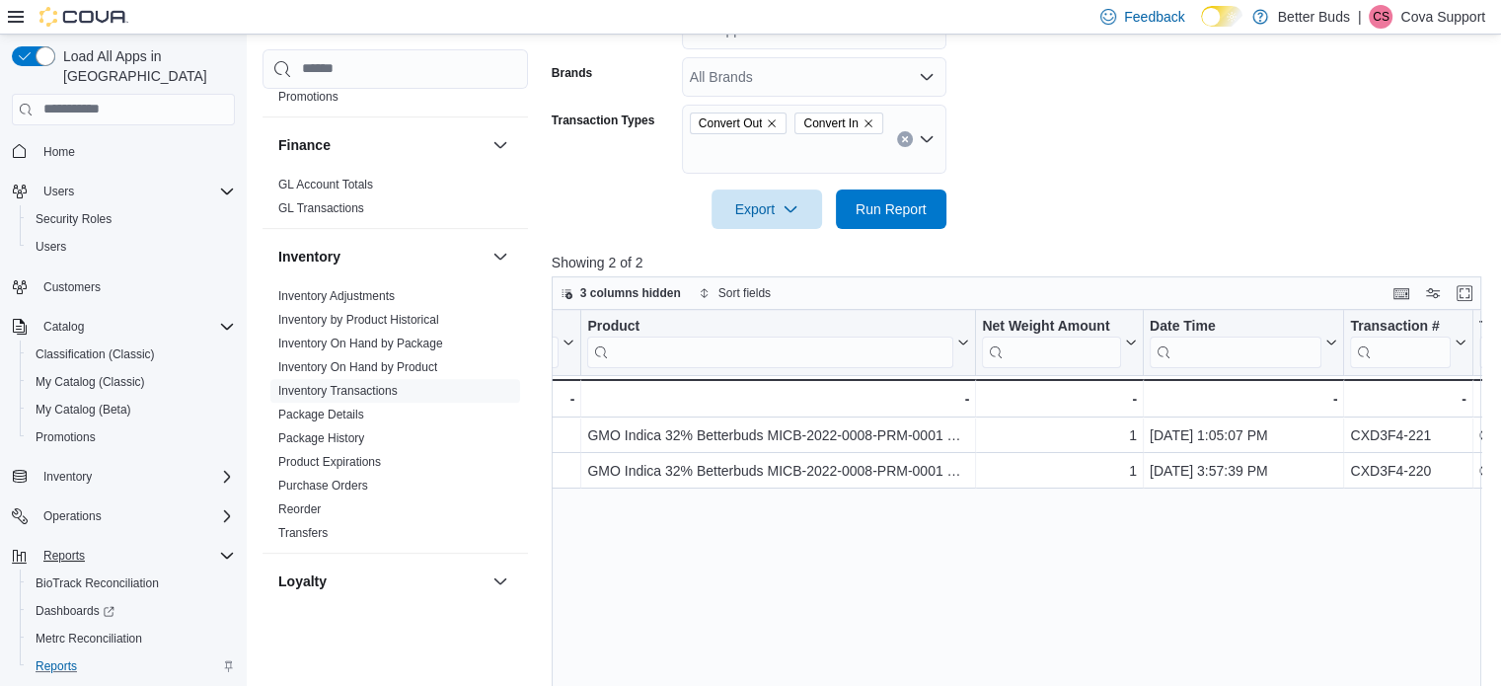
drag, startPoint x: 722, startPoint y: 523, endPoint x: 816, endPoint y: 524, distance: 93.7
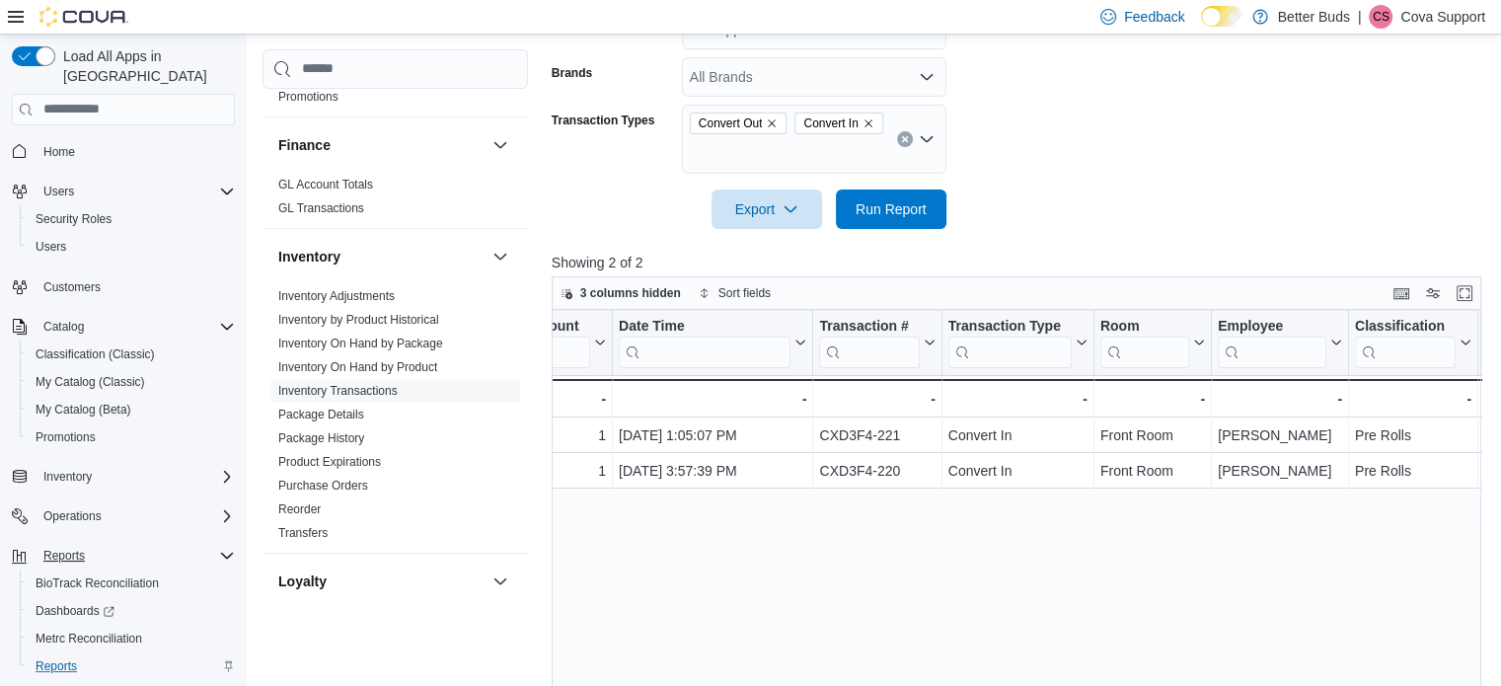
drag, startPoint x: 806, startPoint y: 526, endPoint x: 852, endPoint y: 529, distance: 46.5
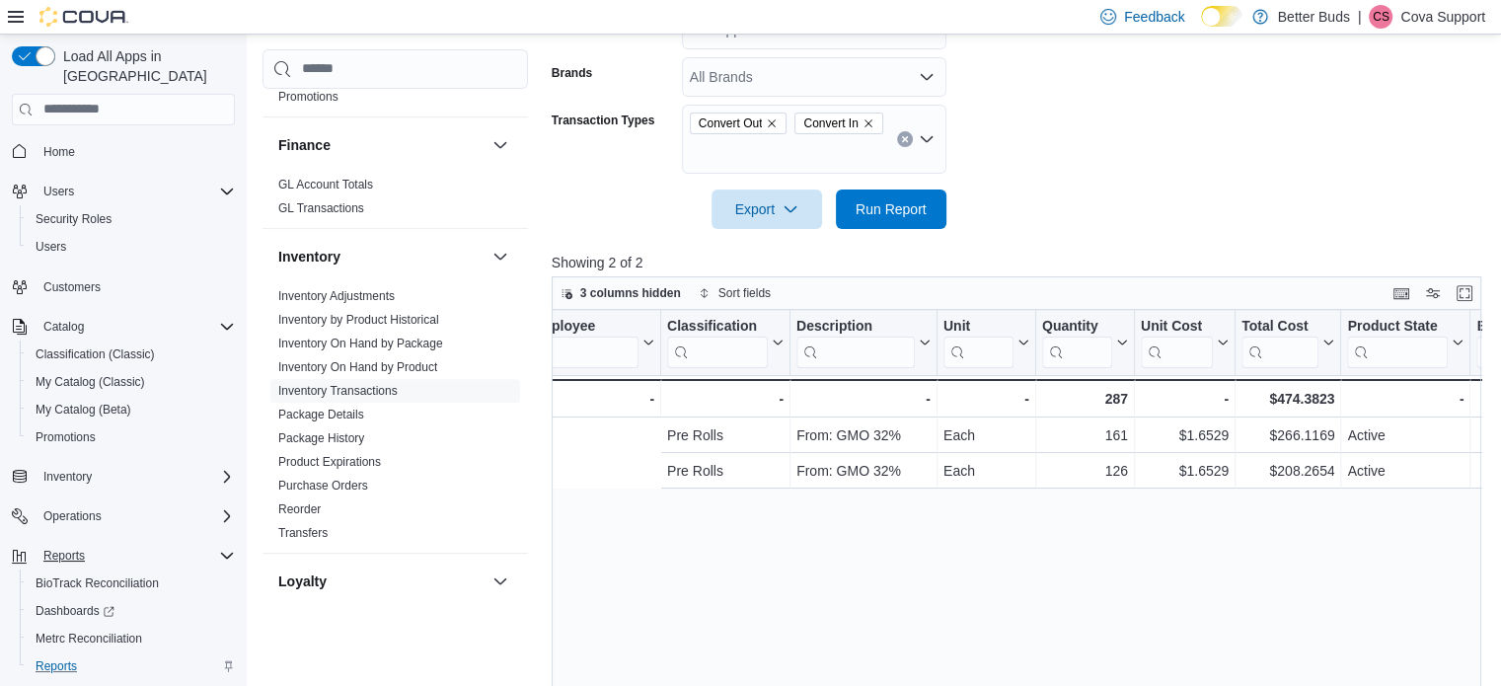
scroll to position [0, 1926]
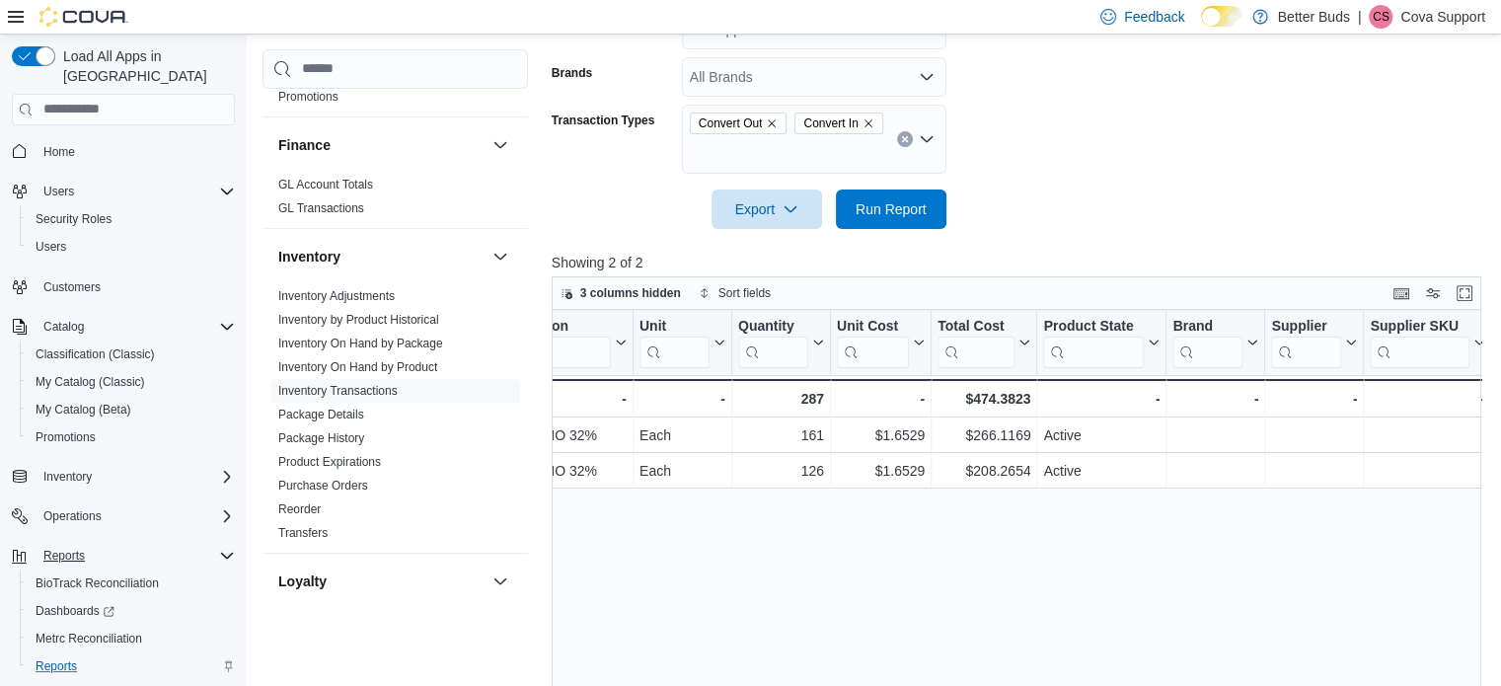
drag, startPoint x: 815, startPoint y: 527, endPoint x: 1024, endPoint y: 537, distance: 209.4
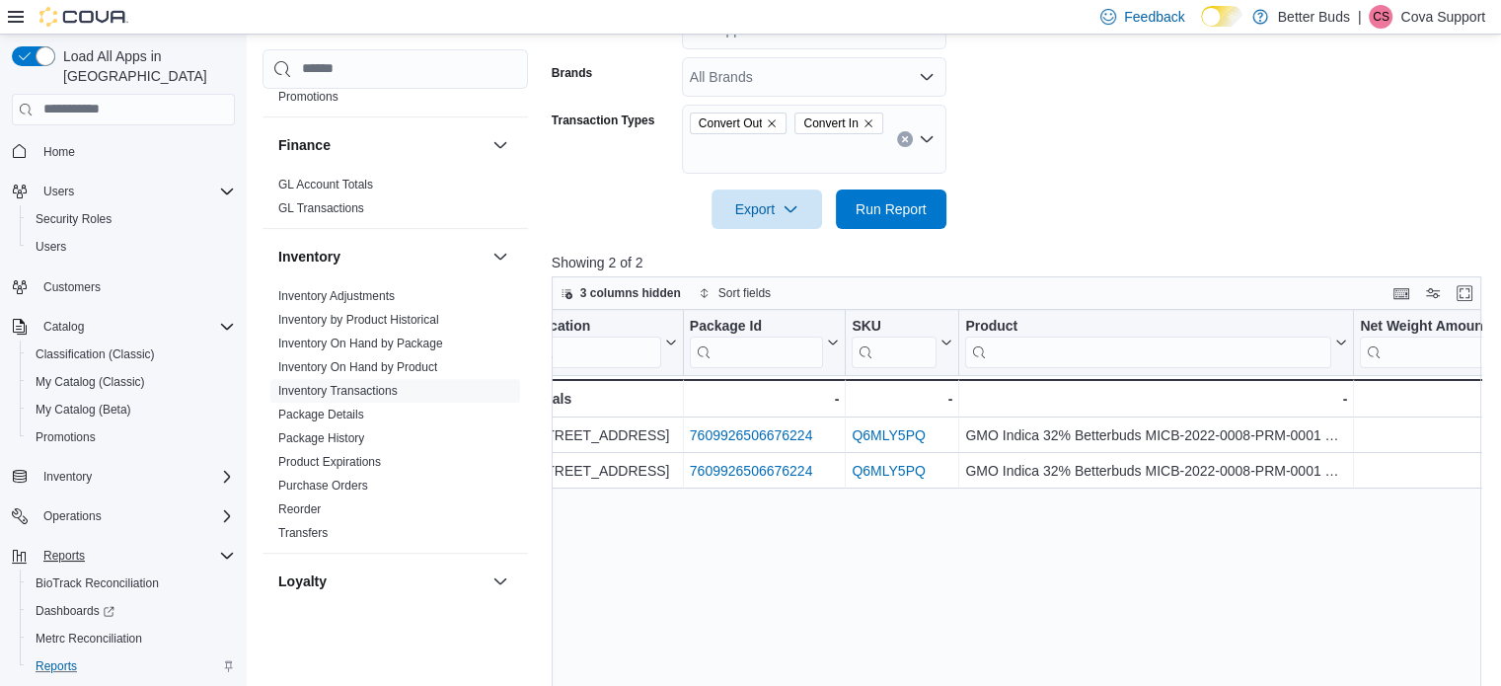
scroll to position [0, 0]
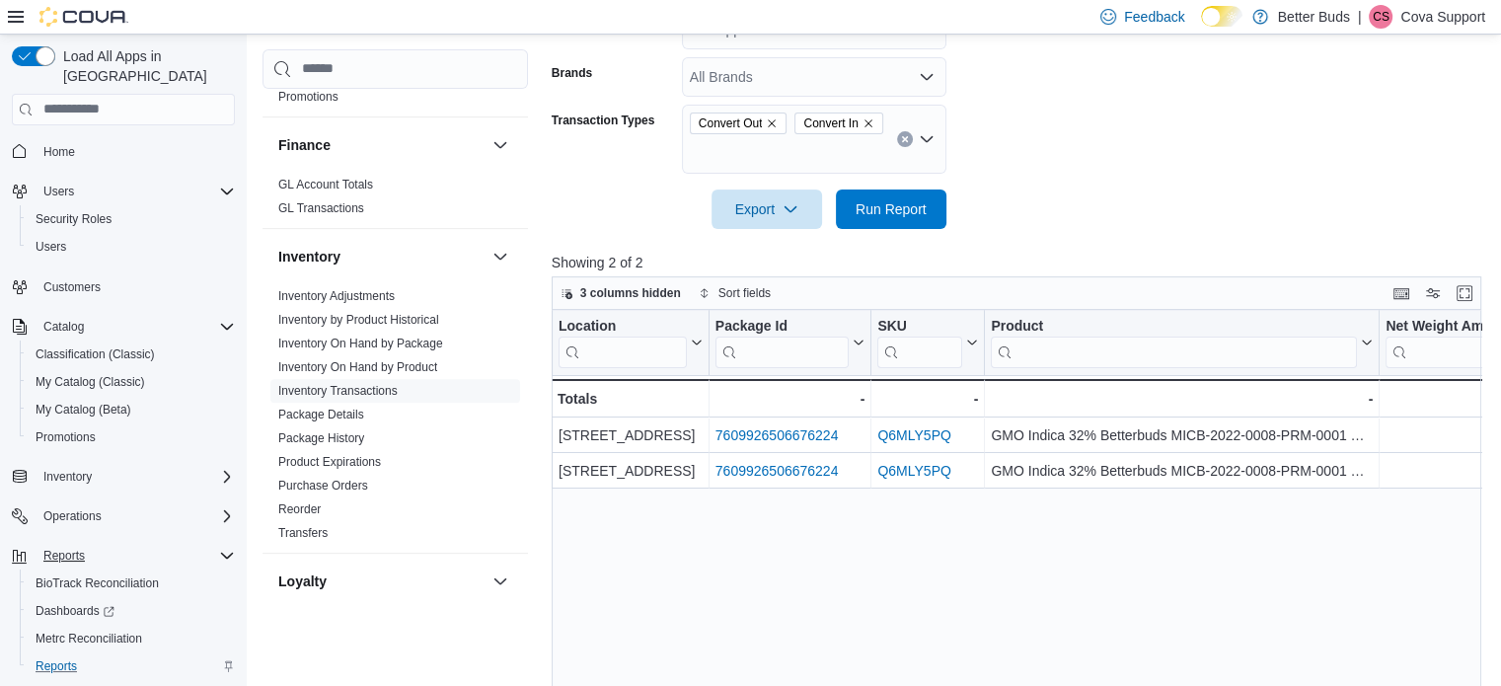
drag, startPoint x: 1035, startPoint y: 538, endPoint x: 593, endPoint y: 532, distance: 442.0
click at [676, 516] on div "Location Click to view column header actions Package Id Click to view column he…" at bounding box center [1020, 568] width 939 height 516
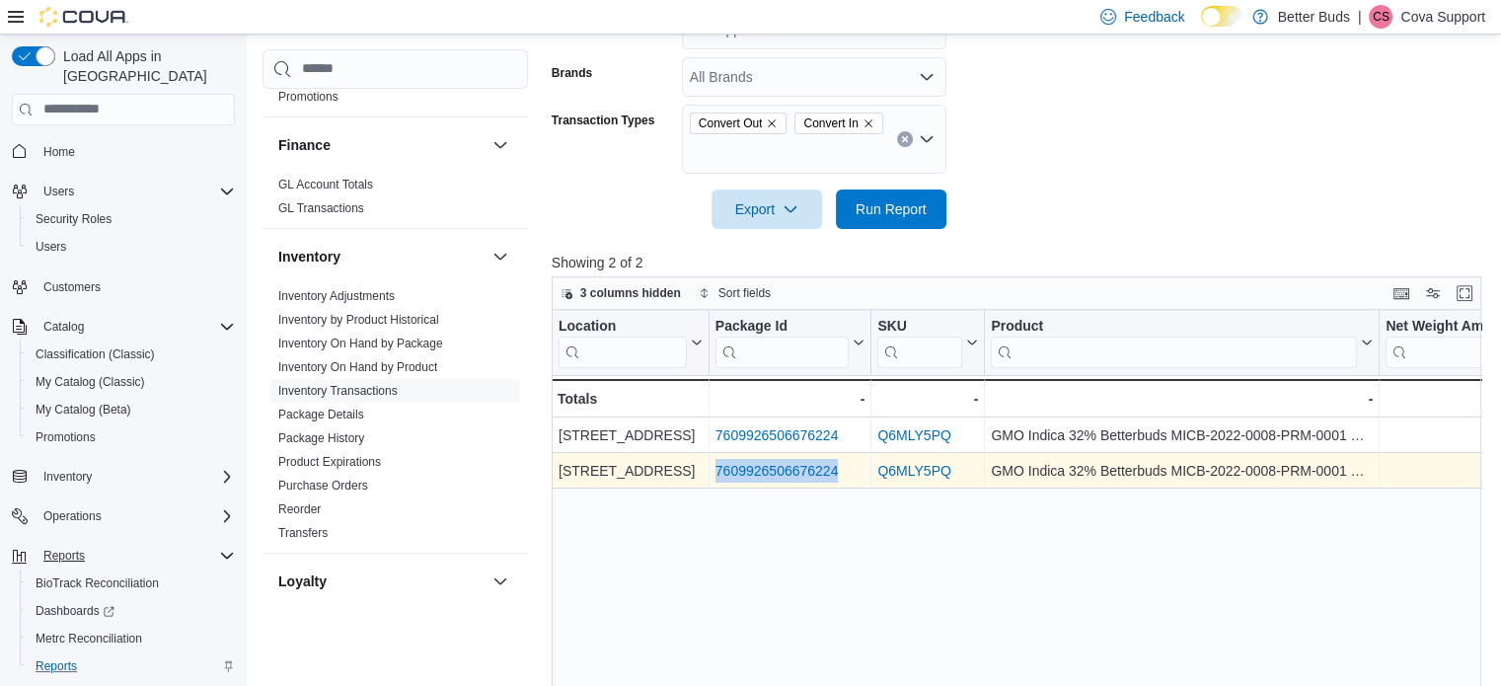
drag, startPoint x: 843, startPoint y: 468, endPoint x: 714, endPoint y: 471, distance: 129.3
click at [715, 471] on div "7609926506676224" at bounding box center [790, 471] width 150 height 24
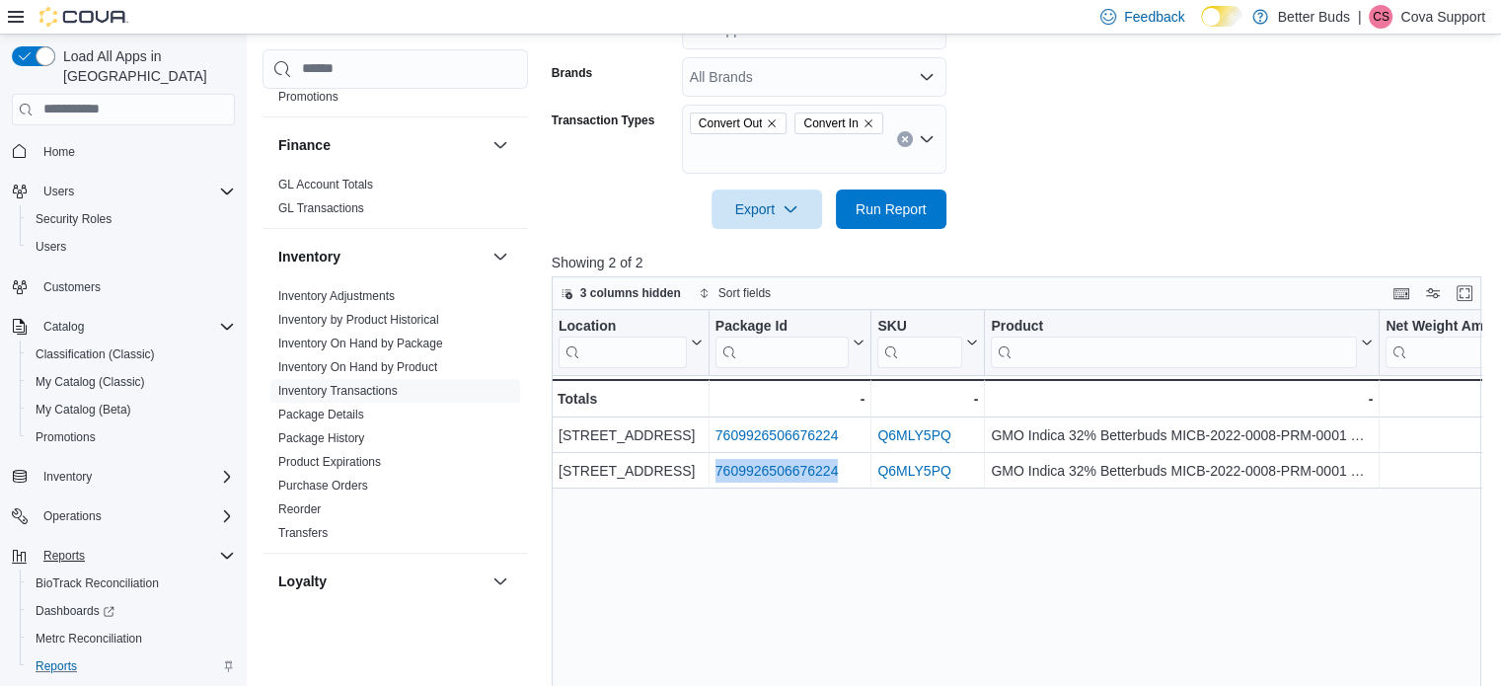
copy link "7609926506676224"
drag, startPoint x: 835, startPoint y: 544, endPoint x: 697, endPoint y: 541, distance: 137.2
drag, startPoint x: 870, startPoint y: 550, endPoint x: 723, endPoint y: 546, distance: 147.0
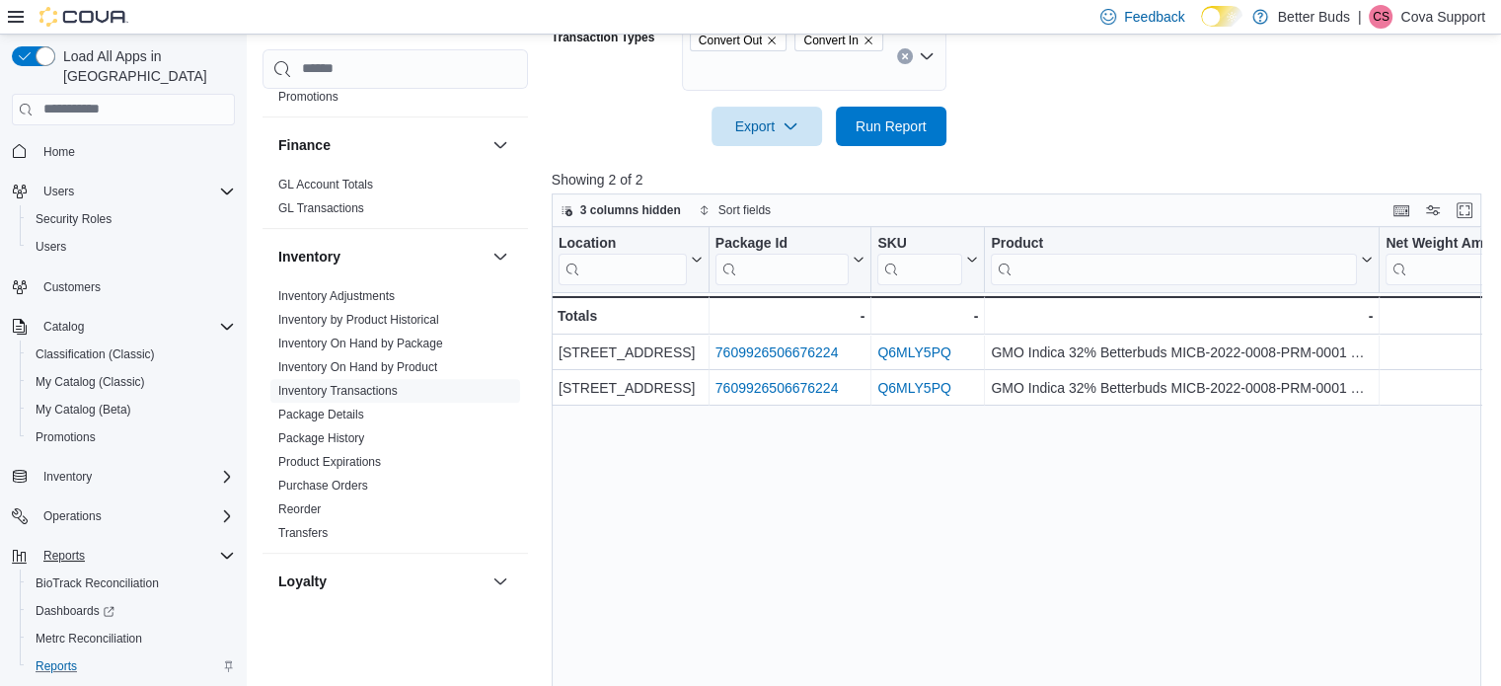
scroll to position [817, 0]
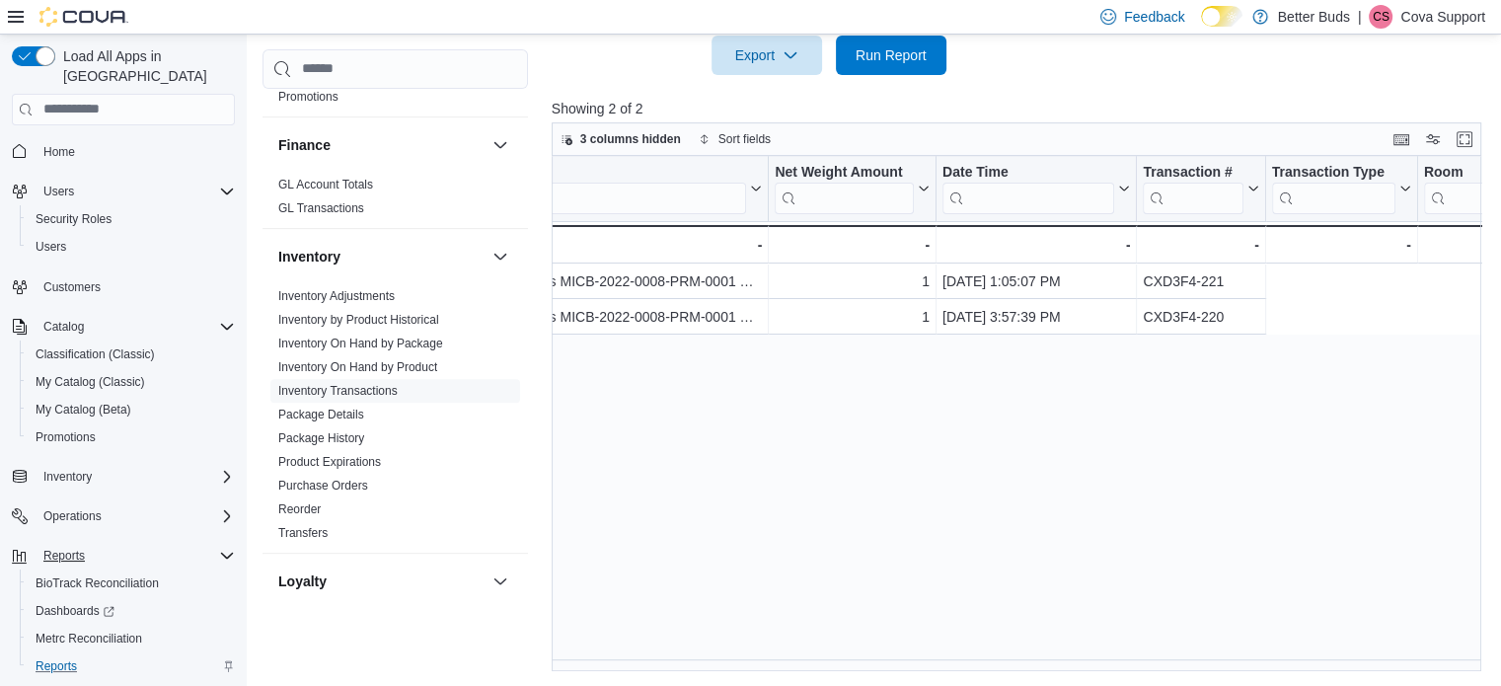
drag, startPoint x: 1042, startPoint y: 394, endPoint x: 1269, endPoint y: 367, distance: 228.5
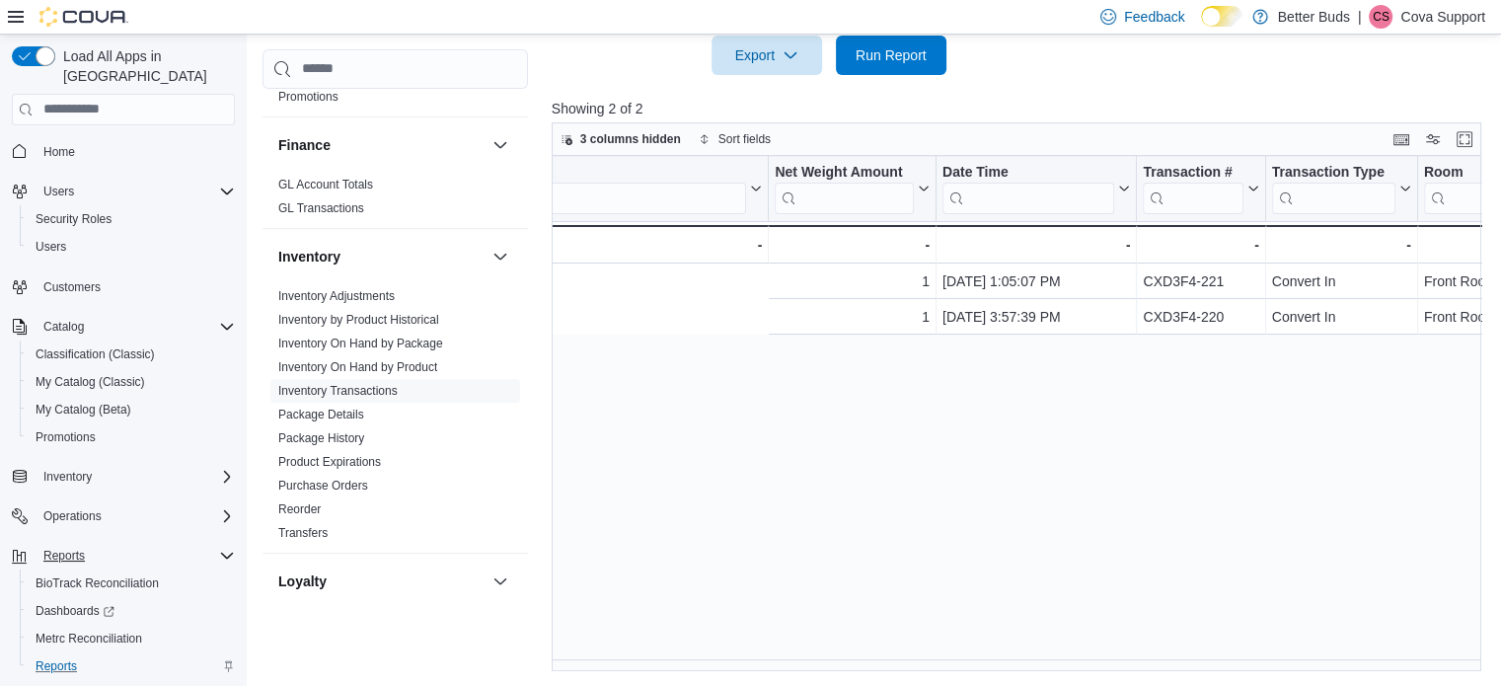
scroll to position [0, 1050]
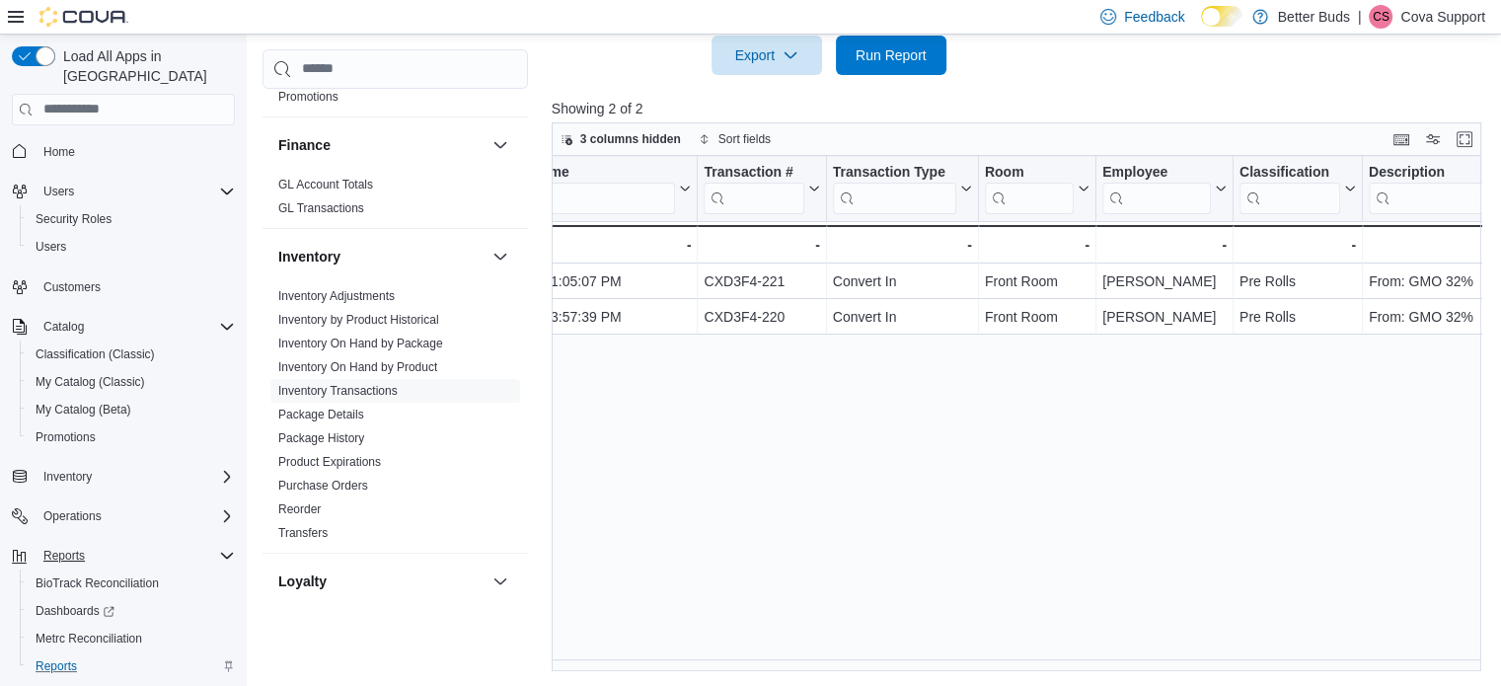
click at [1445, 11] on p "Cova Support" at bounding box center [1442, 17] width 85 height 24
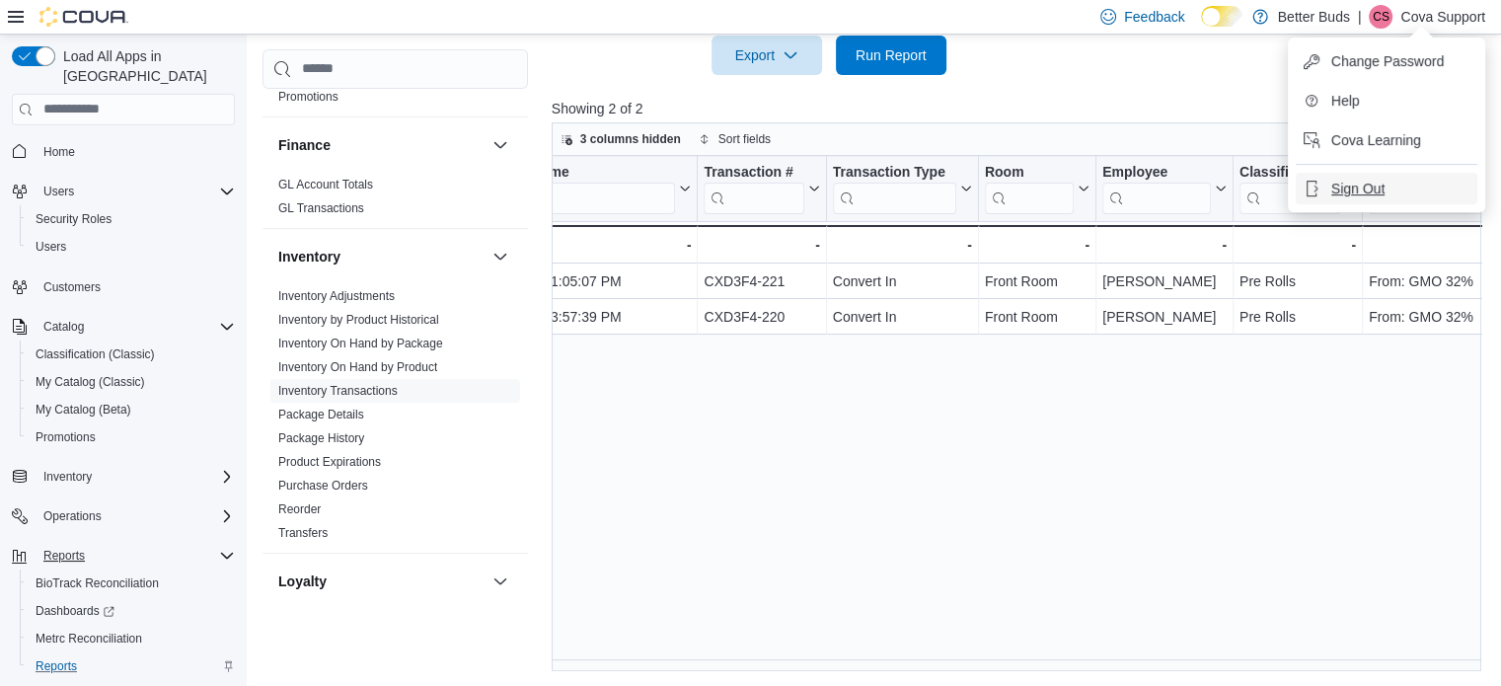
drag, startPoint x: 1369, startPoint y: 184, endPoint x: 1338, endPoint y: 153, distance: 44.6
click at [1369, 184] on span "Sign Out" at bounding box center [1357, 189] width 53 height 20
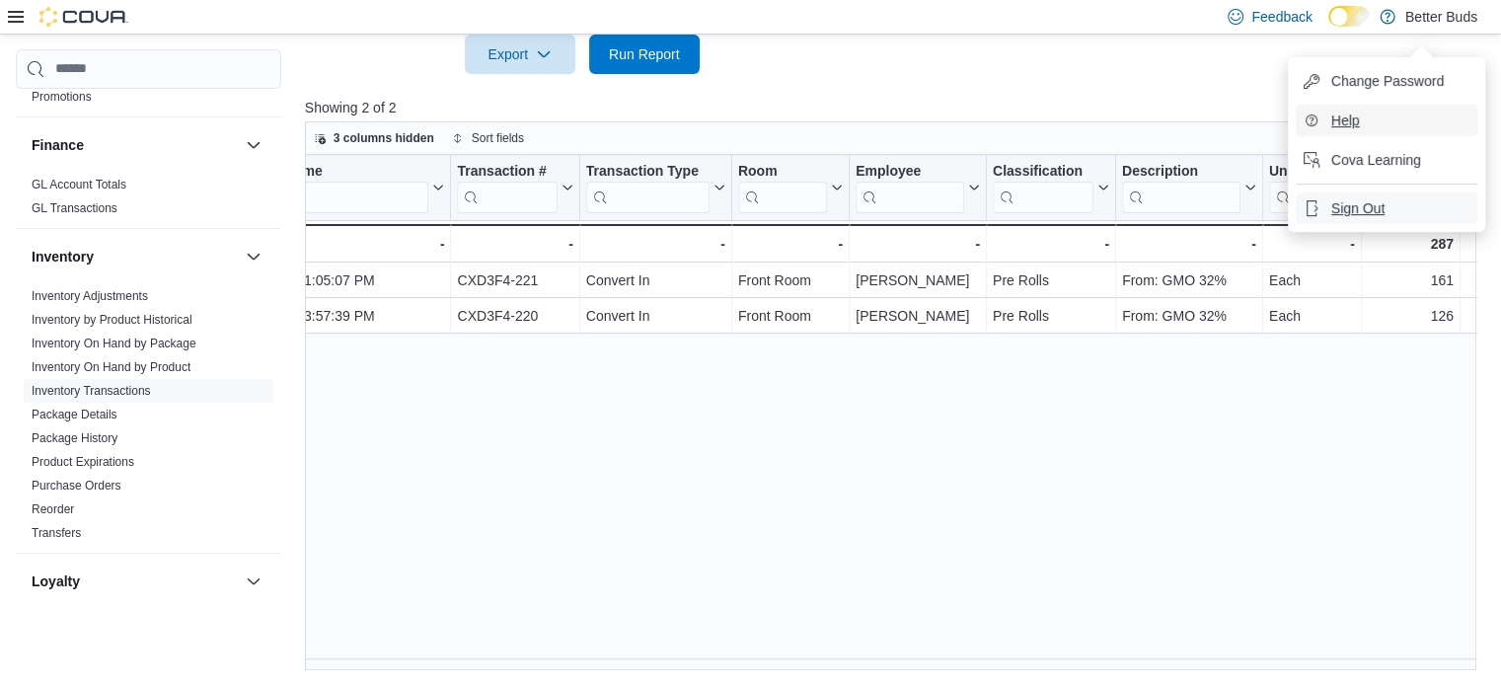
scroll to position [797, 0]
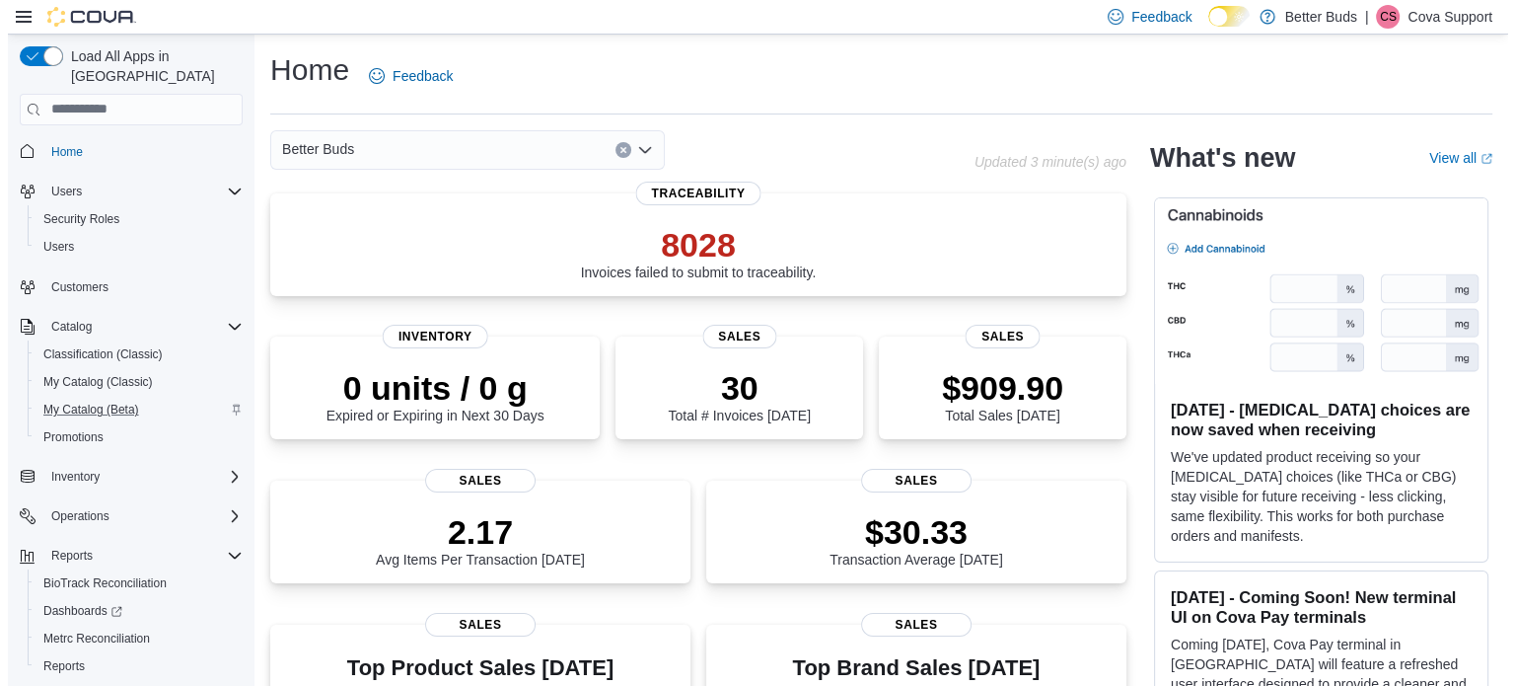
scroll to position [32, 0]
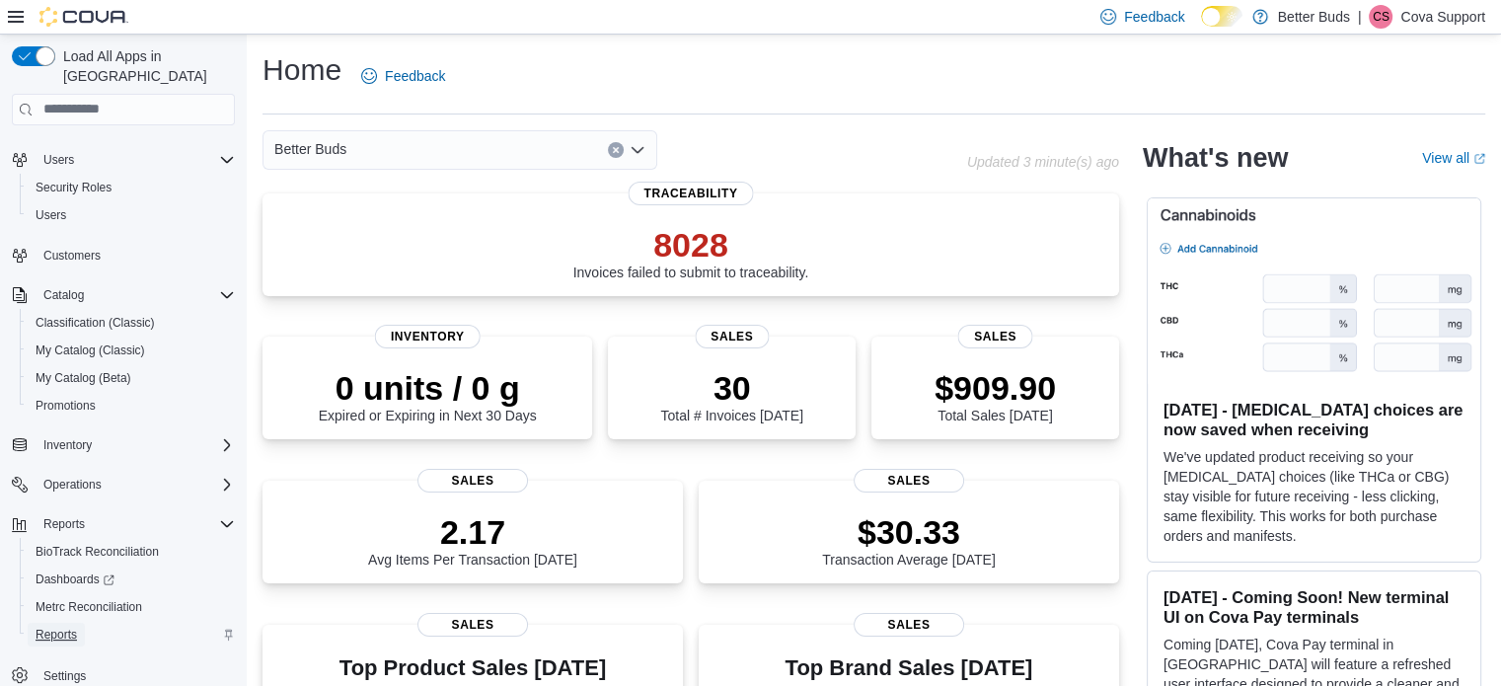
click at [63, 626] on span "Reports" at bounding box center [56, 634] width 41 height 16
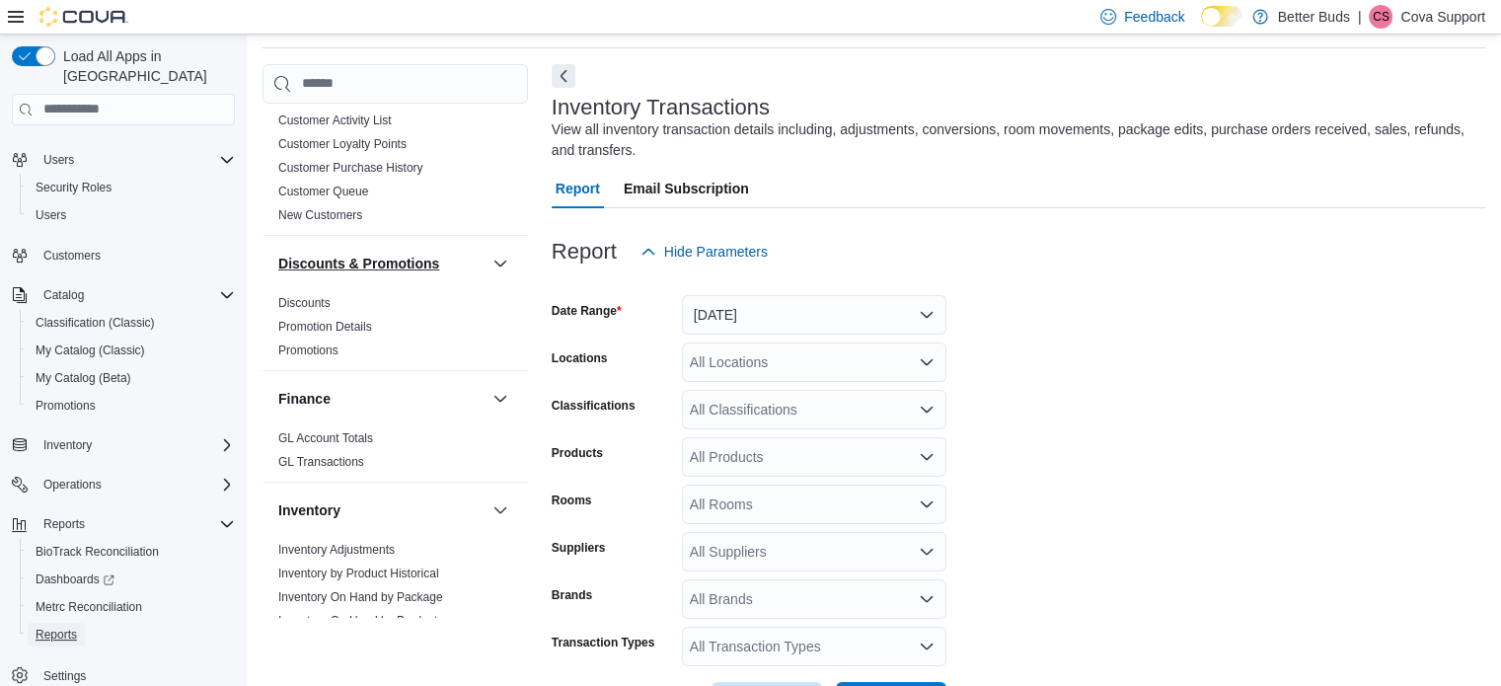
scroll to position [395, 0]
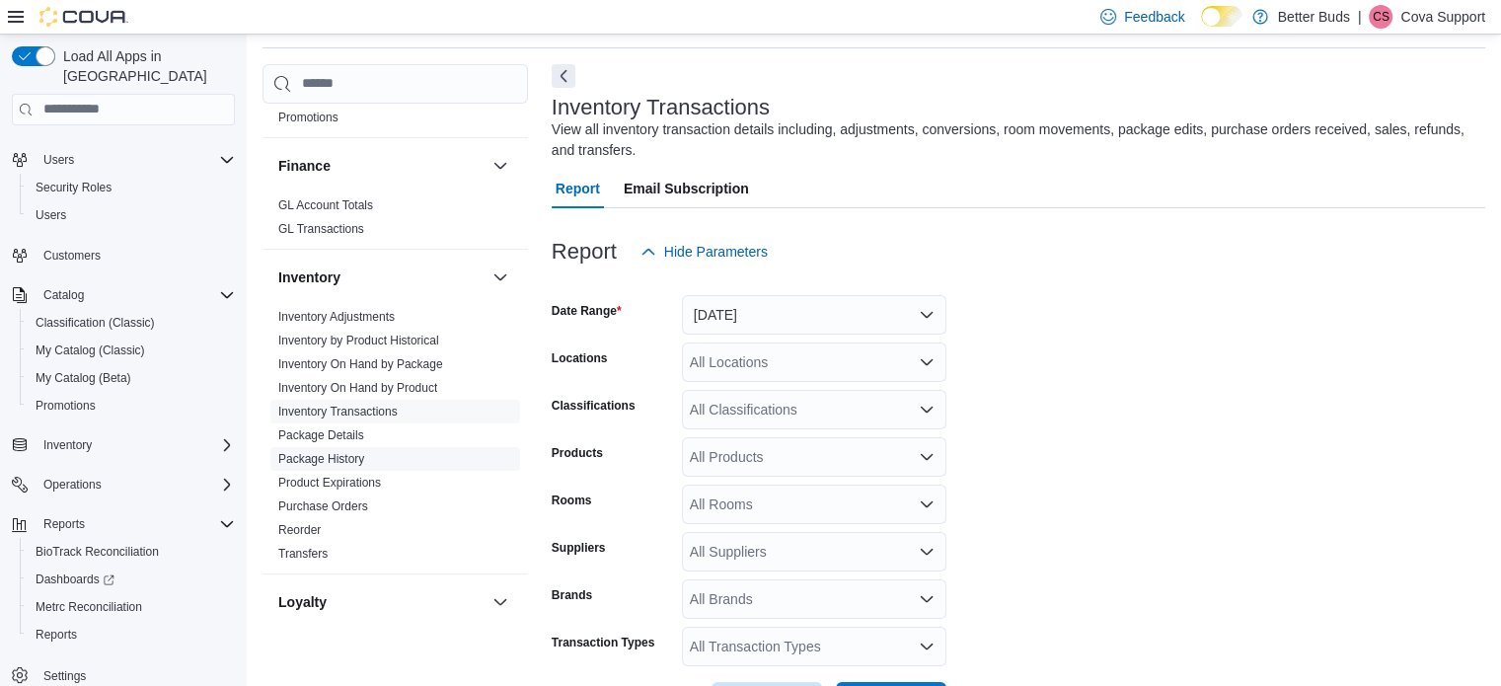
click at [339, 458] on link "Package History" at bounding box center [321, 459] width 86 height 14
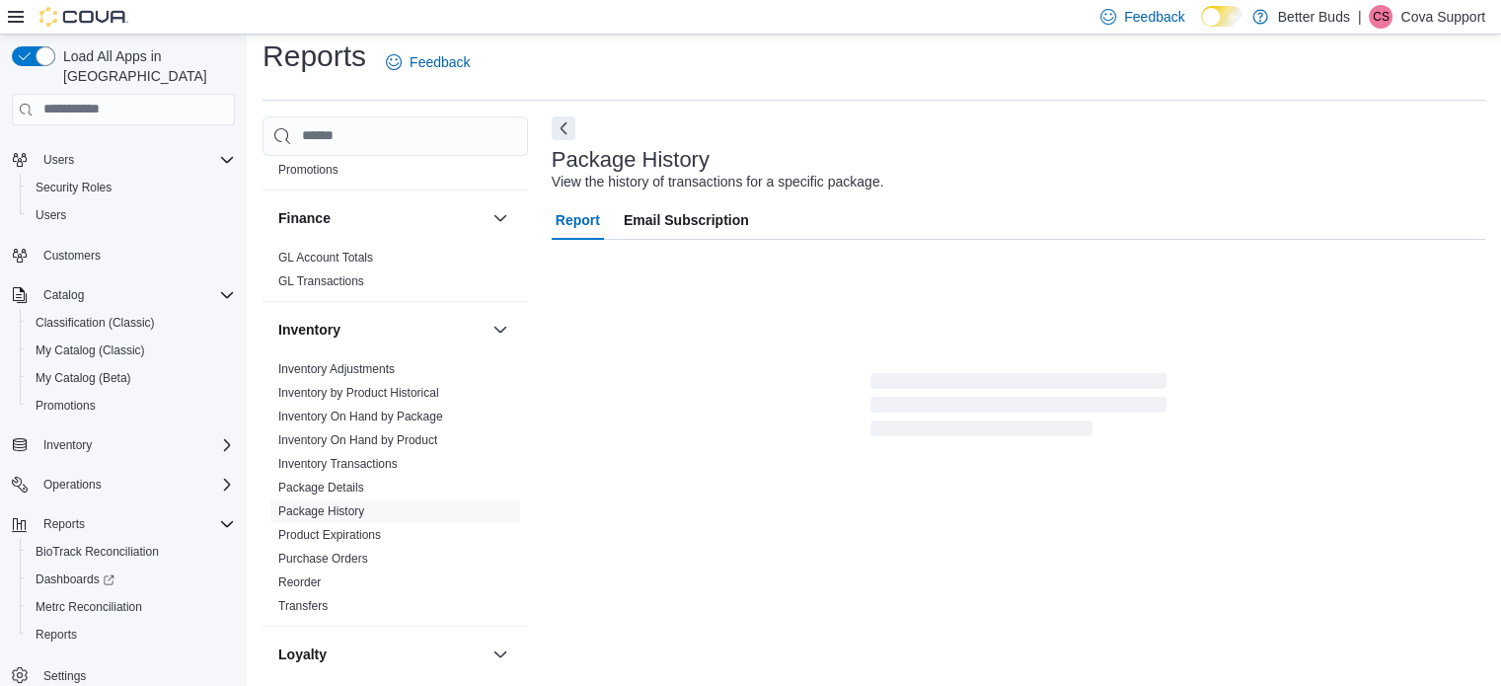
scroll to position [13, 0]
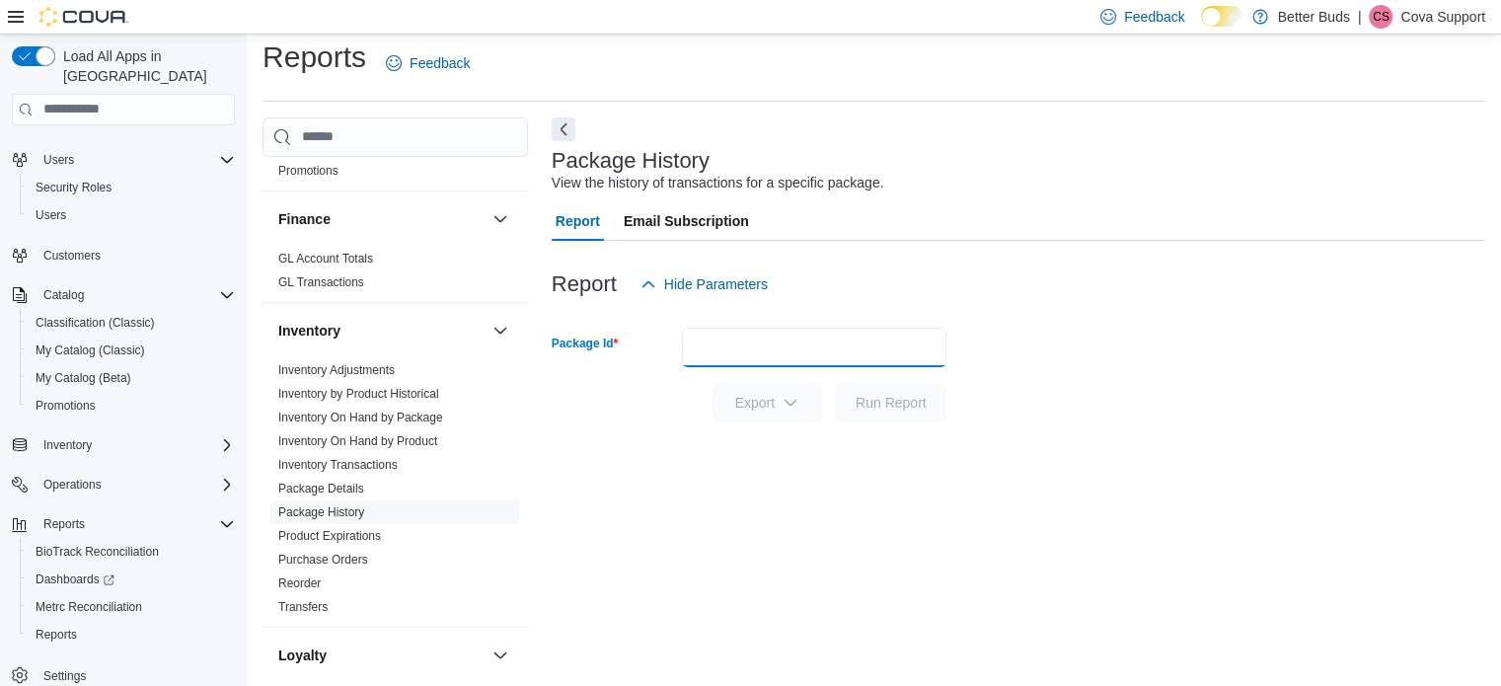
click at [735, 339] on input "Package Id" at bounding box center [814, 347] width 264 height 39
paste input "**********"
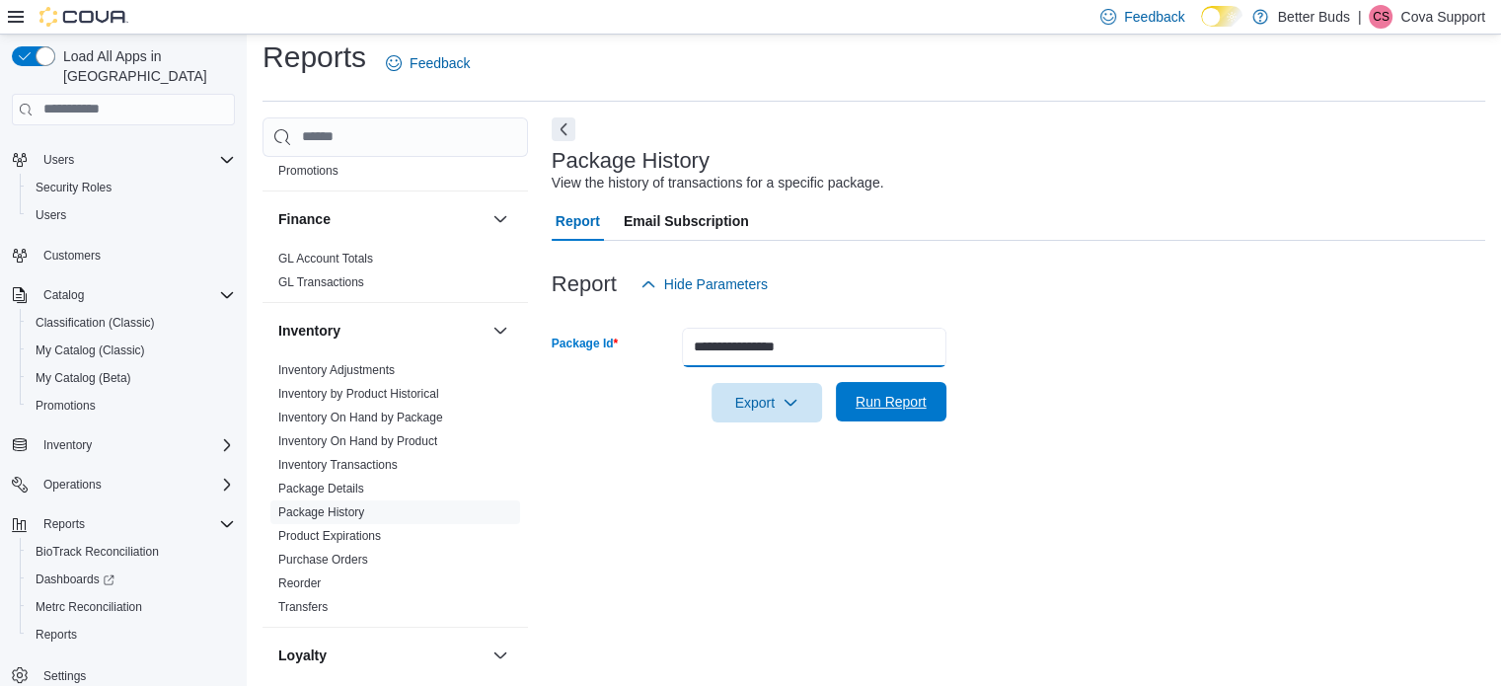
type input "**********"
click at [886, 402] on span "Run Report" at bounding box center [890, 402] width 71 height 20
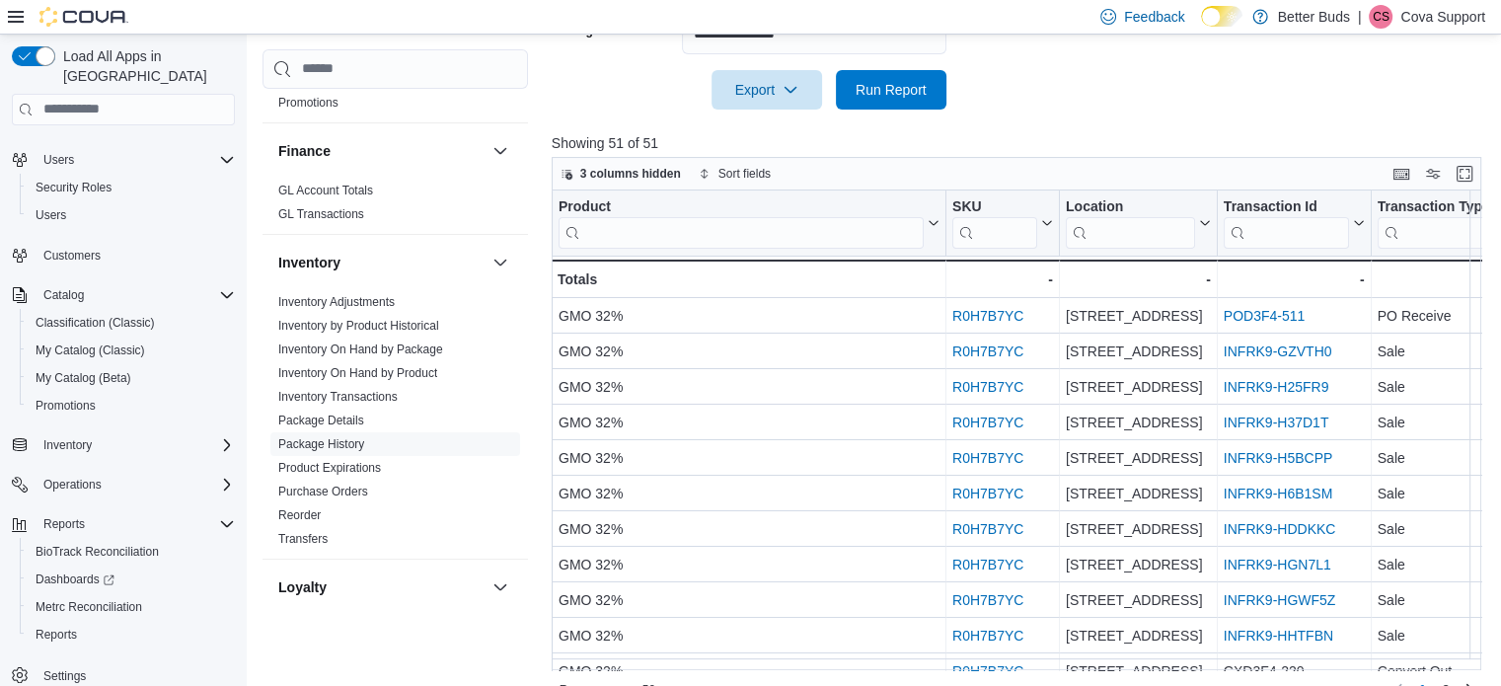
scroll to position [360, 0]
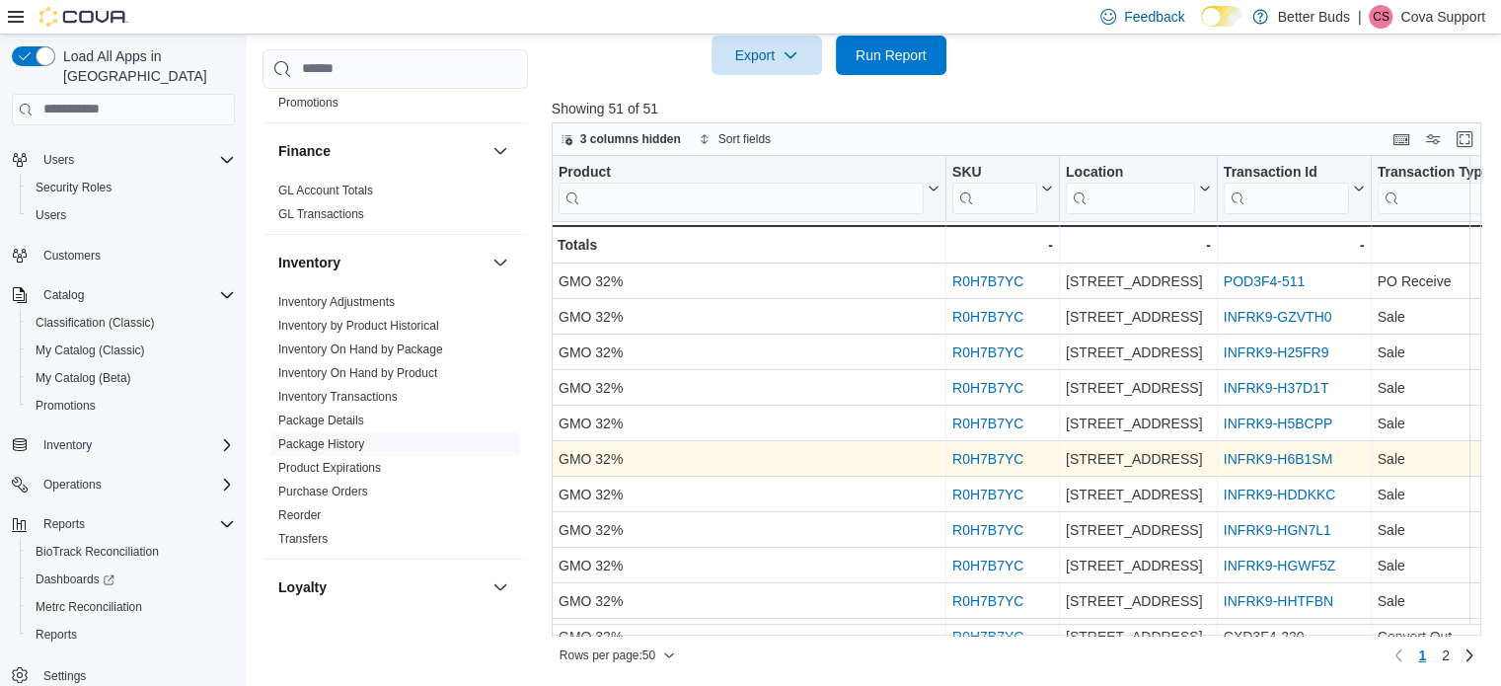
drag, startPoint x: 1160, startPoint y: 320, endPoint x: 1167, endPoint y: 445, distance: 125.5
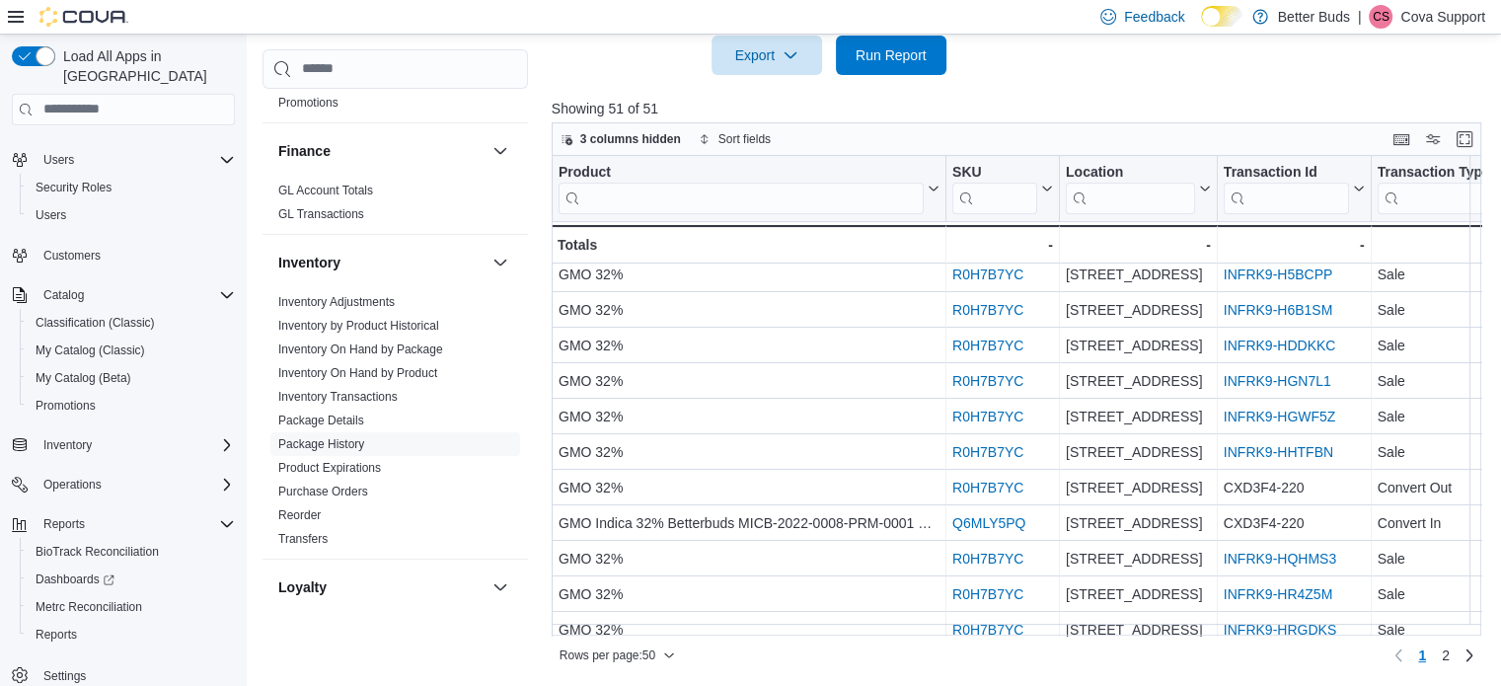
scroll to position [197, 0]
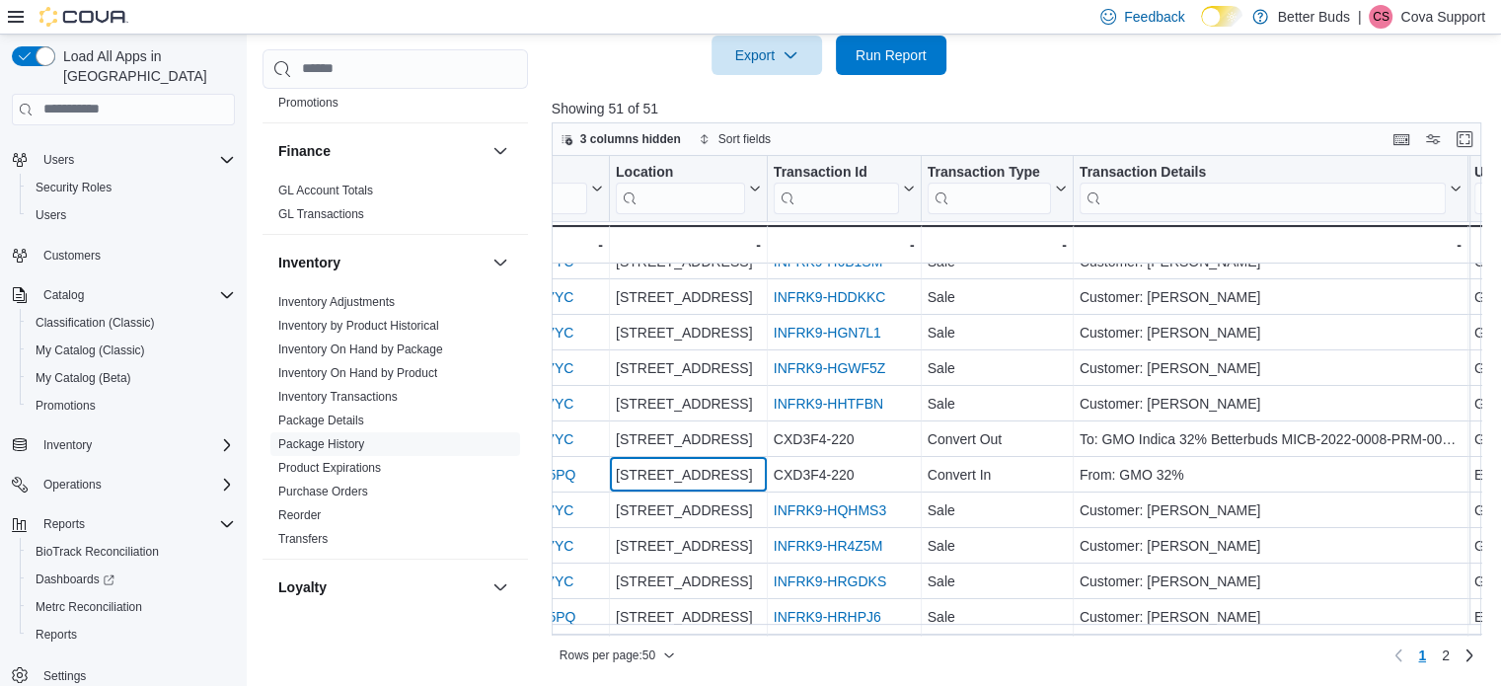
drag, startPoint x: 1192, startPoint y: 478, endPoint x: 1274, endPoint y: 475, distance: 82.0
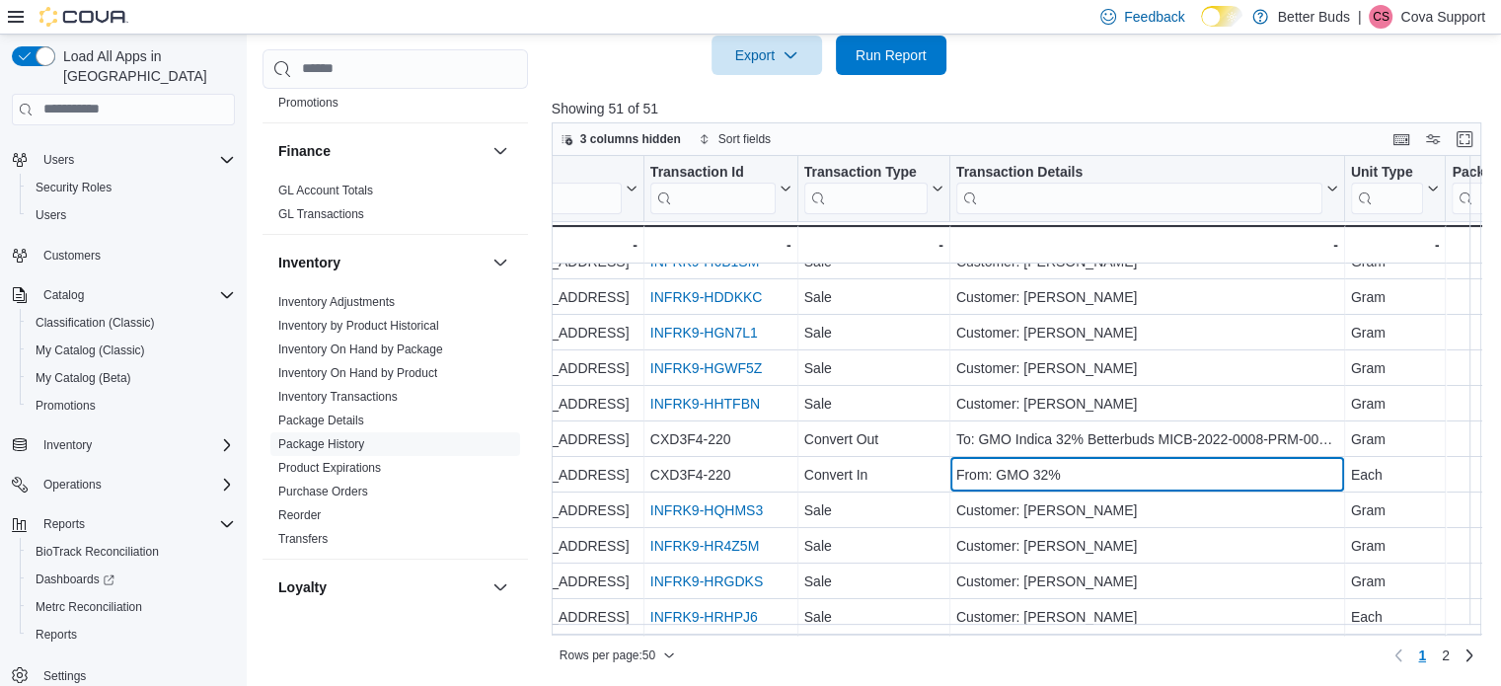
drag, startPoint x: 1201, startPoint y: 464, endPoint x: 1259, endPoint y: 461, distance: 58.3
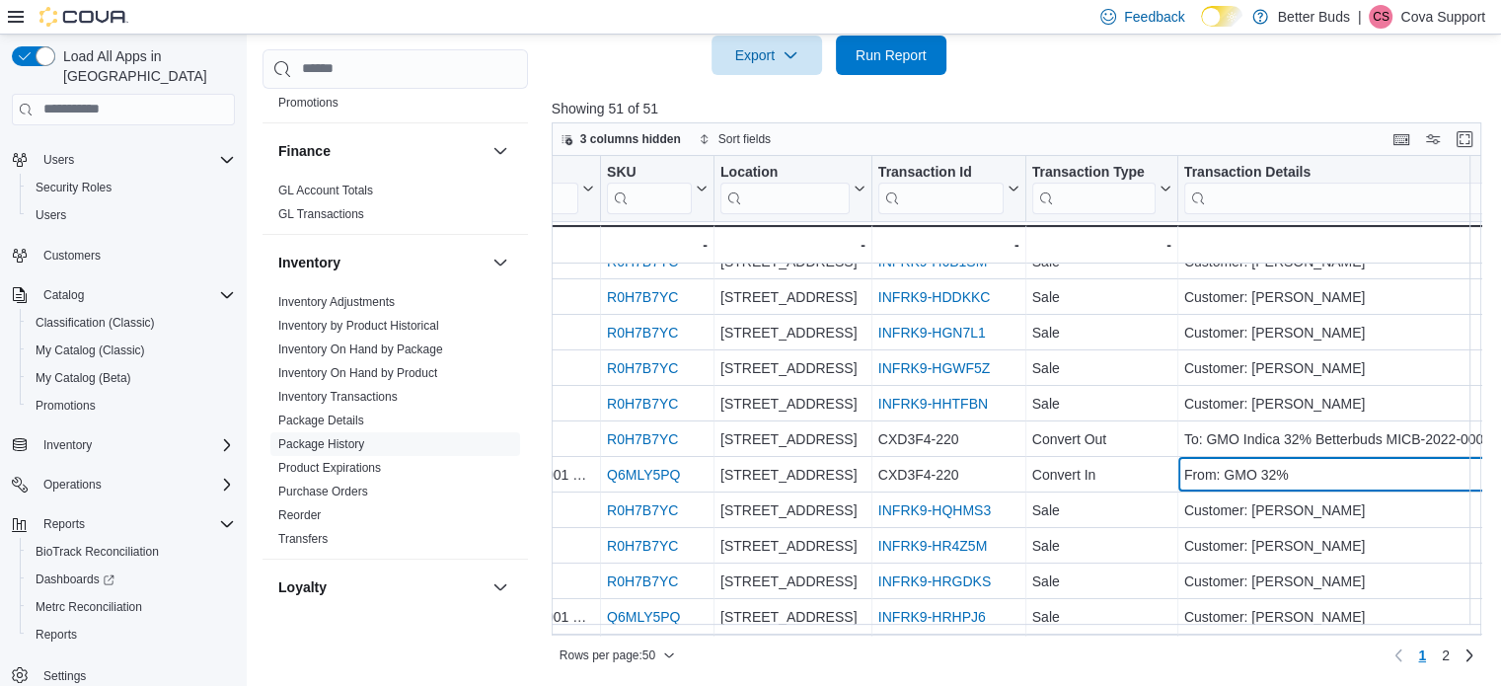
drag, startPoint x: 1259, startPoint y: 461, endPoint x: 1207, endPoint y: 459, distance: 52.3
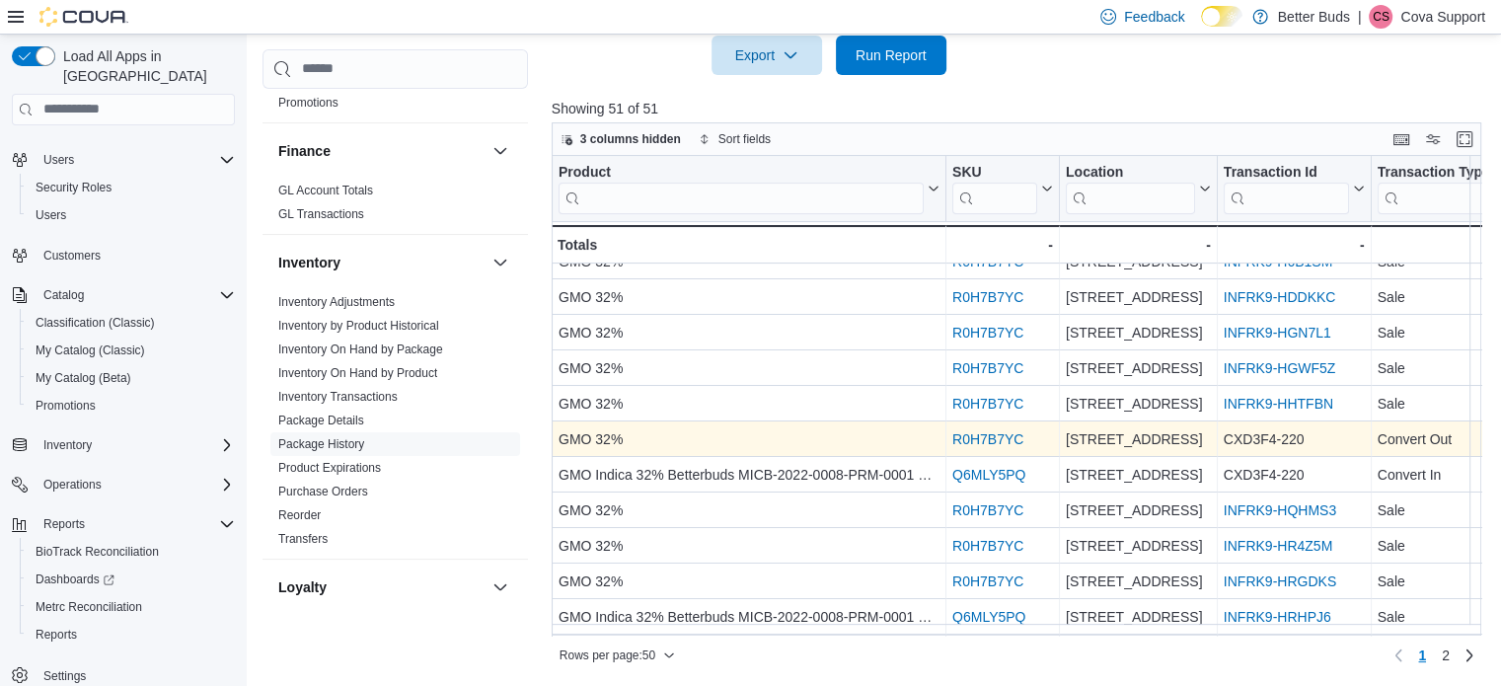
drag, startPoint x: 1208, startPoint y: 457, endPoint x: 997, endPoint y: 444, distance: 210.5
drag, startPoint x: 1050, startPoint y: 444, endPoint x: 1122, endPoint y: 447, distance: 72.1
click at [1207, 435] on div "107 W Main Street" at bounding box center [1137, 439] width 145 height 24
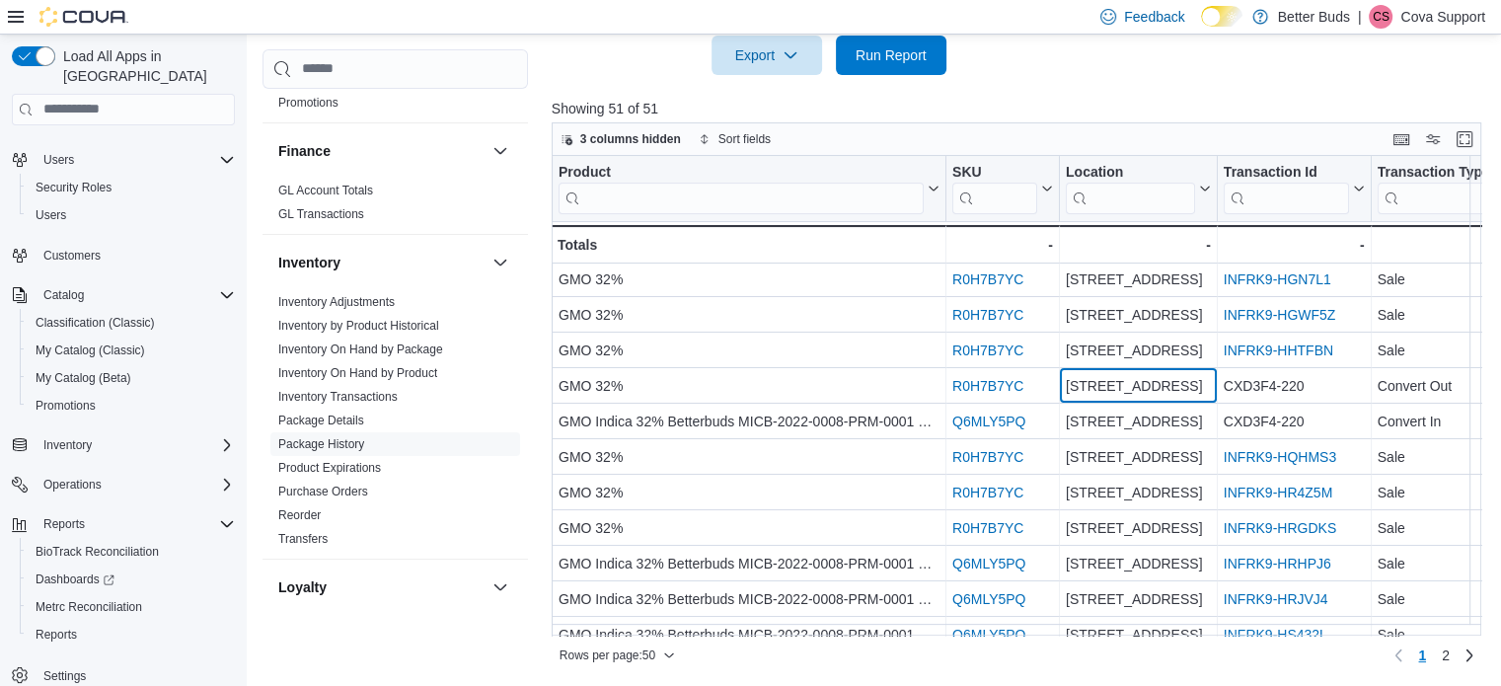
scroll to position [296, 0]
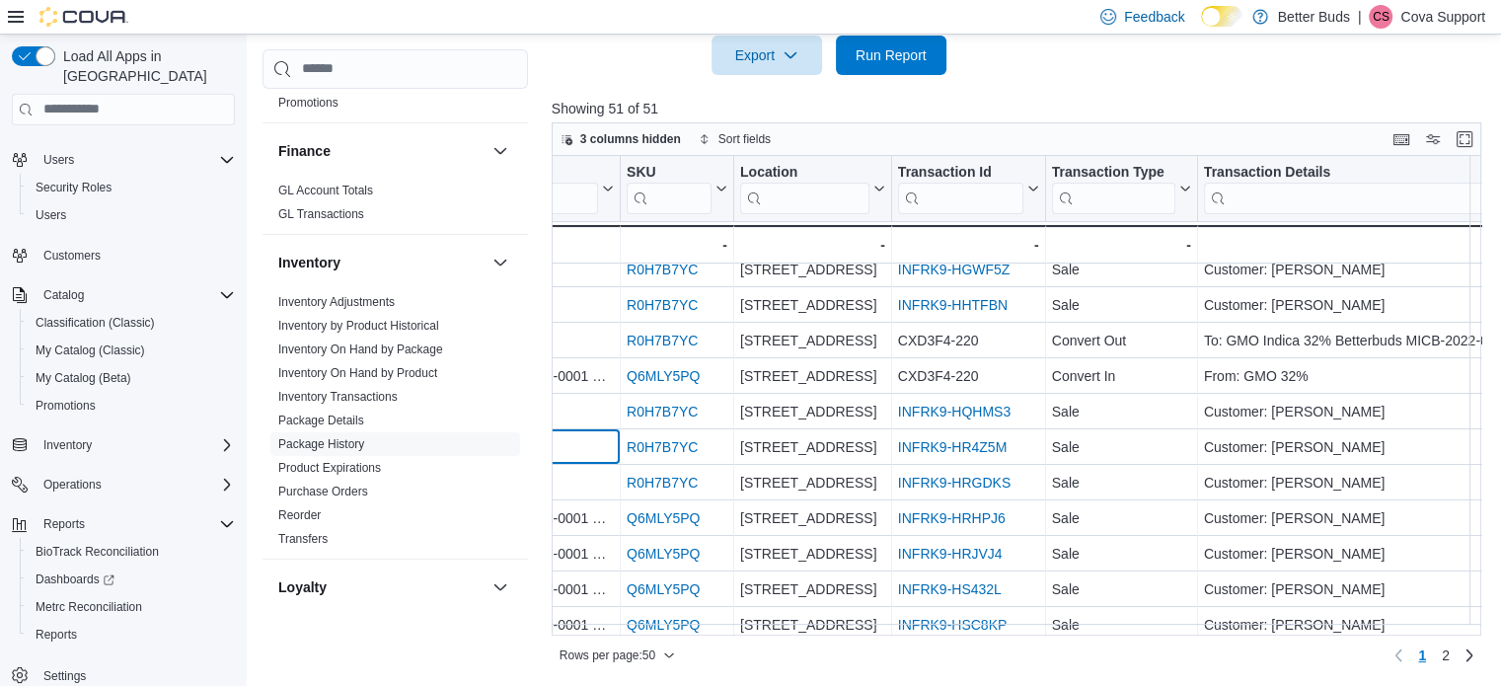
drag, startPoint x: 978, startPoint y: 445, endPoint x: 1045, endPoint y: 437, distance: 67.5
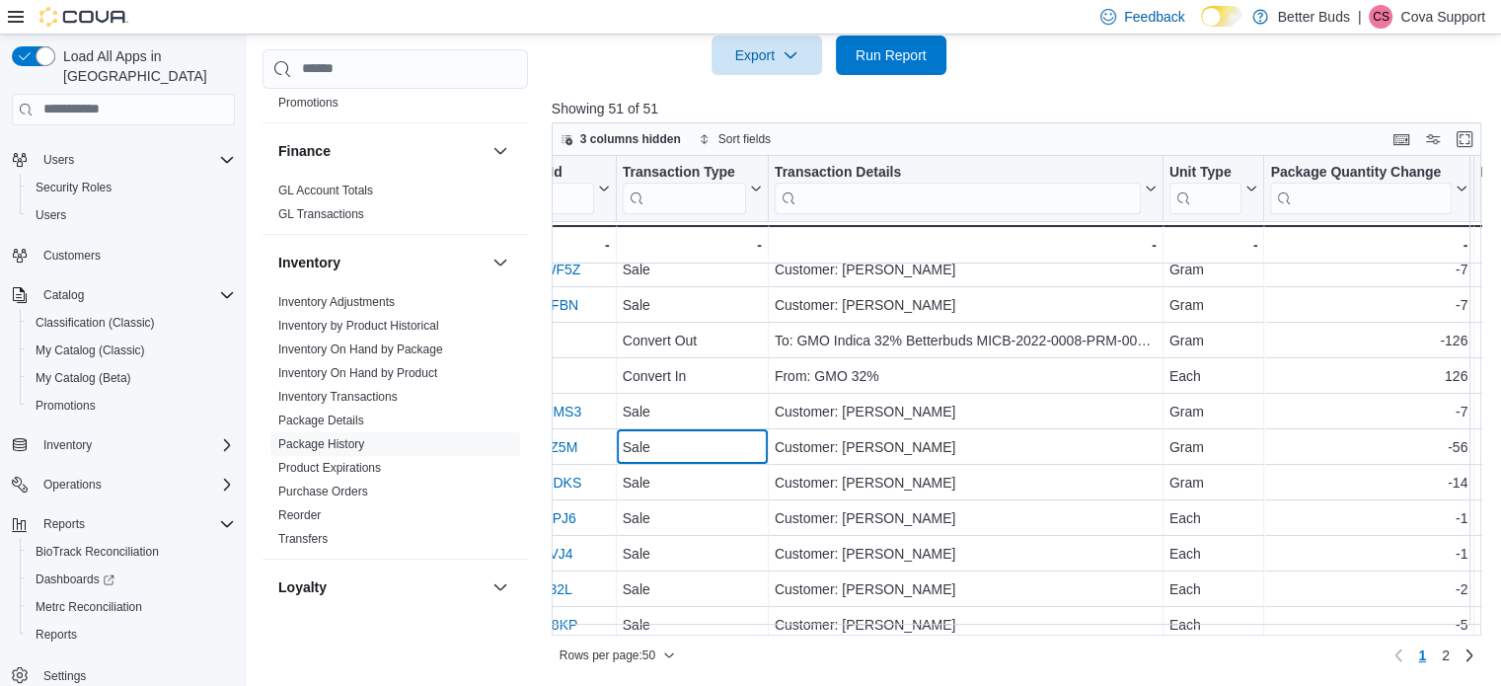
drag, startPoint x: 1023, startPoint y: 433, endPoint x: 1158, endPoint y: 435, distance: 135.2
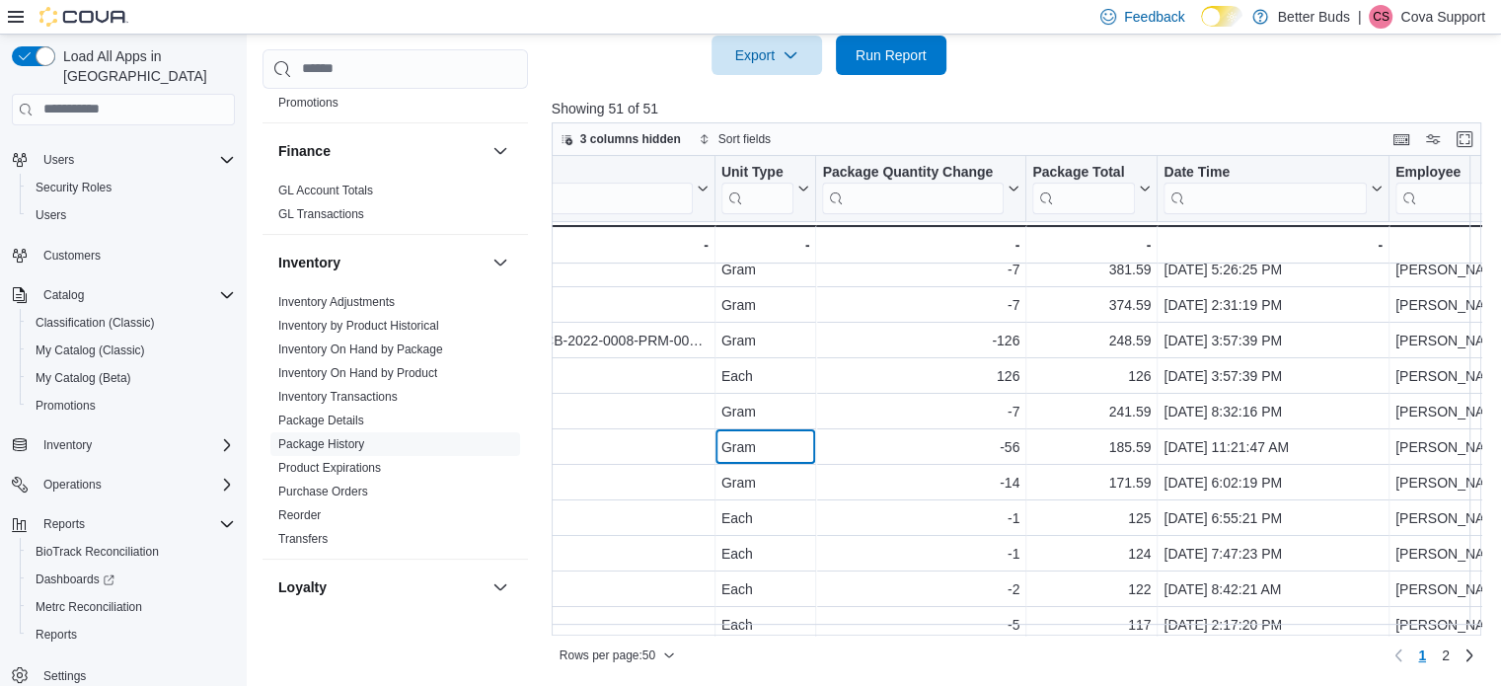
drag, startPoint x: 1158, startPoint y: 435, endPoint x: 1315, endPoint y: 442, distance: 157.0
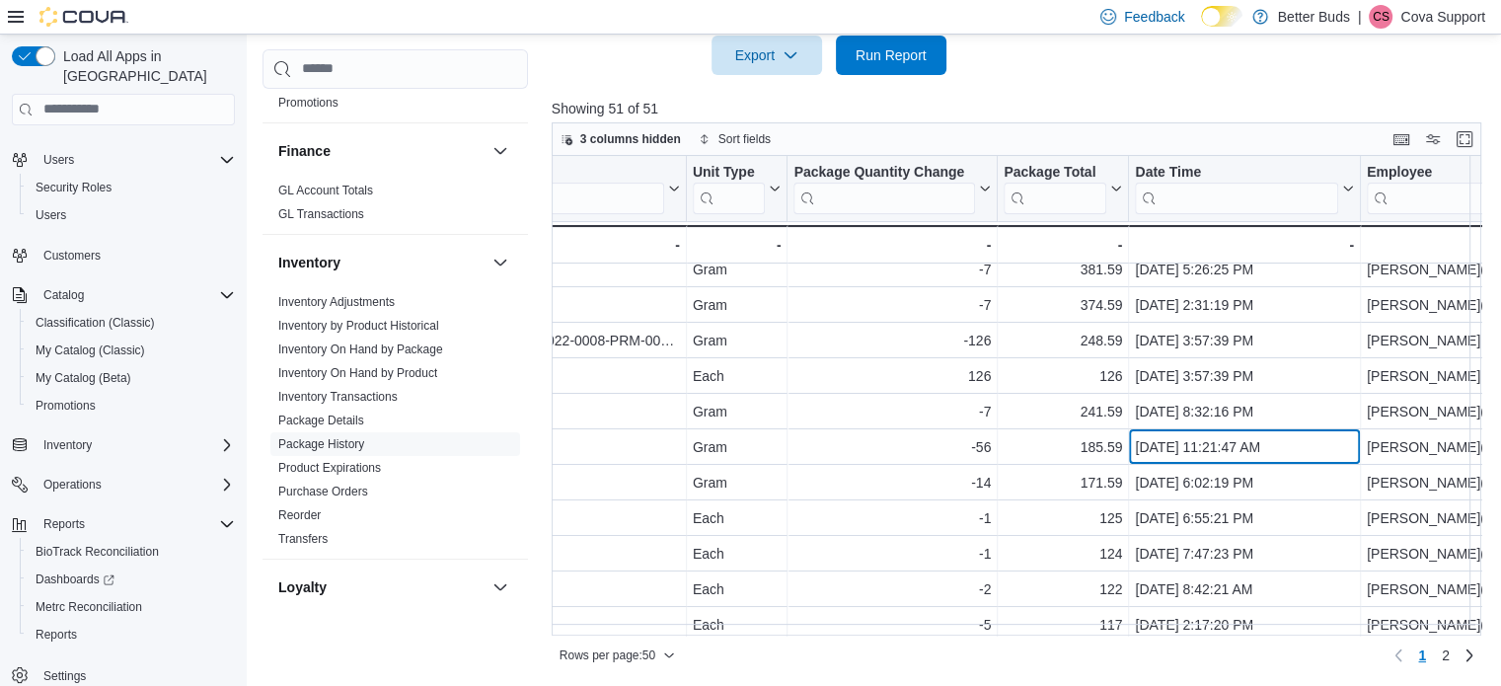
scroll to position [296, 1065]
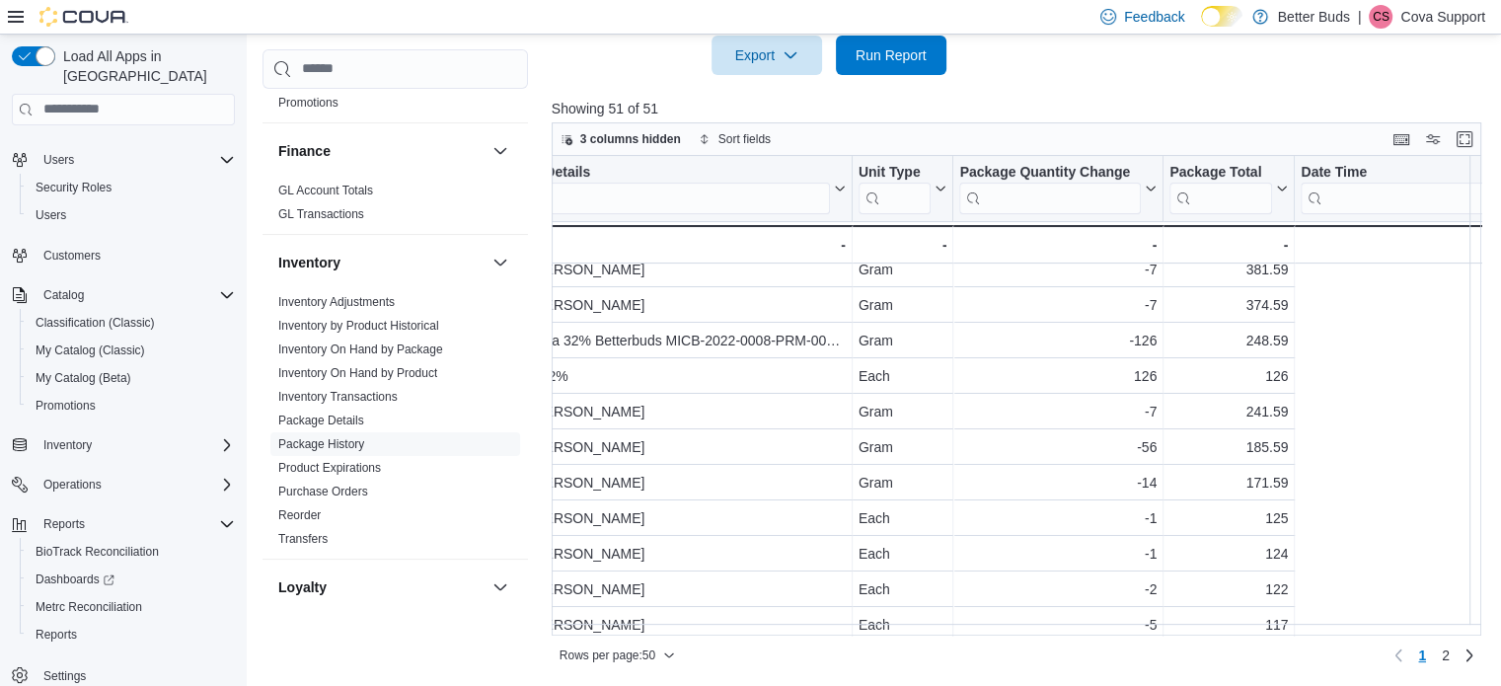
drag, startPoint x: 1314, startPoint y: 443, endPoint x: 1067, endPoint y: 469, distance: 248.0
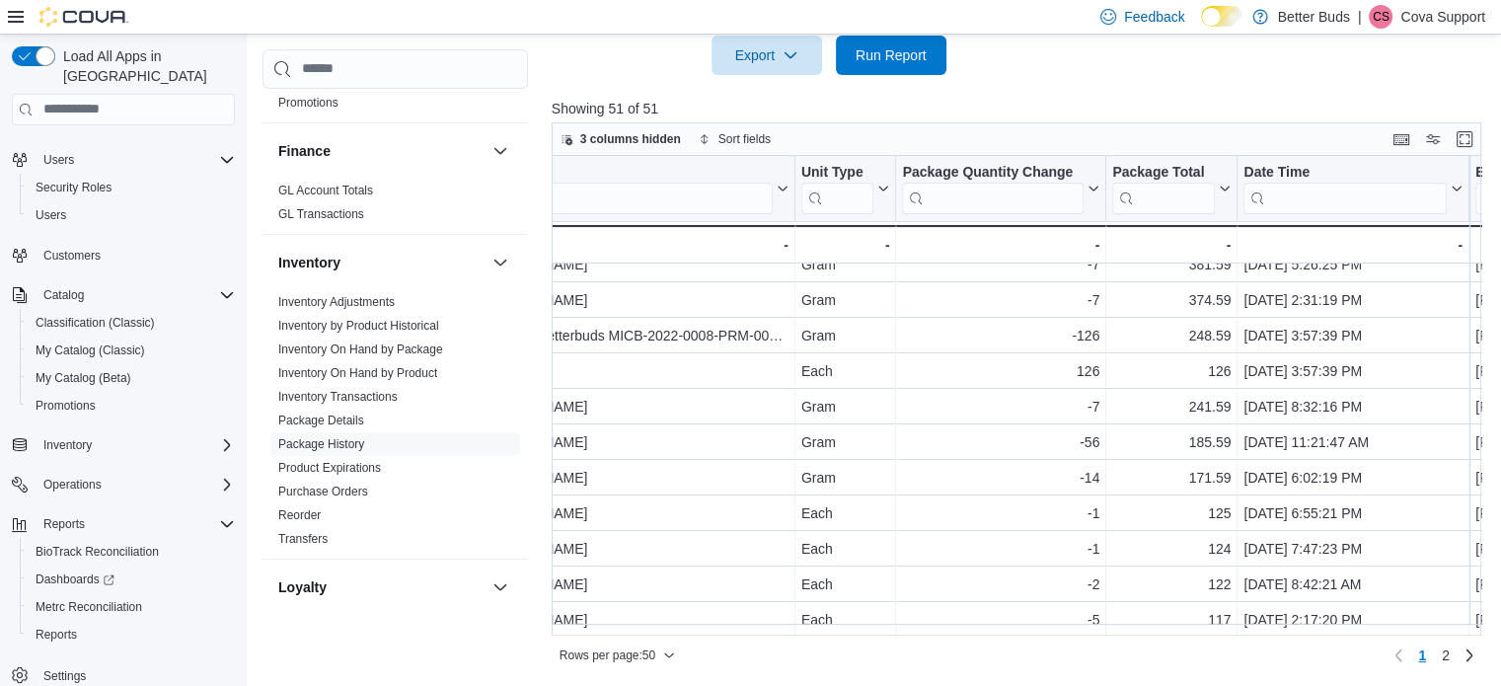
drag, startPoint x: 1067, startPoint y: 469, endPoint x: 1265, endPoint y: 477, distance: 197.5
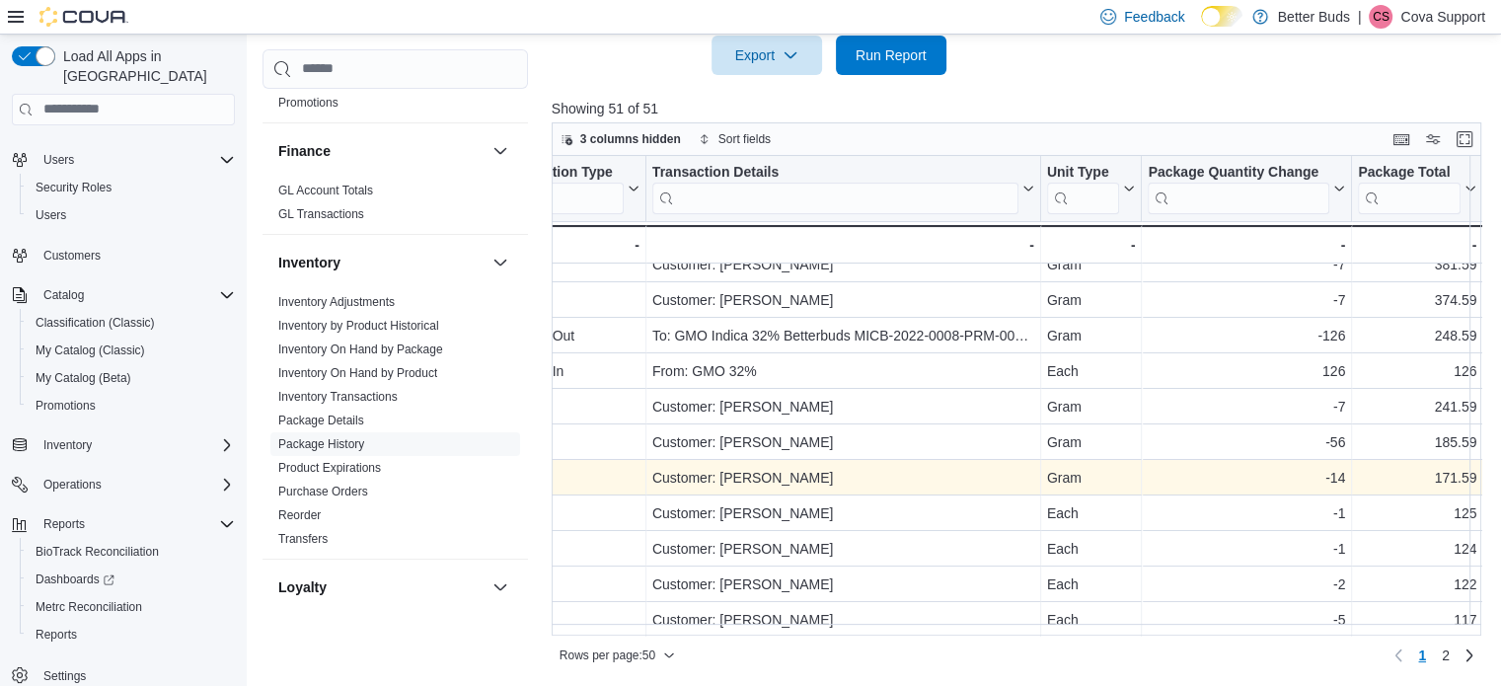
scroll to position [301, 529]
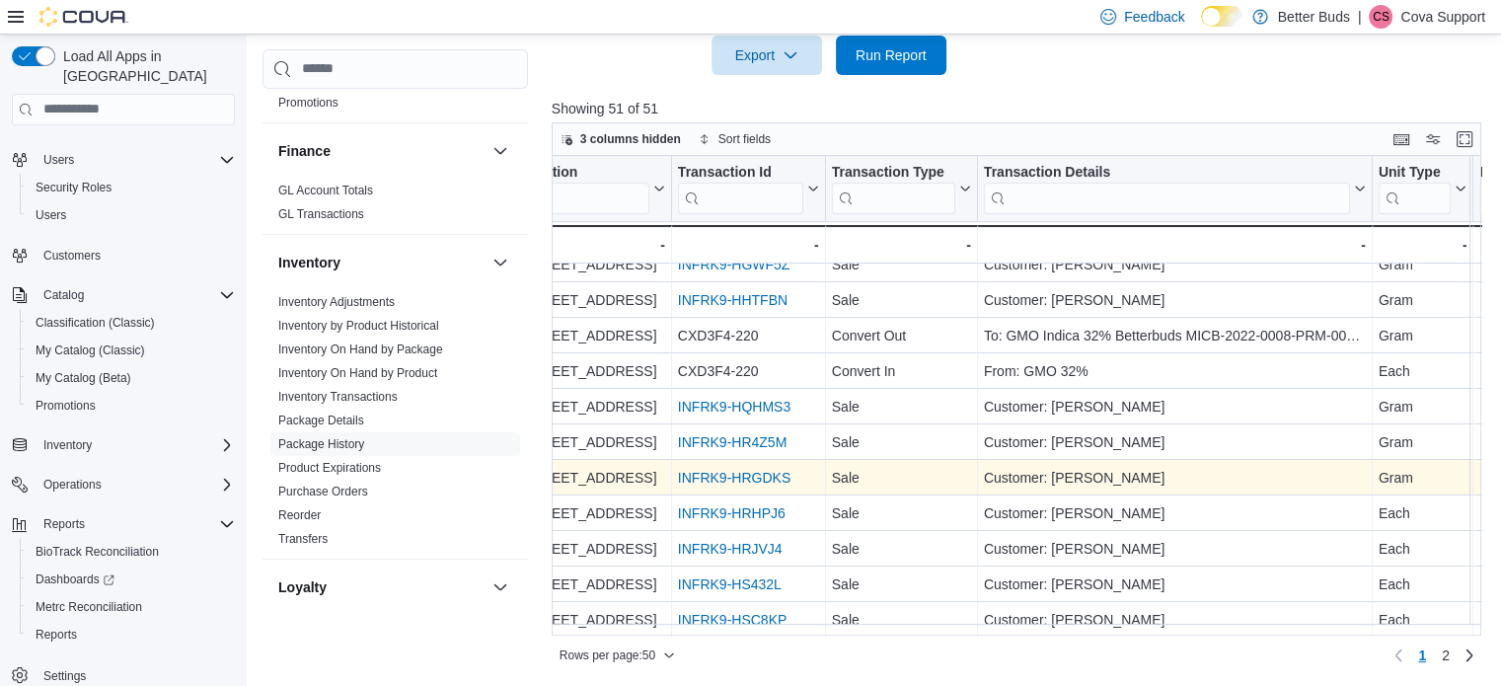
drag, startPoint x: 1179, startPoint y: 461, endPoint x: 1042, endPoint y: 465, distance: 137.2
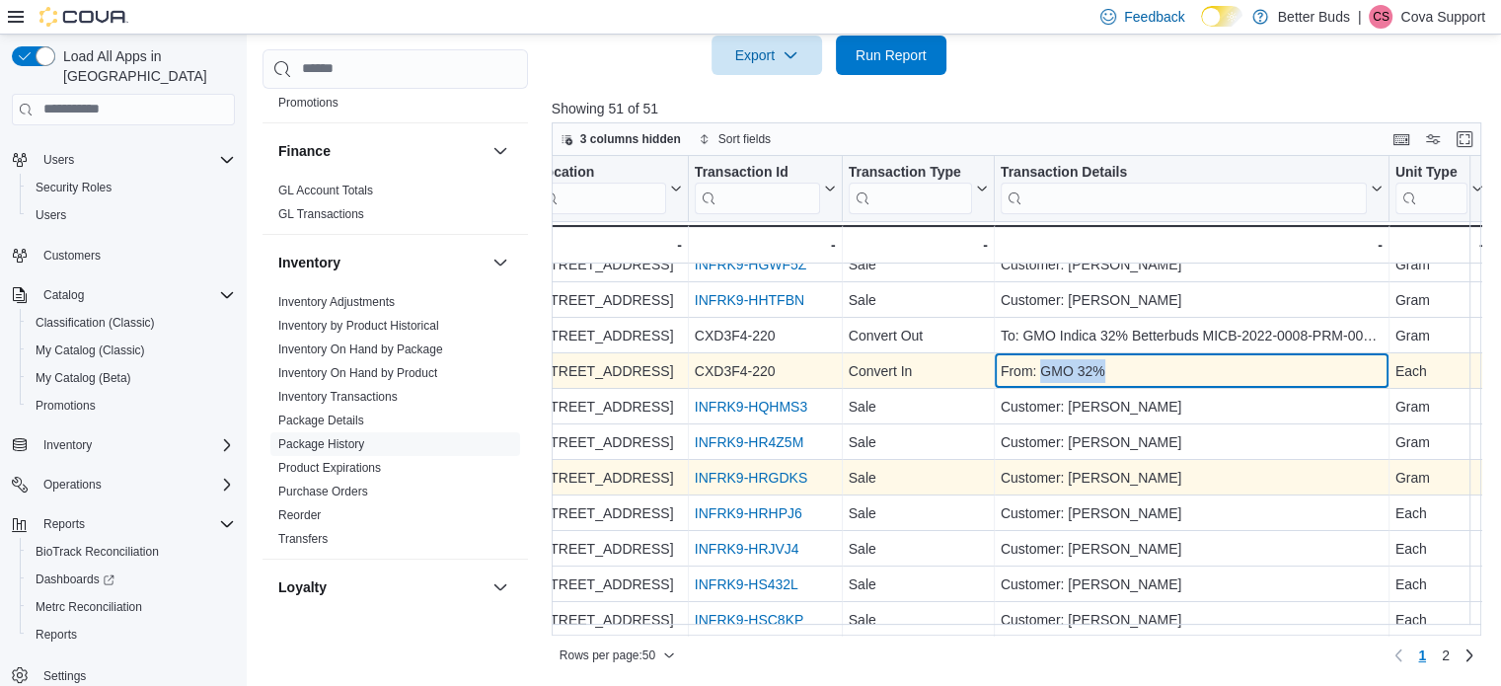
drag, startPoint x: 1108, startPoint y: 368, endPoint x: 1038, endPoint y: 375, distance: 70.4
click at [1038, 375] on div "From: GMO 32%" at bounding box center [1191, 371] width 382 height 24
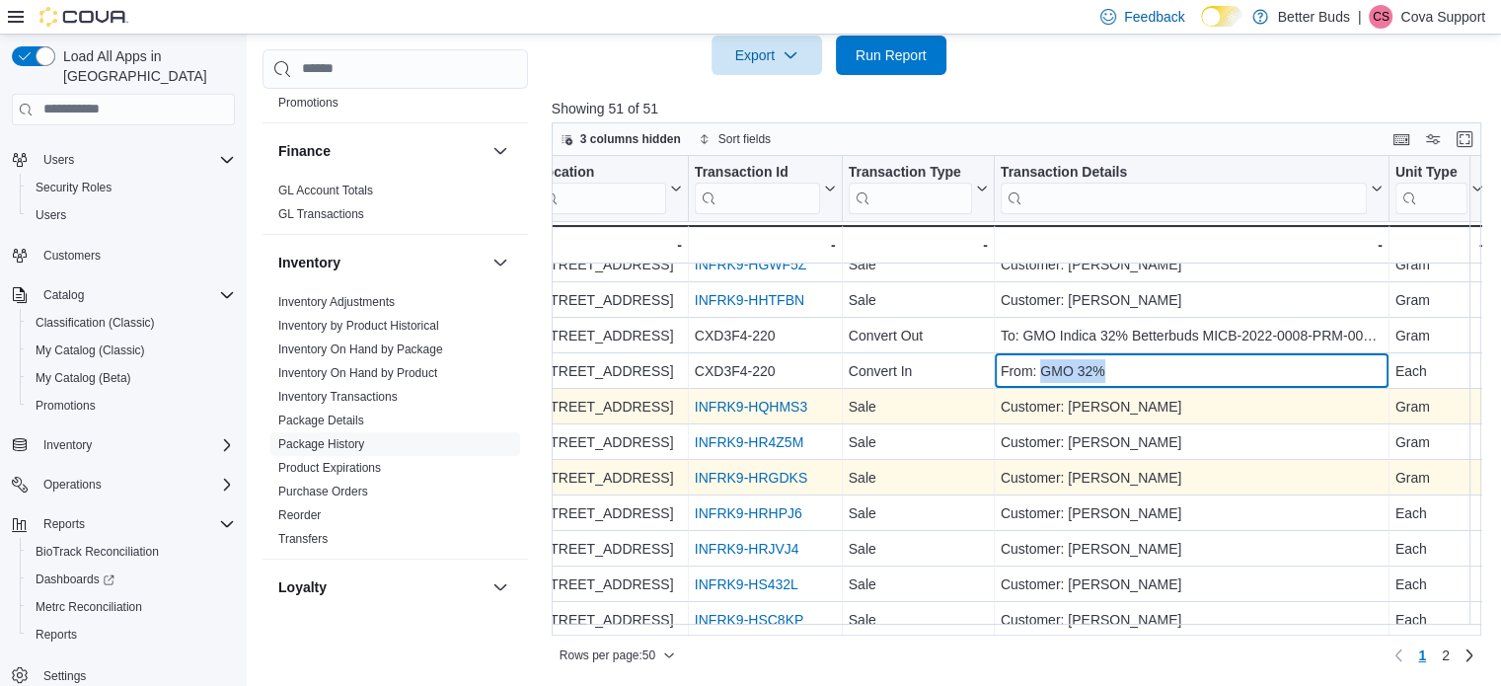
copy div "GMO 32%"
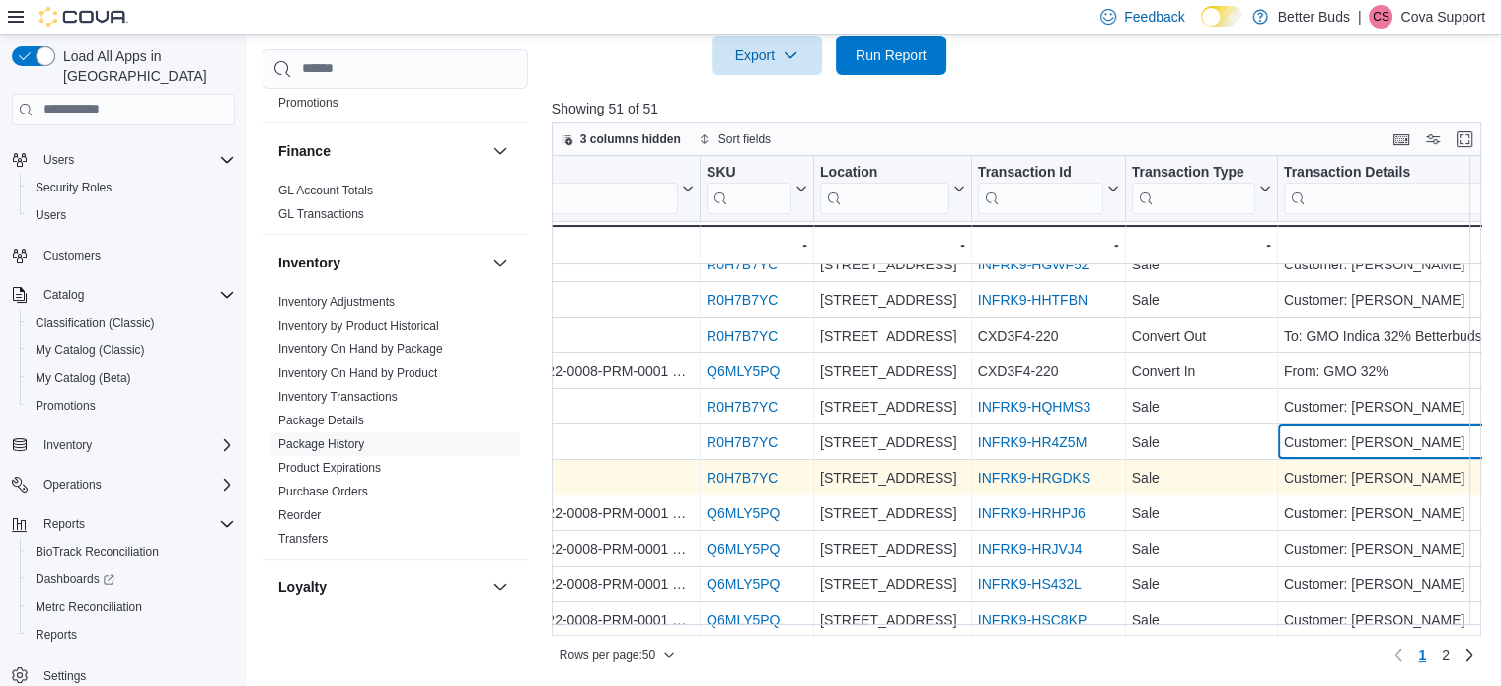
scroll to position [301, 207]
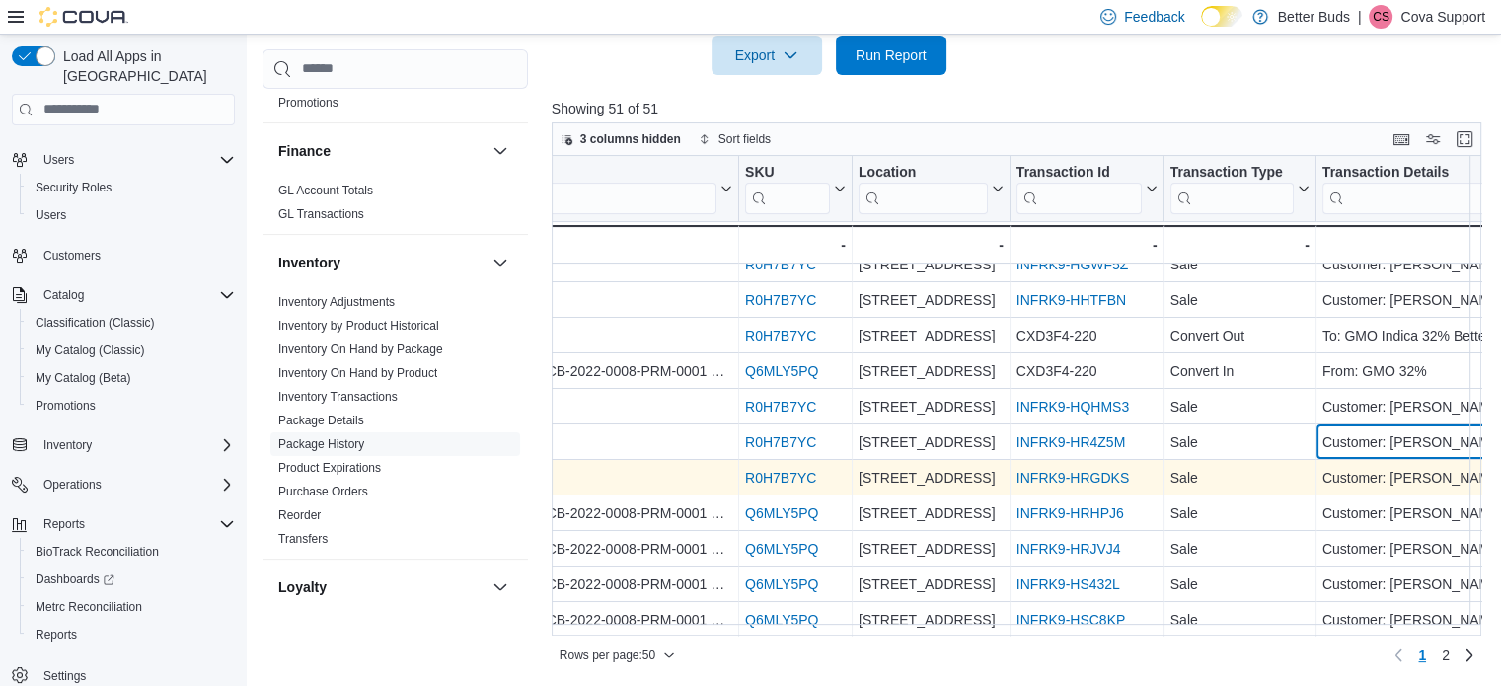
drag, startPoint x: 1125, startPoint y: 429, endPoint x: 1038, endPoint y: 425, distance: 86.9
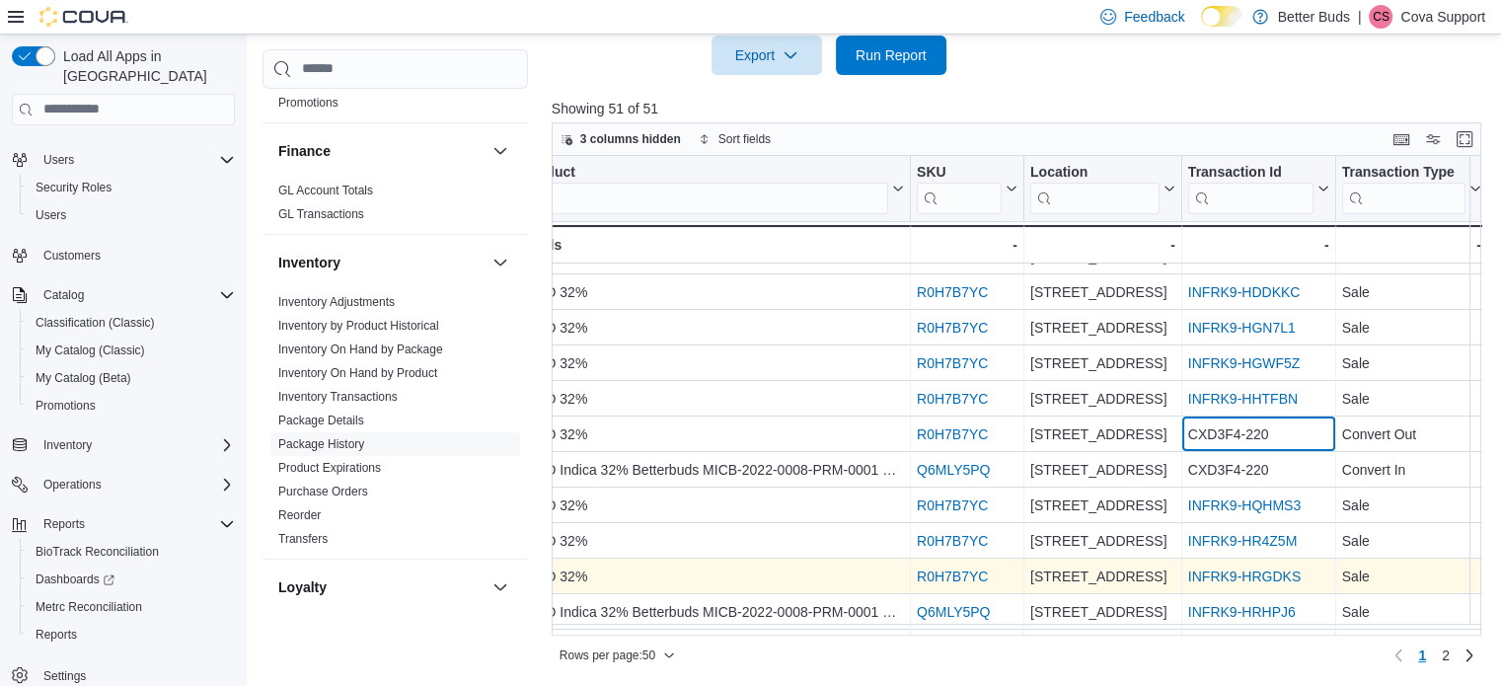
scroll to position [202, 0]
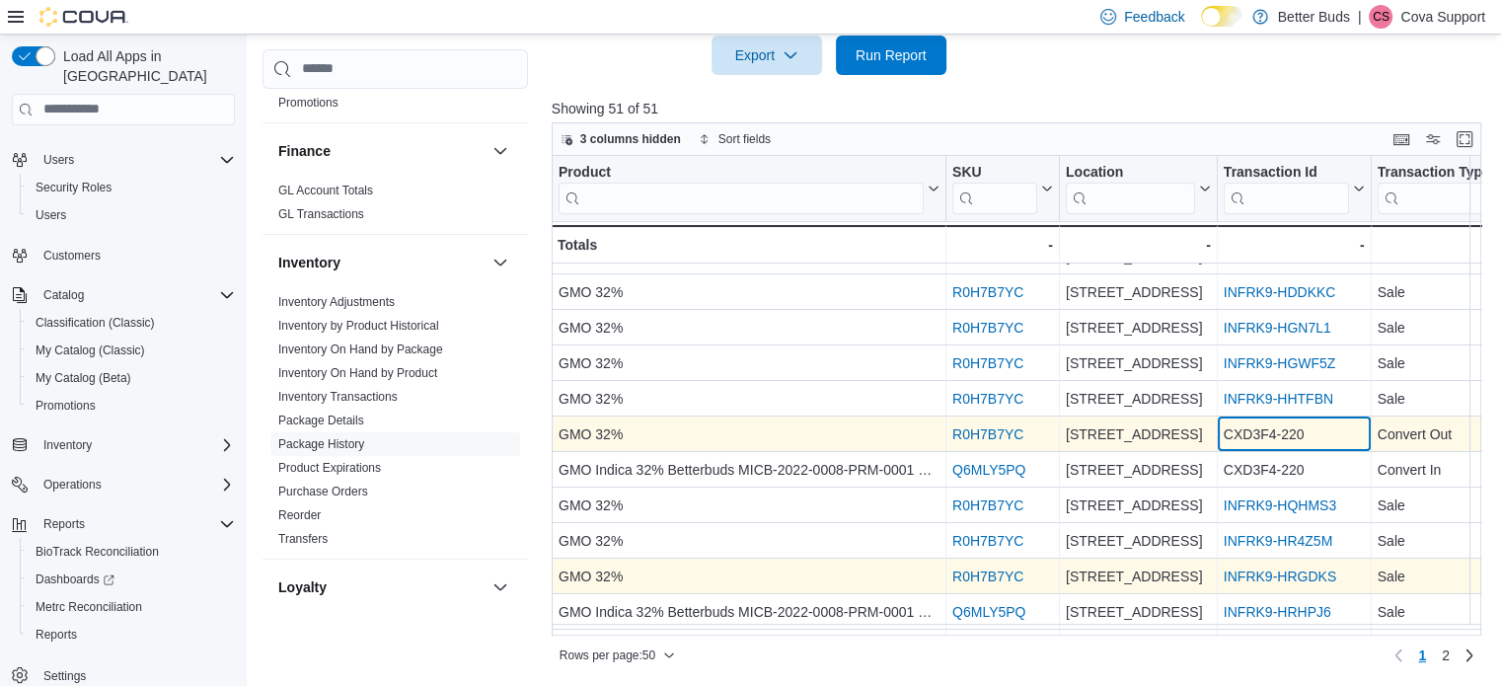
drag, startPoint x: 1028, startPoint y: 428, endPoint x: 927, endPoint y: 433, distance: 100.7
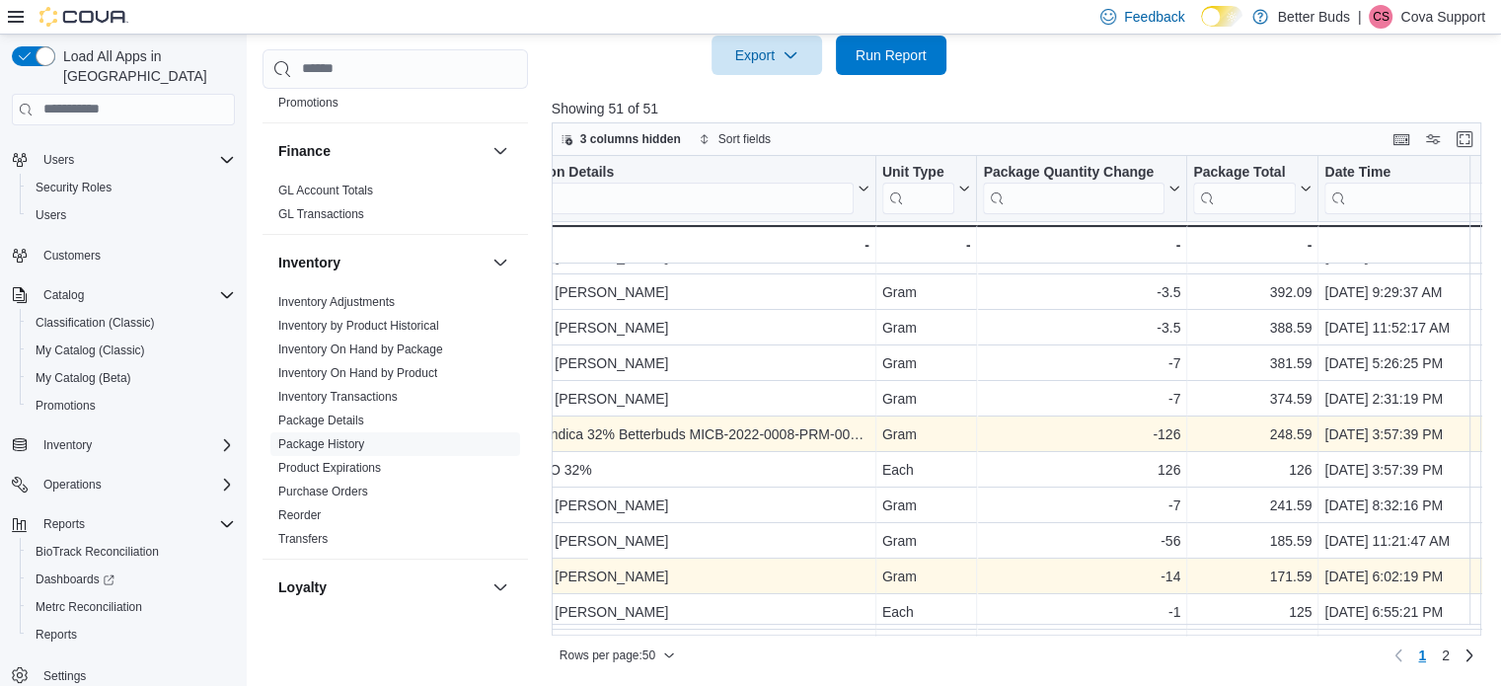
scroll to position [202, 1190]
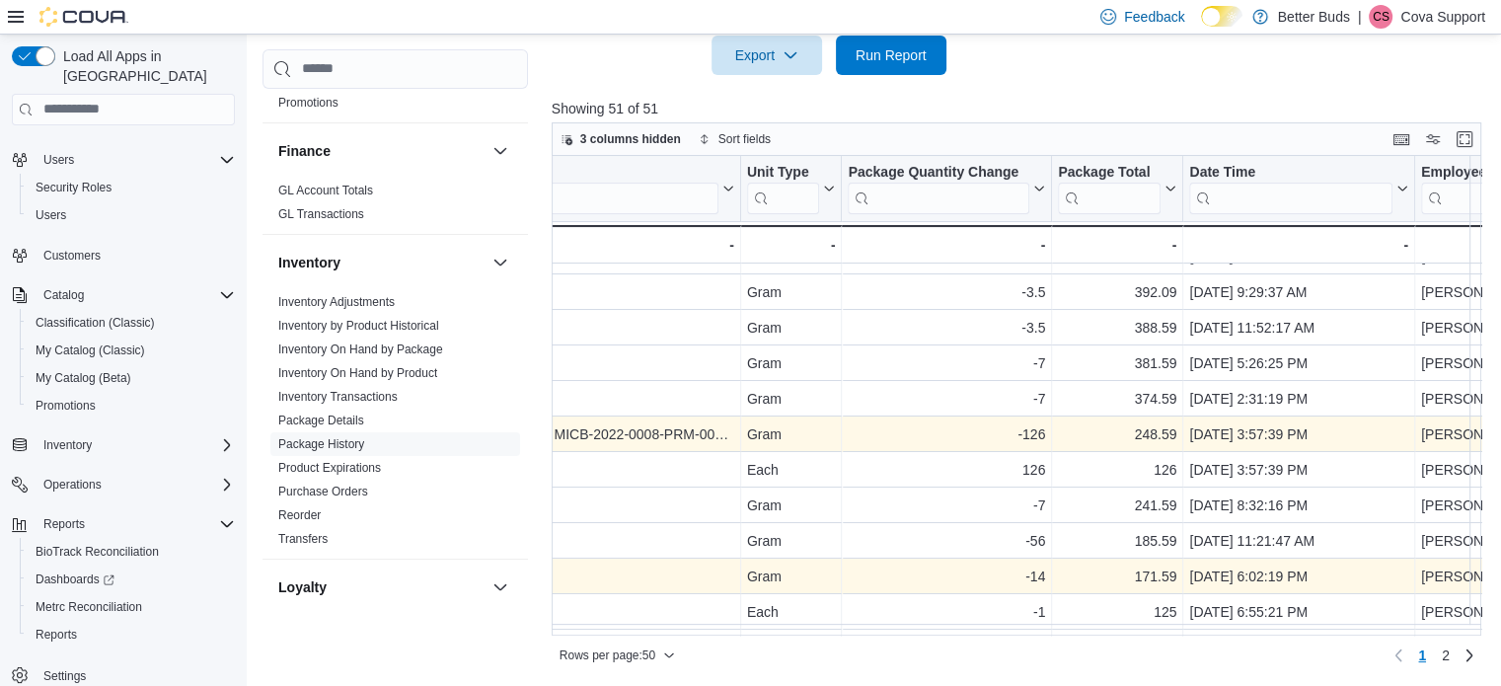
drag, startPoint x: 920, startPoint y: 433, endPoint x: 1044, endPoint y: 447, distance: 124.1
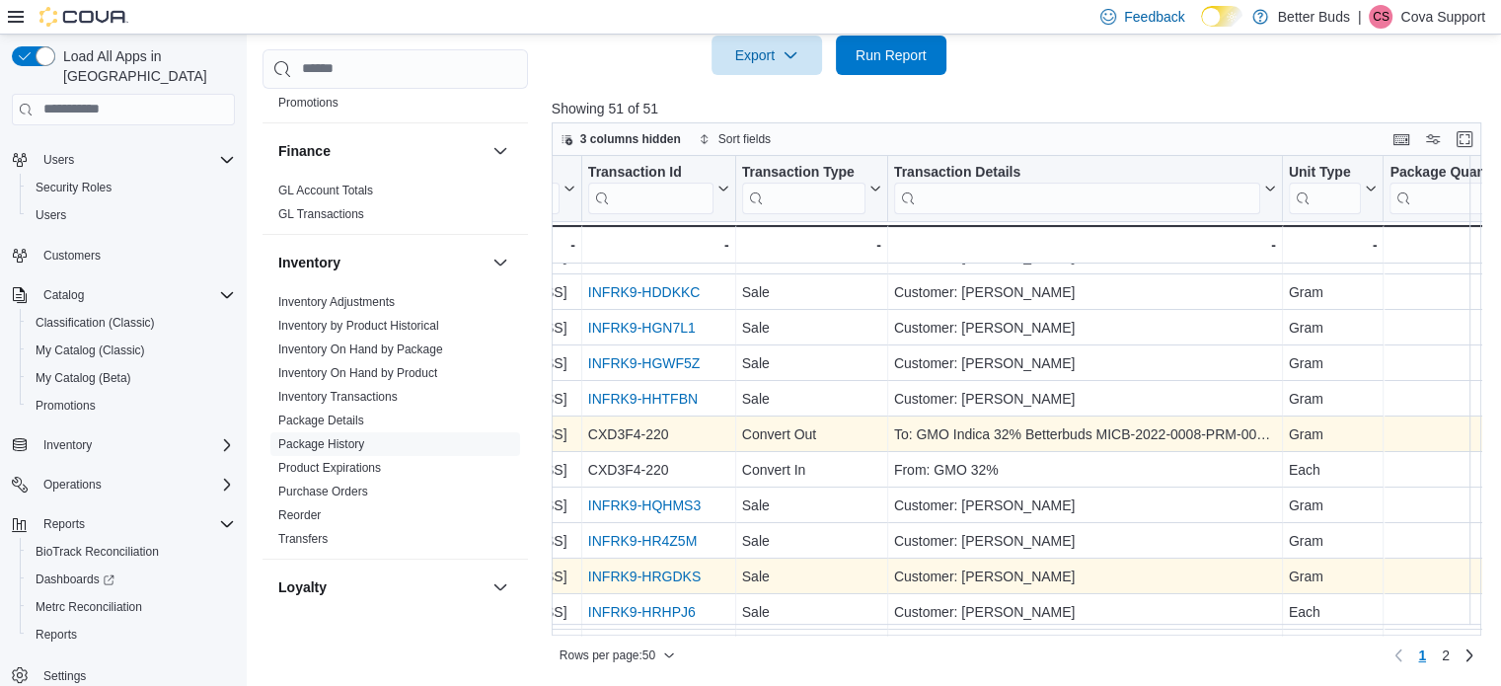
drag, startPoint x: 987, startPoint y: 458, endPoint x: 880, endPoint y: 457, distance: 106.6
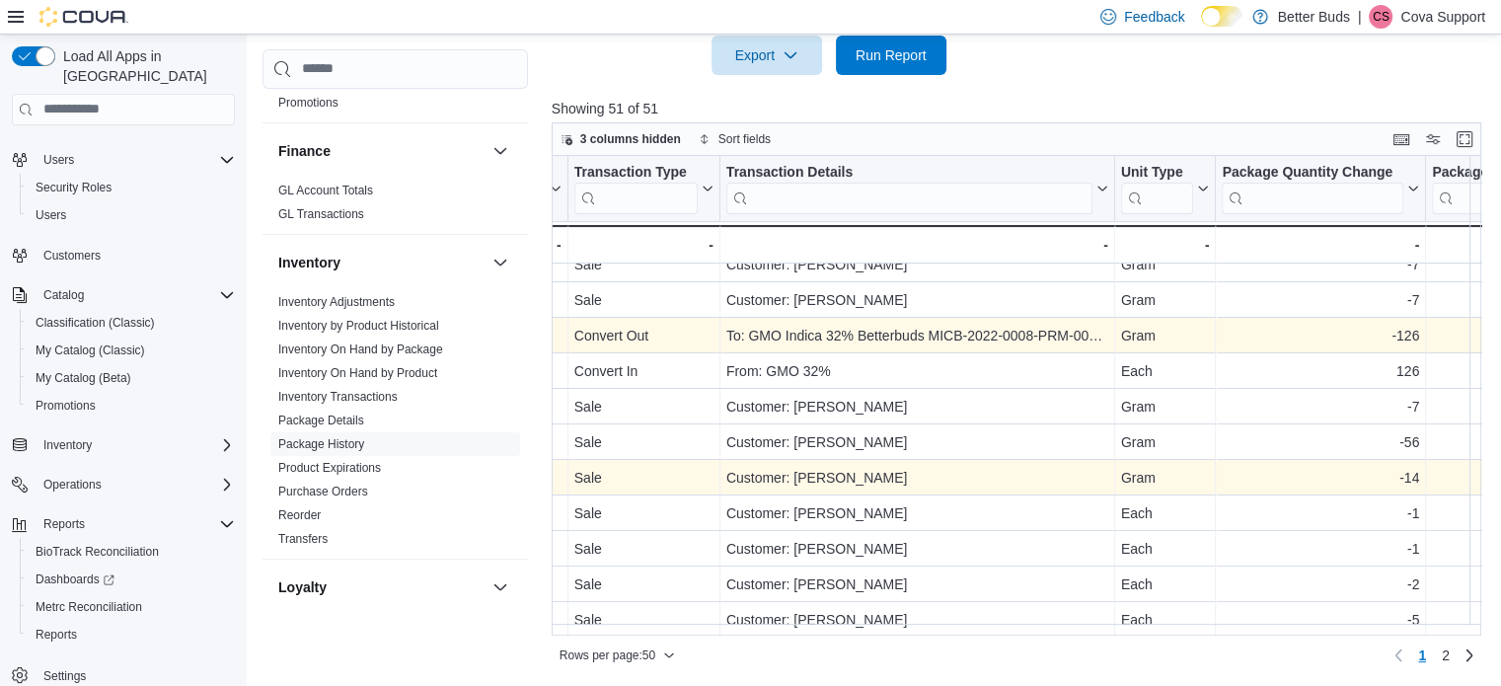
scroll to position [301, 1056]
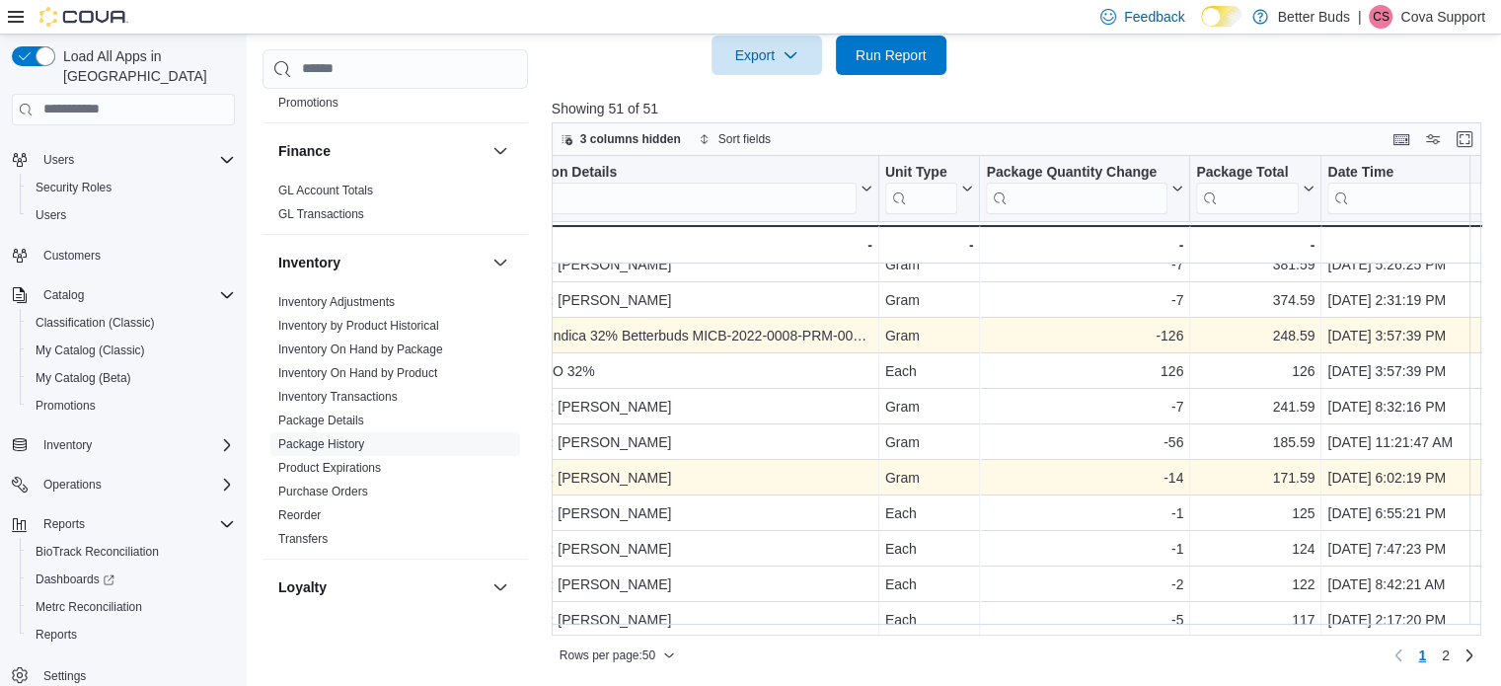
drag, startPoint x: 1067, startPoint y: 465, endPoint x: 1133, endPoint y: 464, distance: 65.1
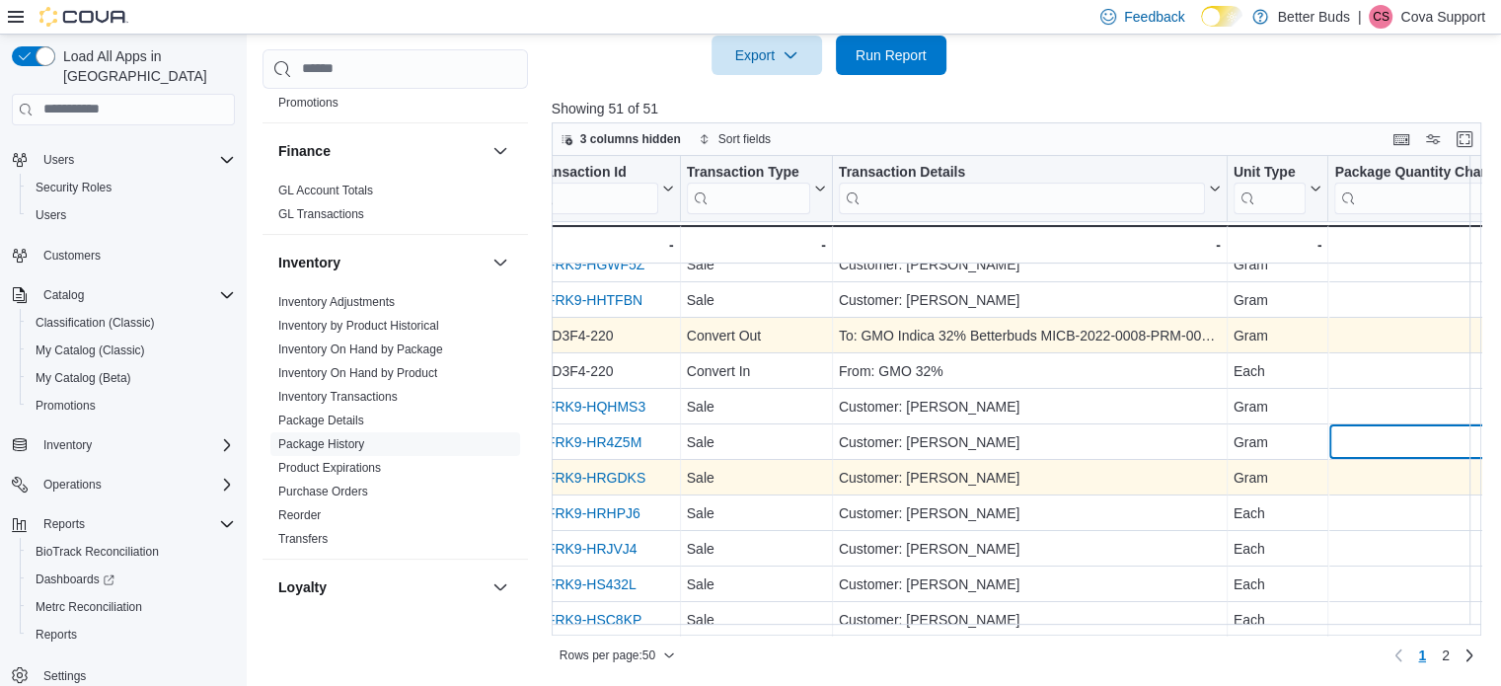
drag, startPoint x: 1085, startPoint y: 445, endPoint x: 983, endPoint y: 441, distance: 102.7
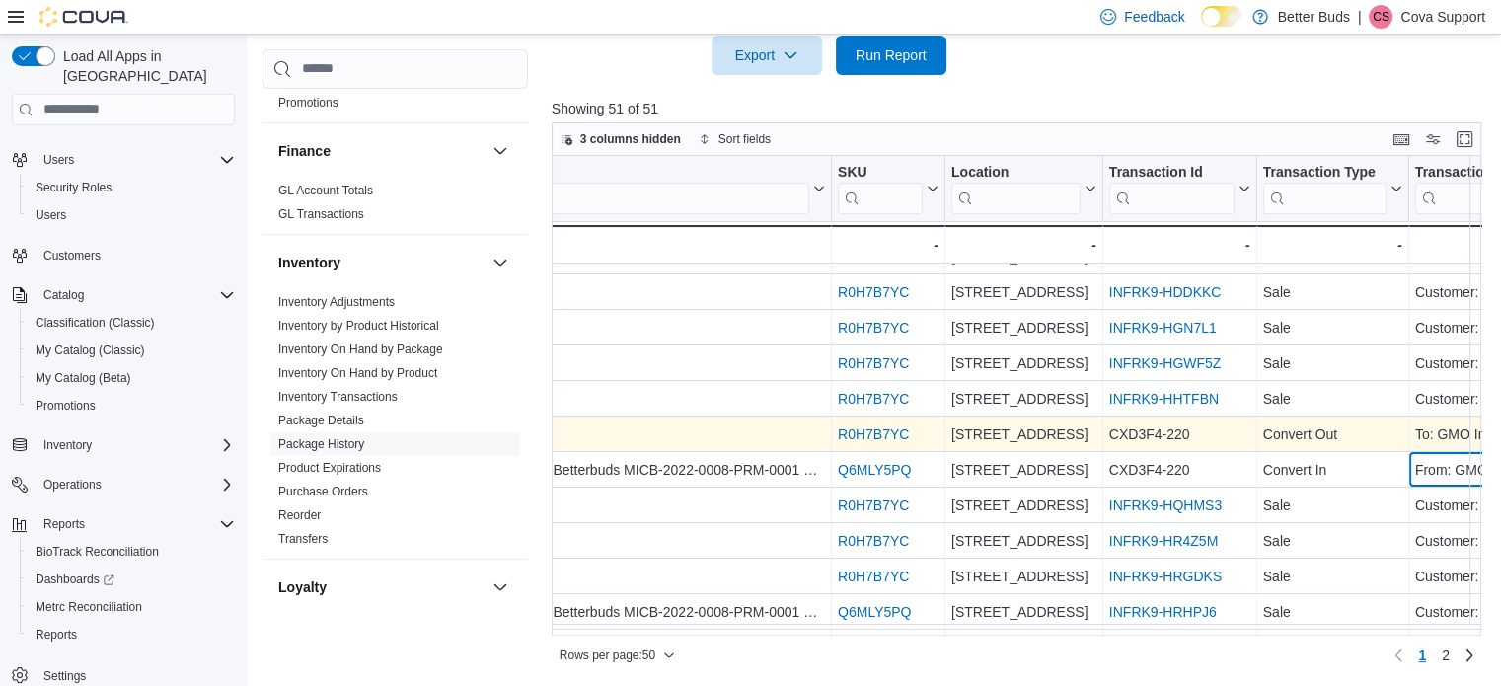
scroll to position [202, 0]
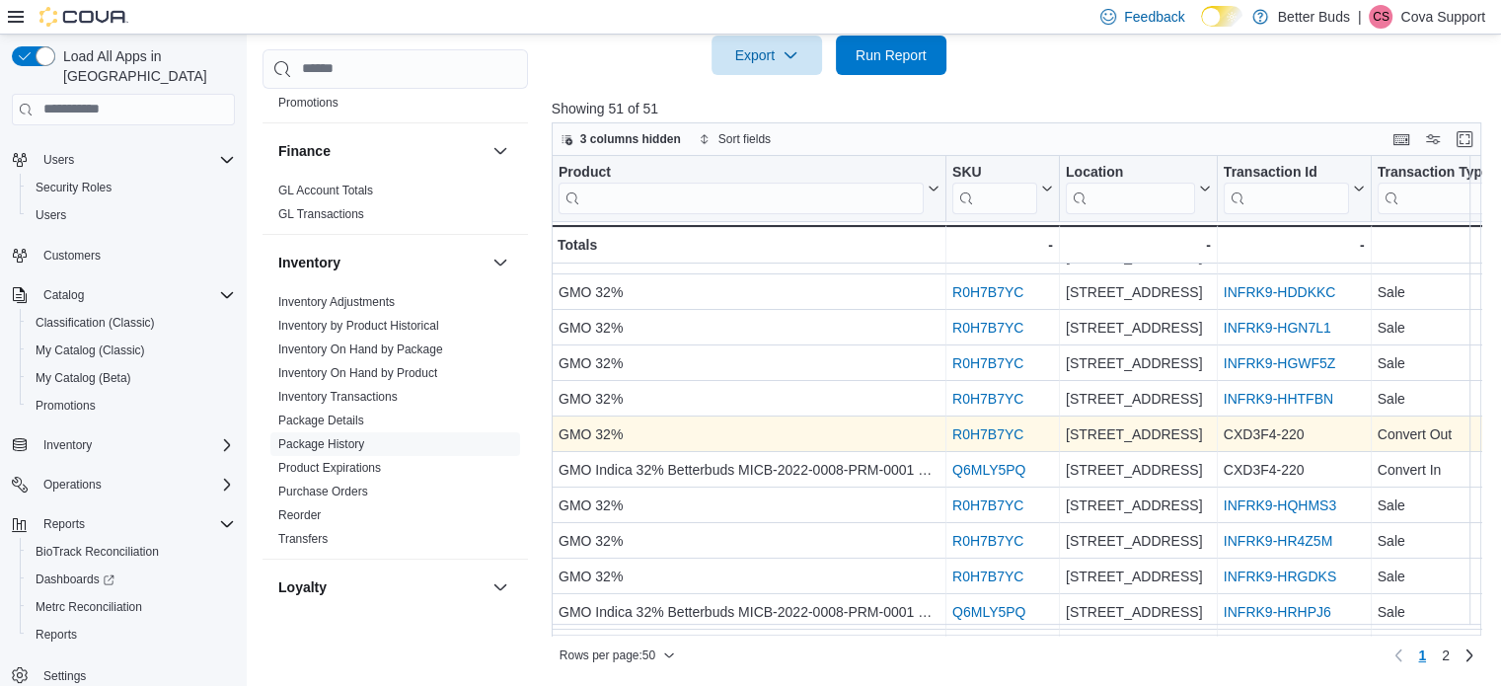
drag, startPoint x: 1129, startPoint y: 461, endPoint x: 983, endPoint y: 457, distance: 146.1
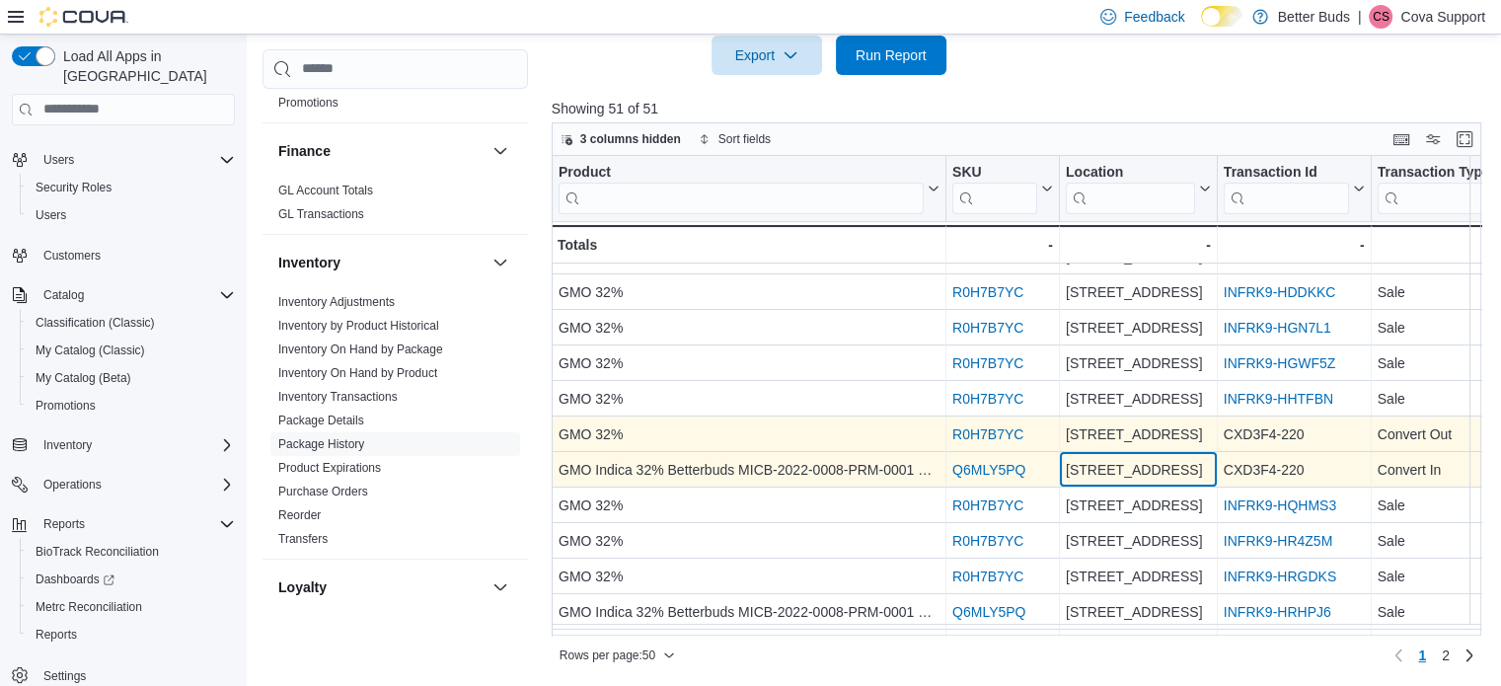
drag, startPoint x: 1105, startPoint y: 465, endPoint x: 874, endPoint y: 450, distance: 231.3
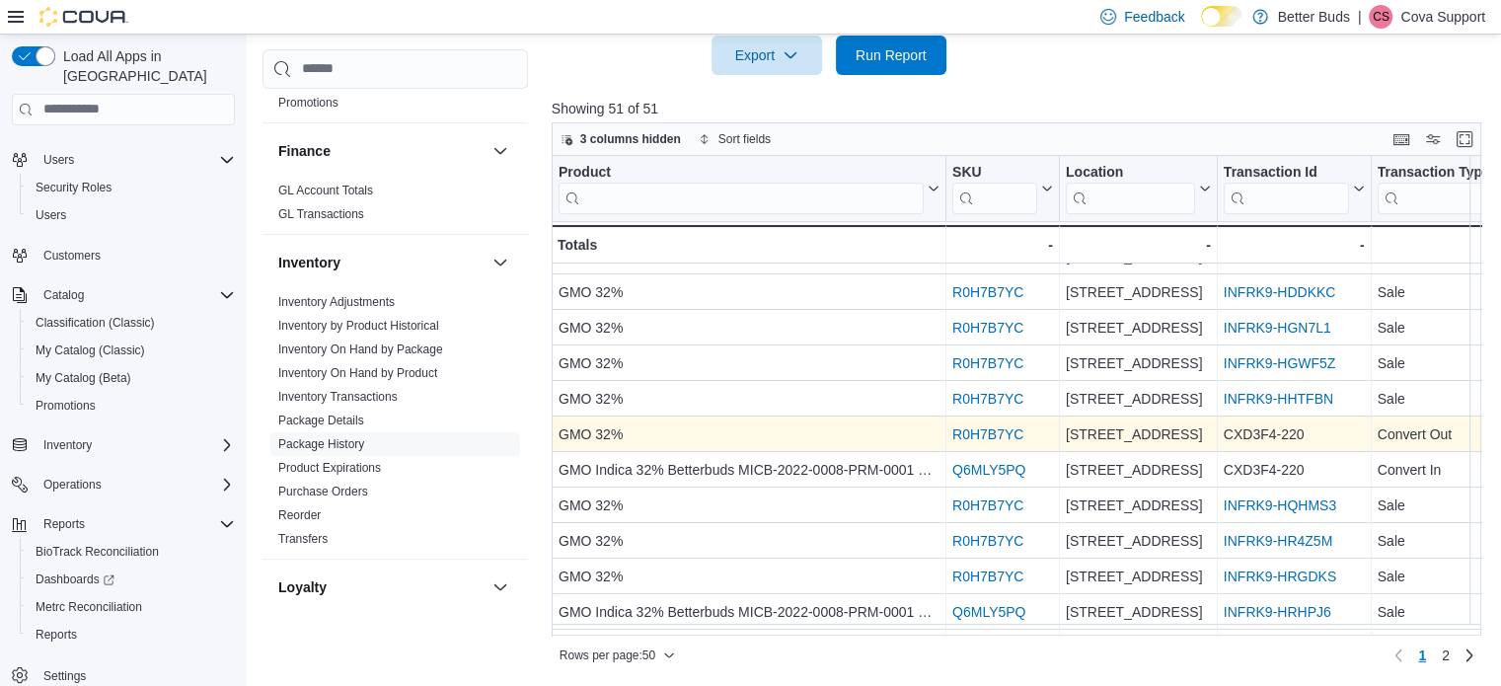
click at [1444, 15] on p "Cova Support" at bounding box center [1442, 17] width 85 height 24
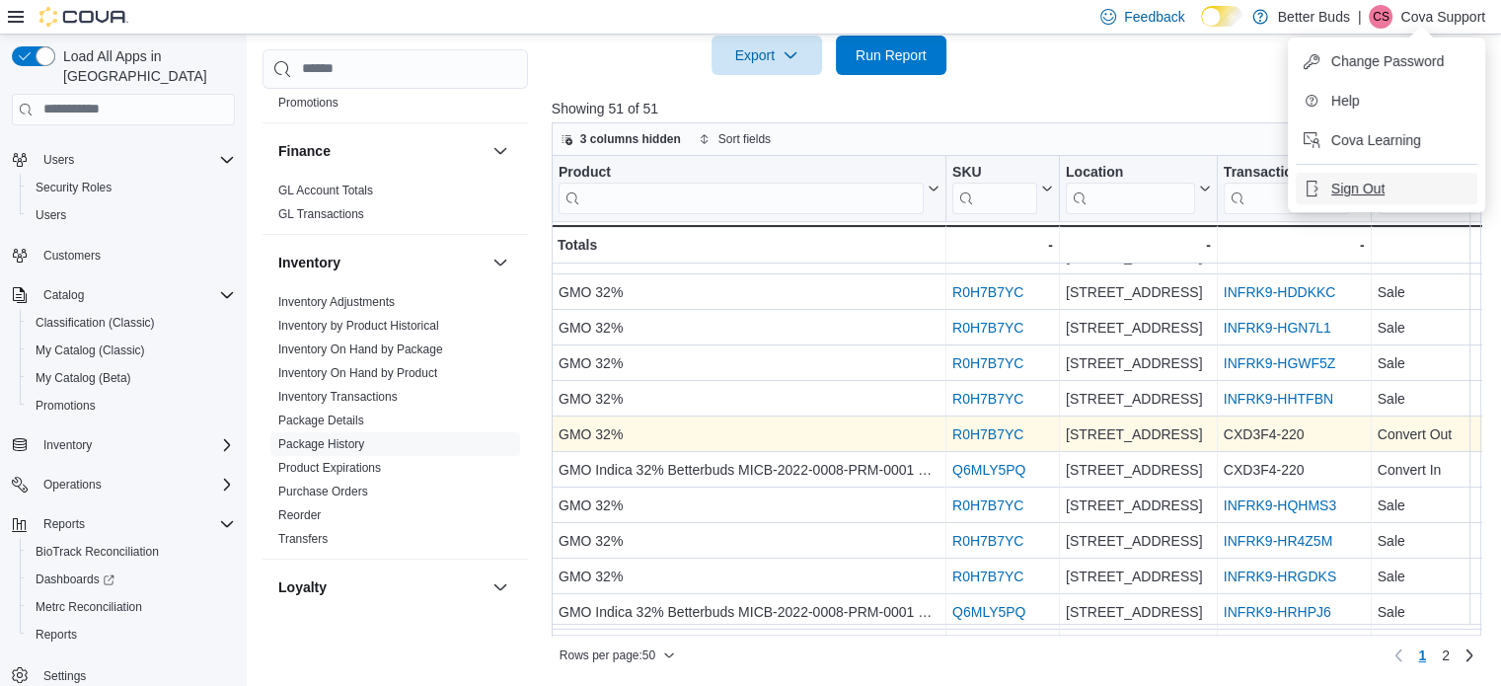
drag, startPoint x: 1358, startPoint y: 189, endPoint x: 1369, endPoint y: 190, distance: 10.9
click at [1358, 190] on span "Sign Out" at bounding box center [1357, 189] width 53 height 20
